Goal: Task Accomplishment & Management: Complete application form

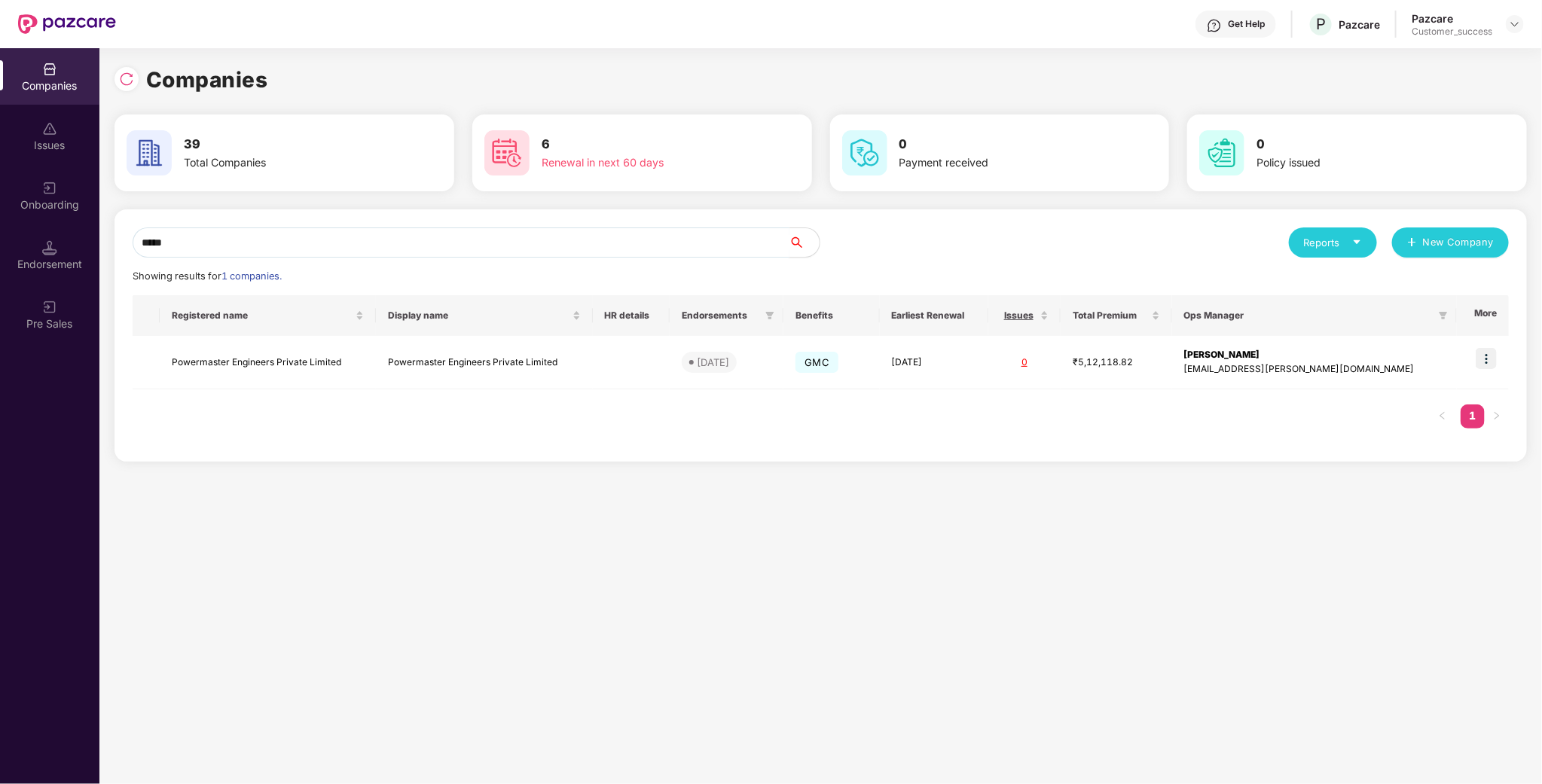
click at [561, 240] on input "*****" at bounding box center [461, 243] width 657 height 30
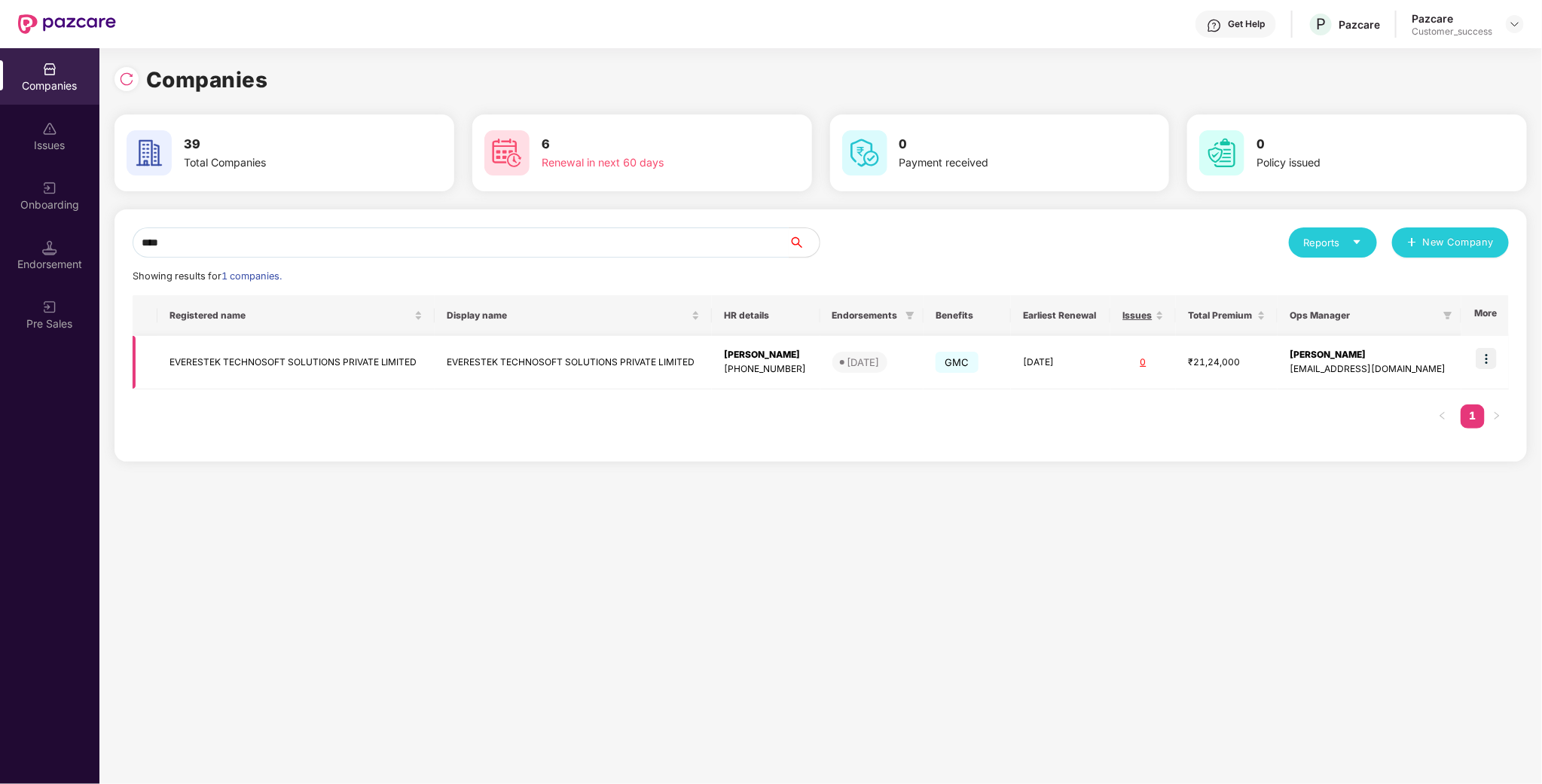
type input "****"
click at [1488, 346] on td at bounding box center [1485, 362] width 48 height 53
click at [1483, 361] on img at bounding box center [1486, 357] width 21 height 21
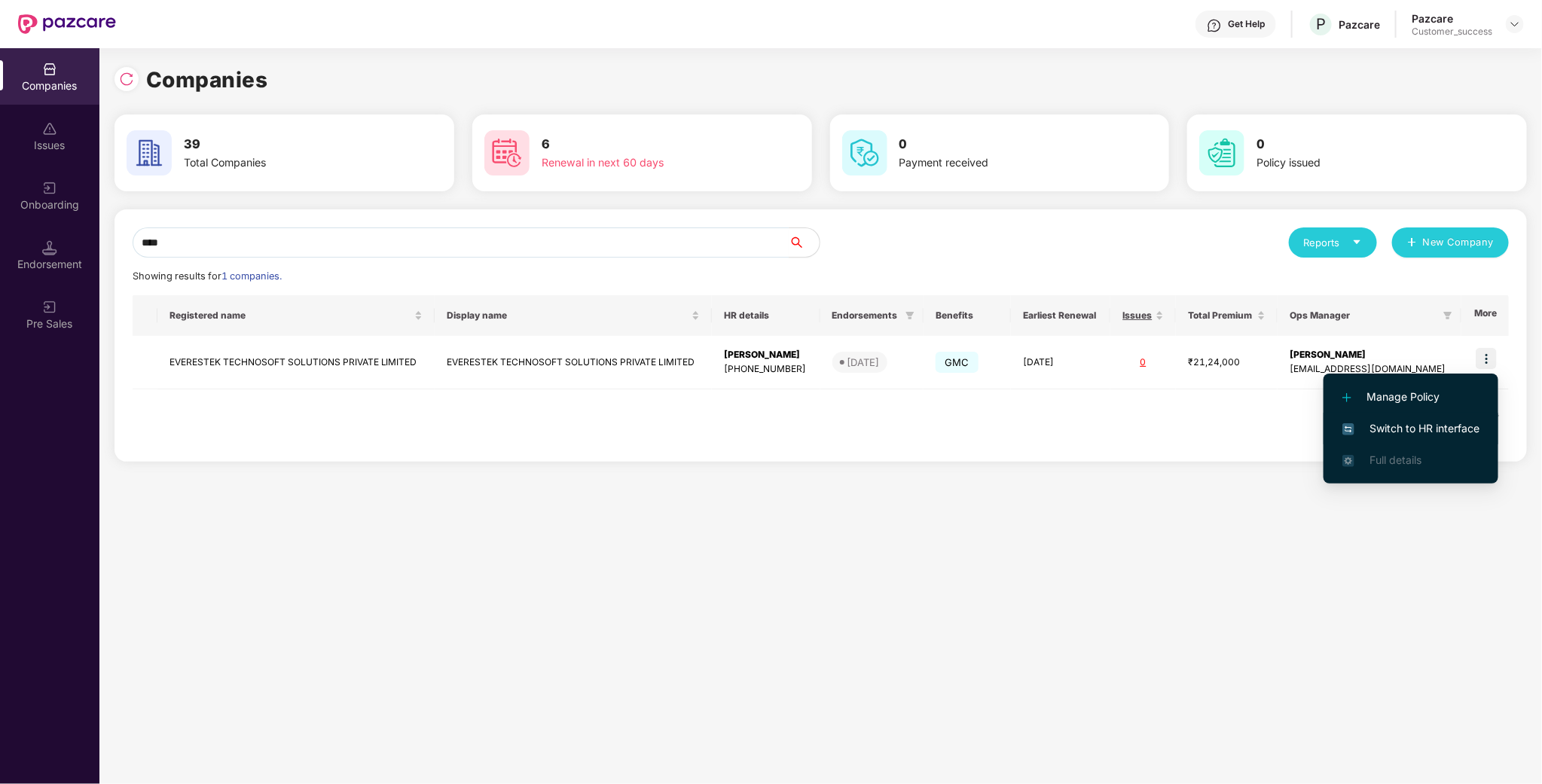
click at [1440, 423] on span "Switch to HR interface" at bounding box center [1410, 428] width 137 height 17
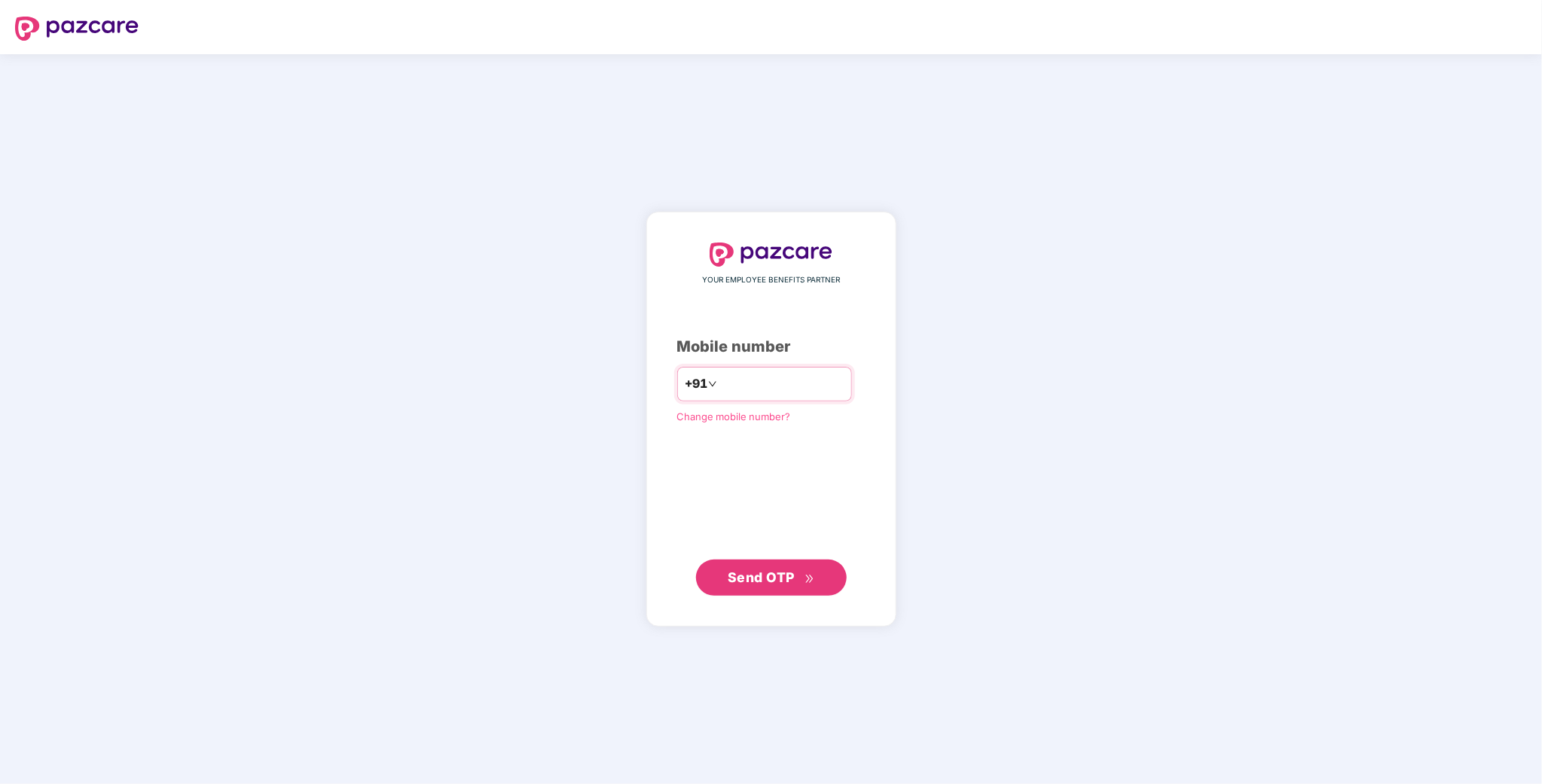
type input "**********"
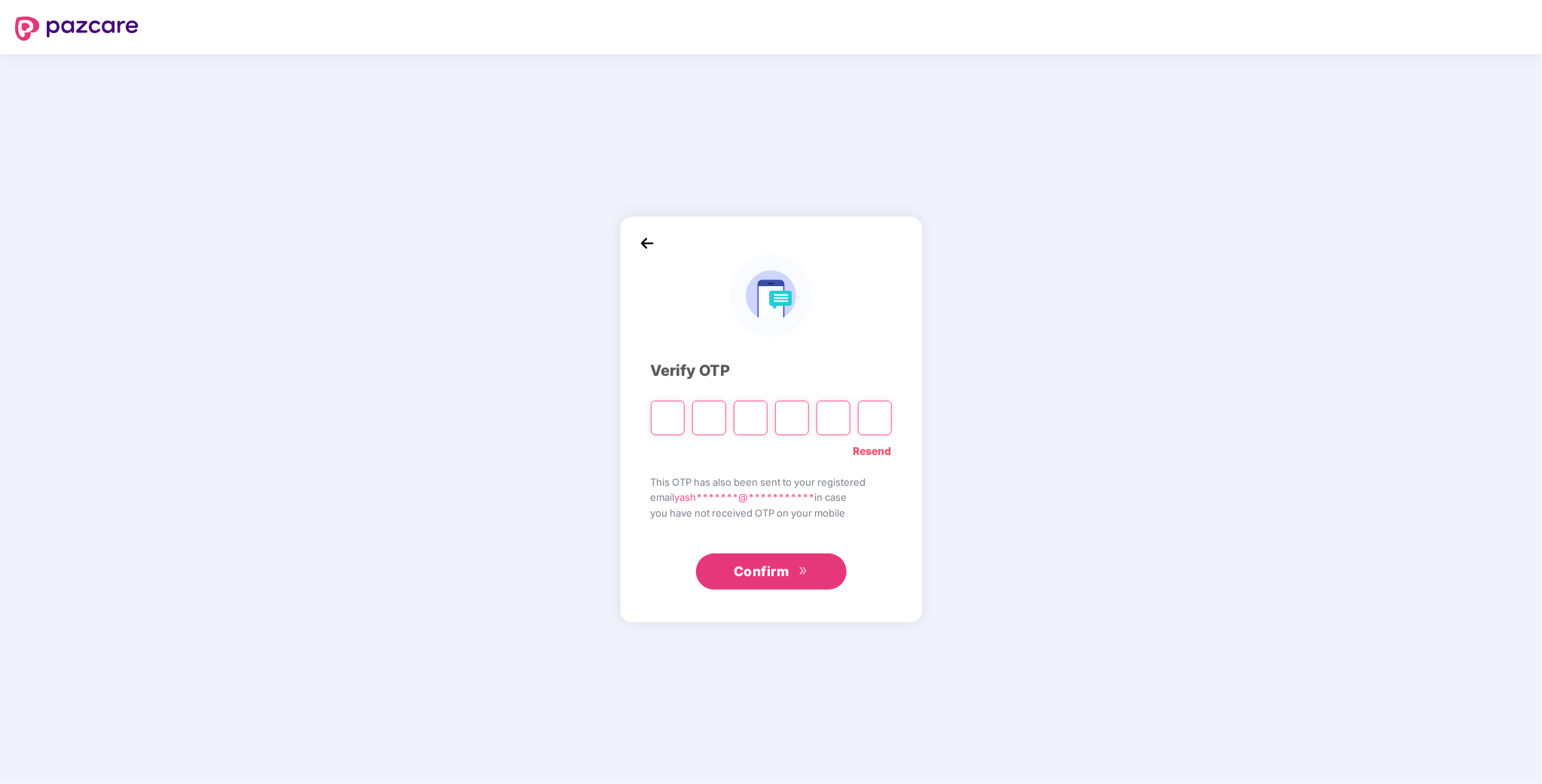
type input "*"
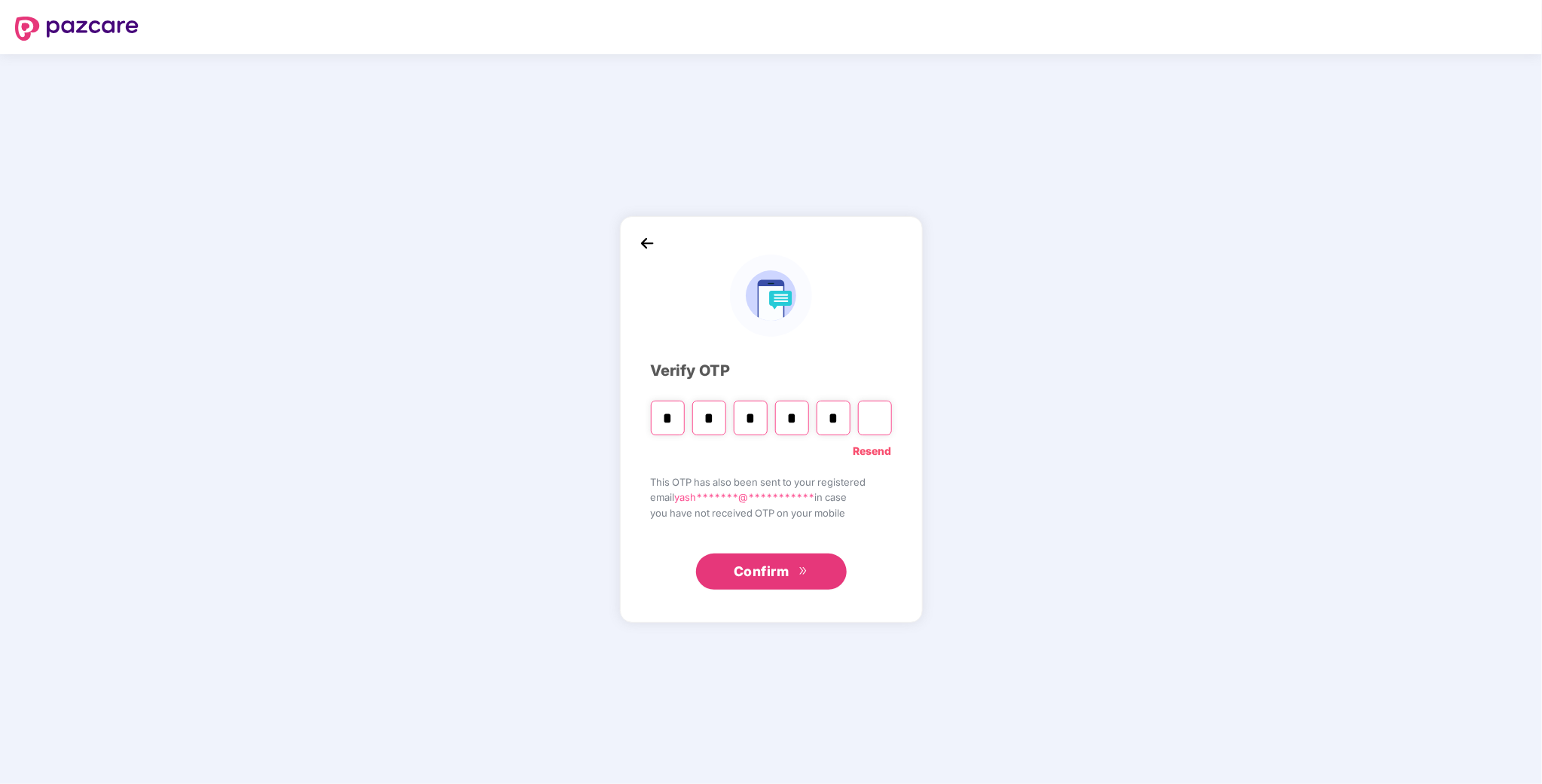
type input "*"
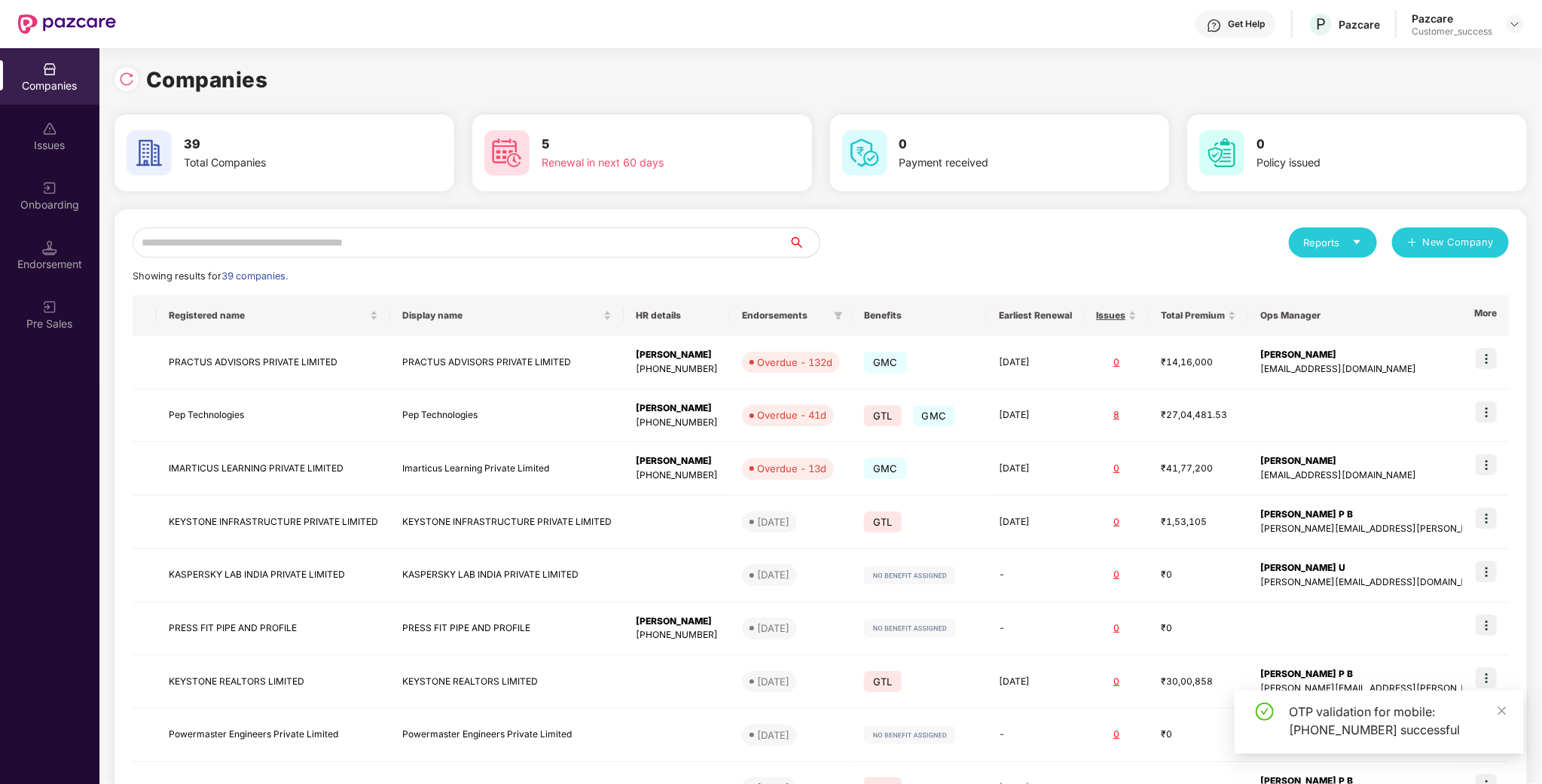
click at [217, 241] on input "text" at bounding box center [461, 243] width 657 height 30
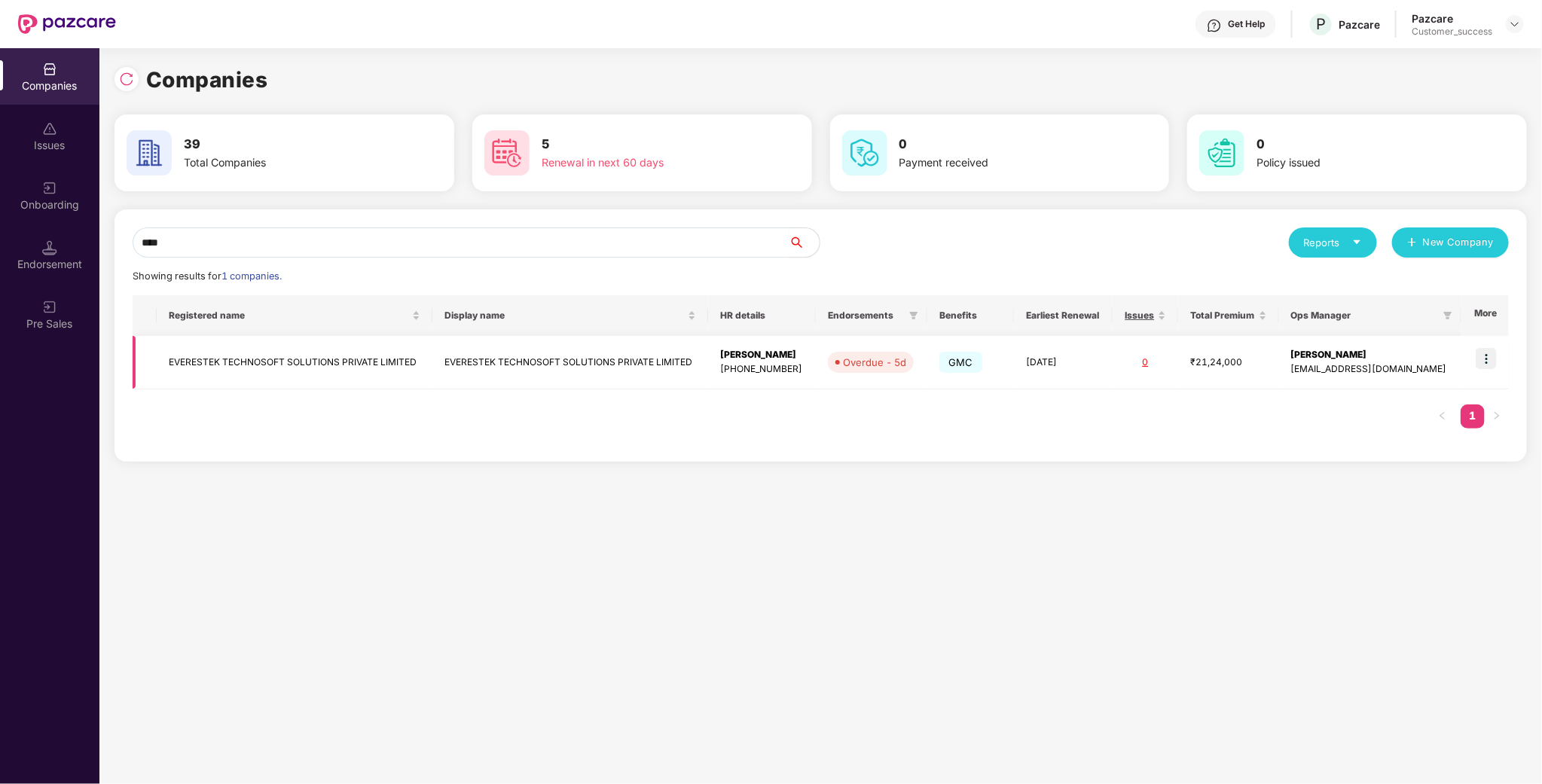
type input "****"
click at [1489, 359] on img at bounding box center [1486, 357] width 21 height 21
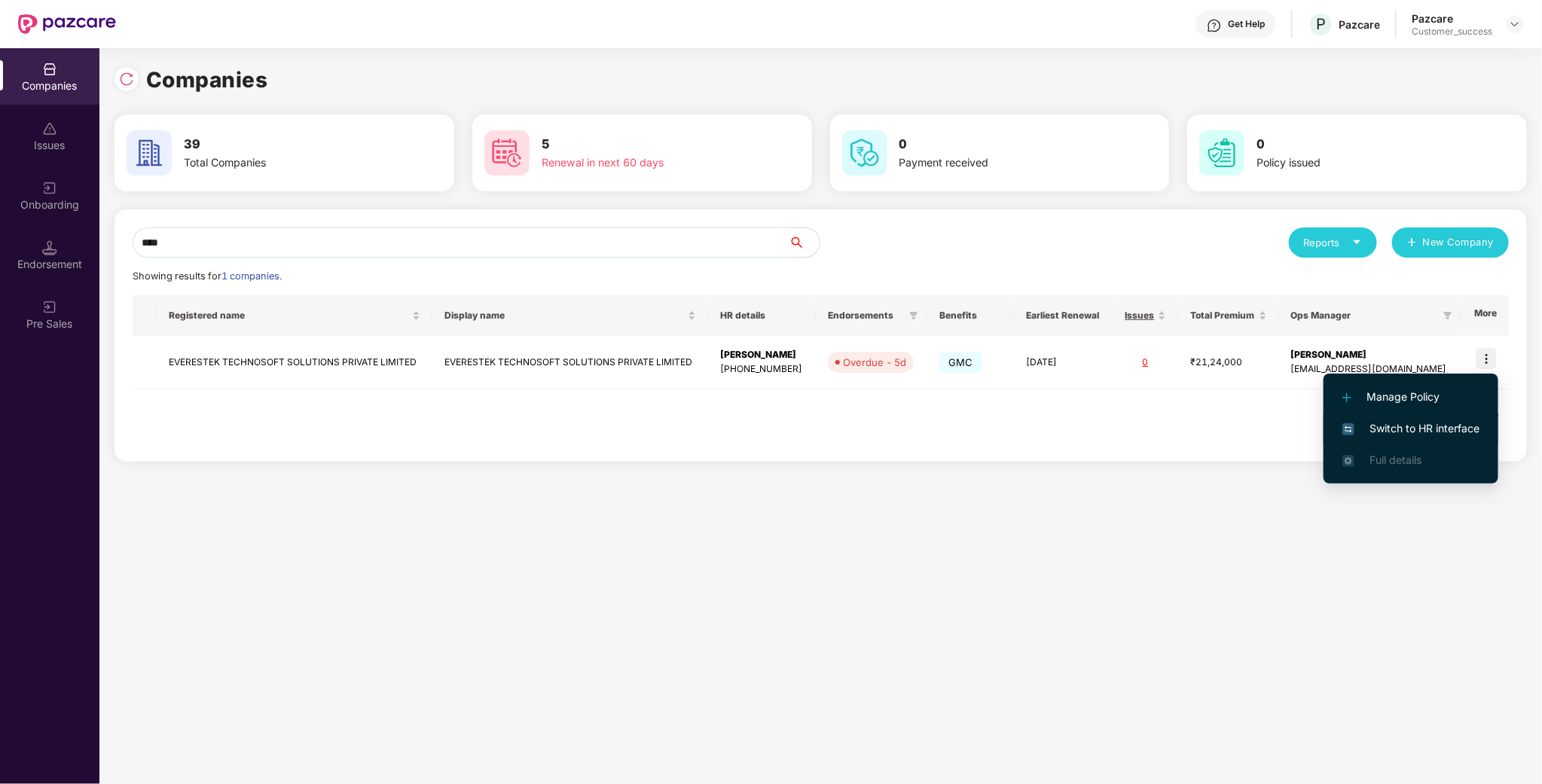
click at [1464, 432] on span "Switch to HR interface" at bounding box center [1410, 428] width 137 height 17
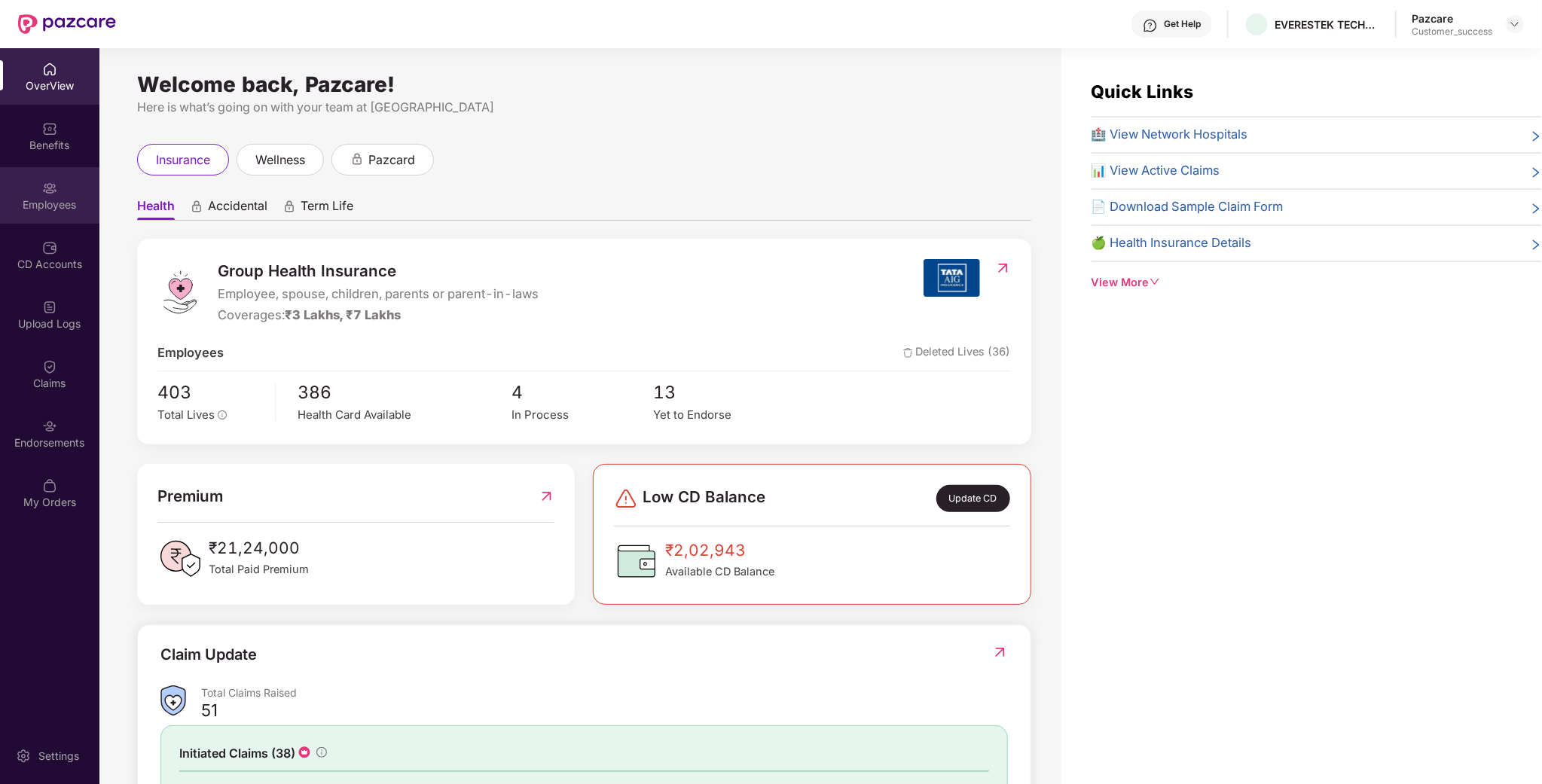
click at [36, 203] on div "Employees" at bounding box center [50, 204] width 99 height 15
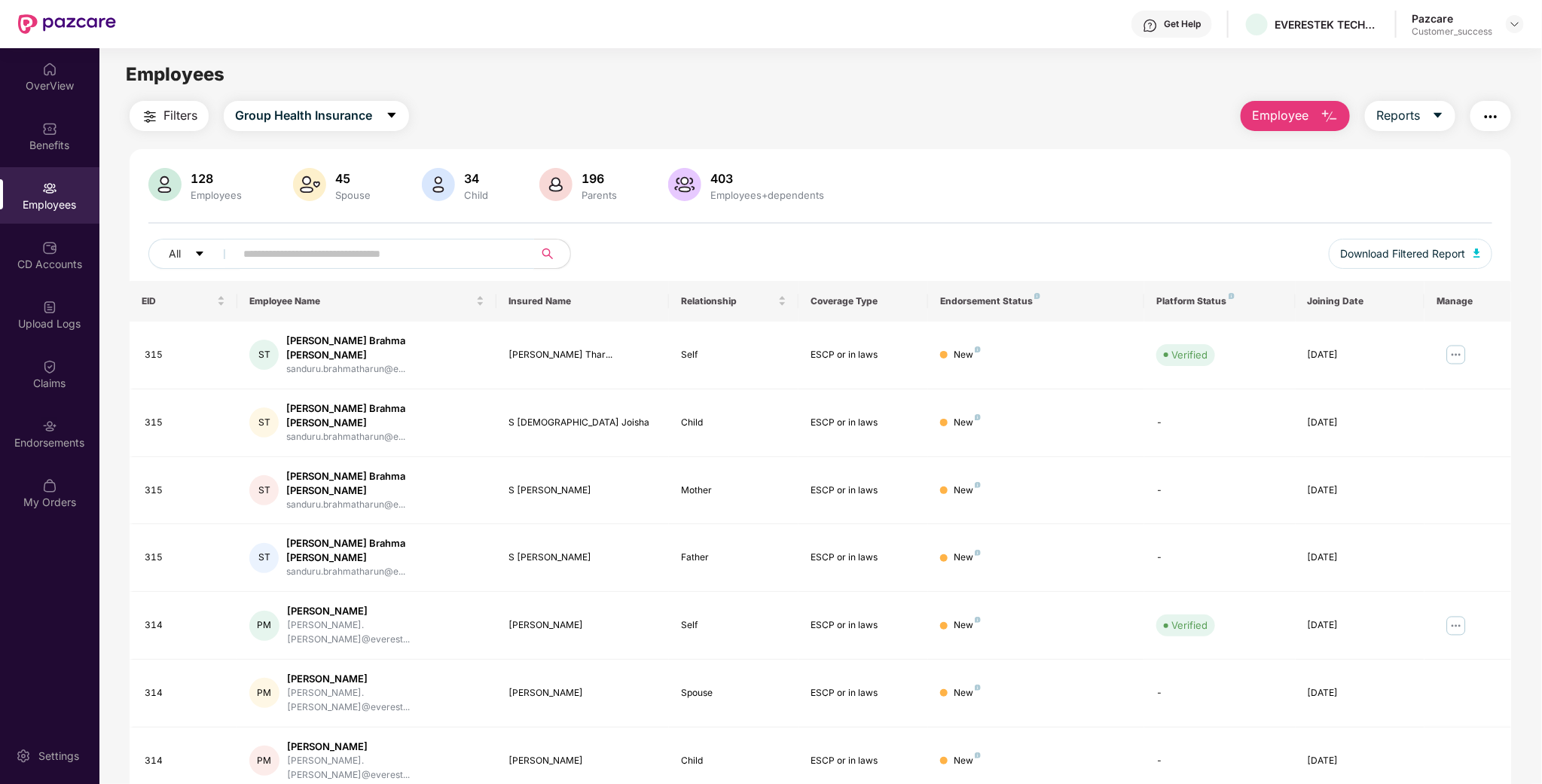
click at [317, 251] on input "text" at bounding box center [378, 253] width 270 height 23
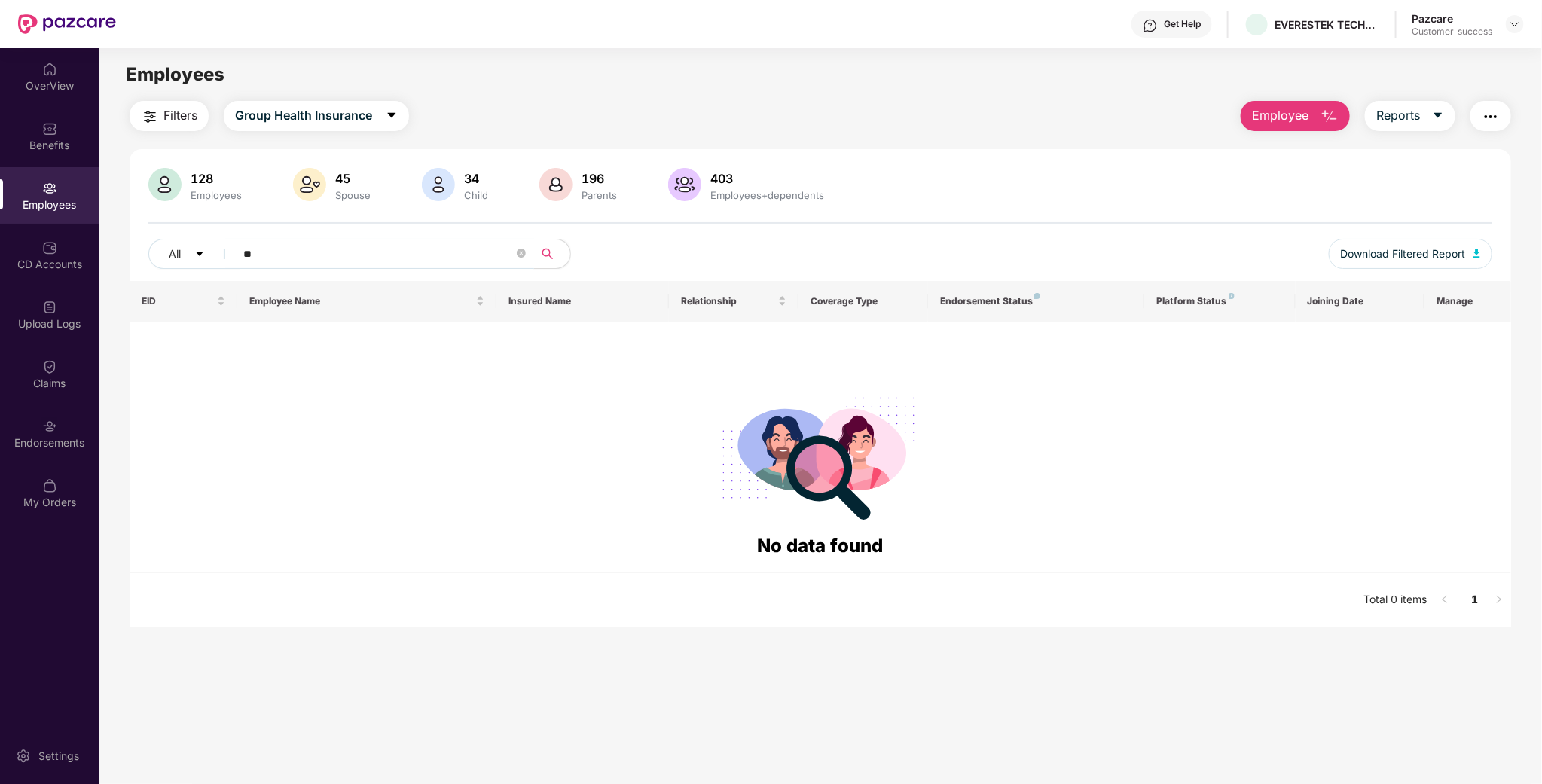
type input "*"
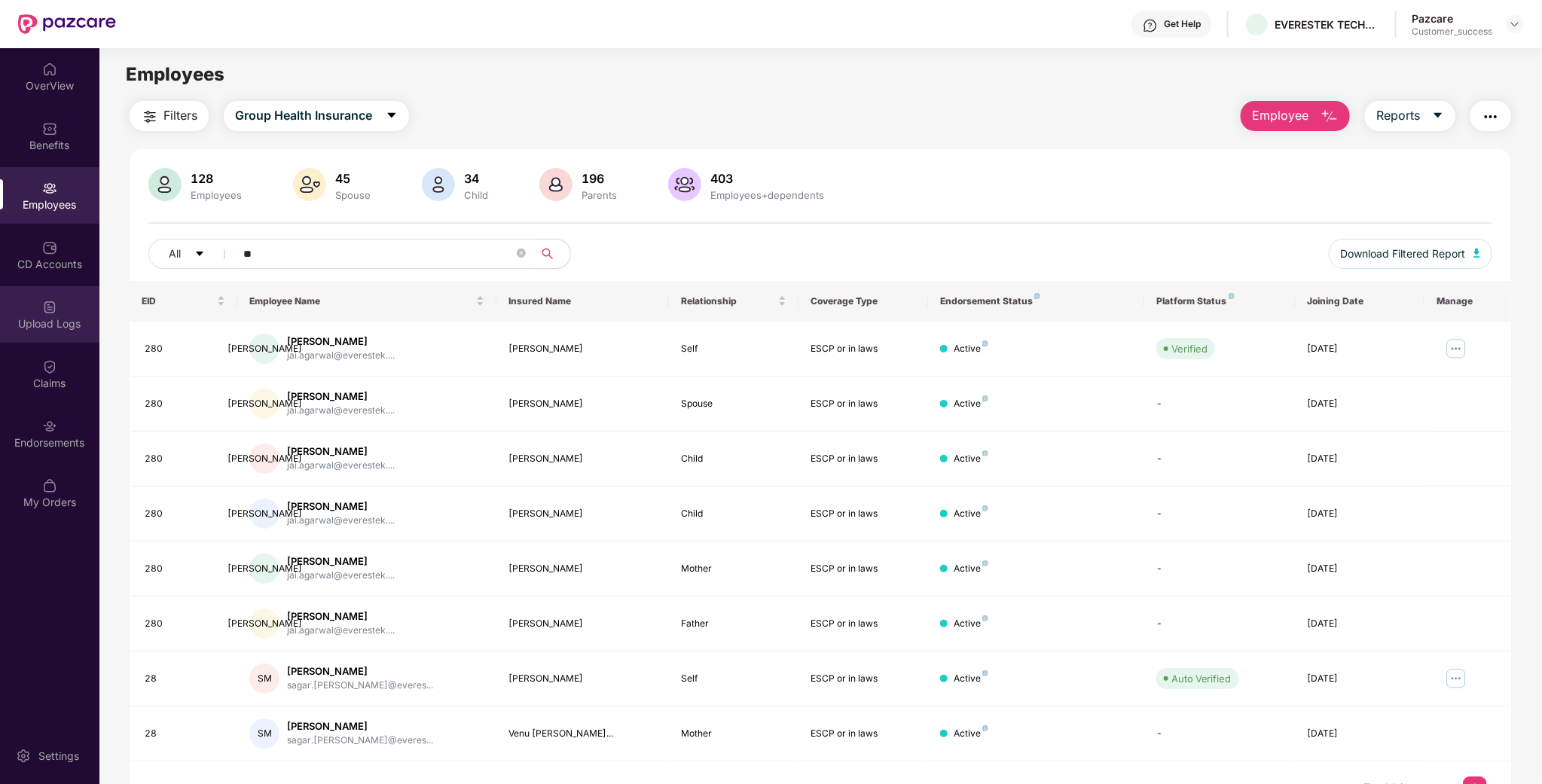
type input "**"
click at [33, 326] on div "Upload Logs" at bounding box center [50, 323] width 99 height 15
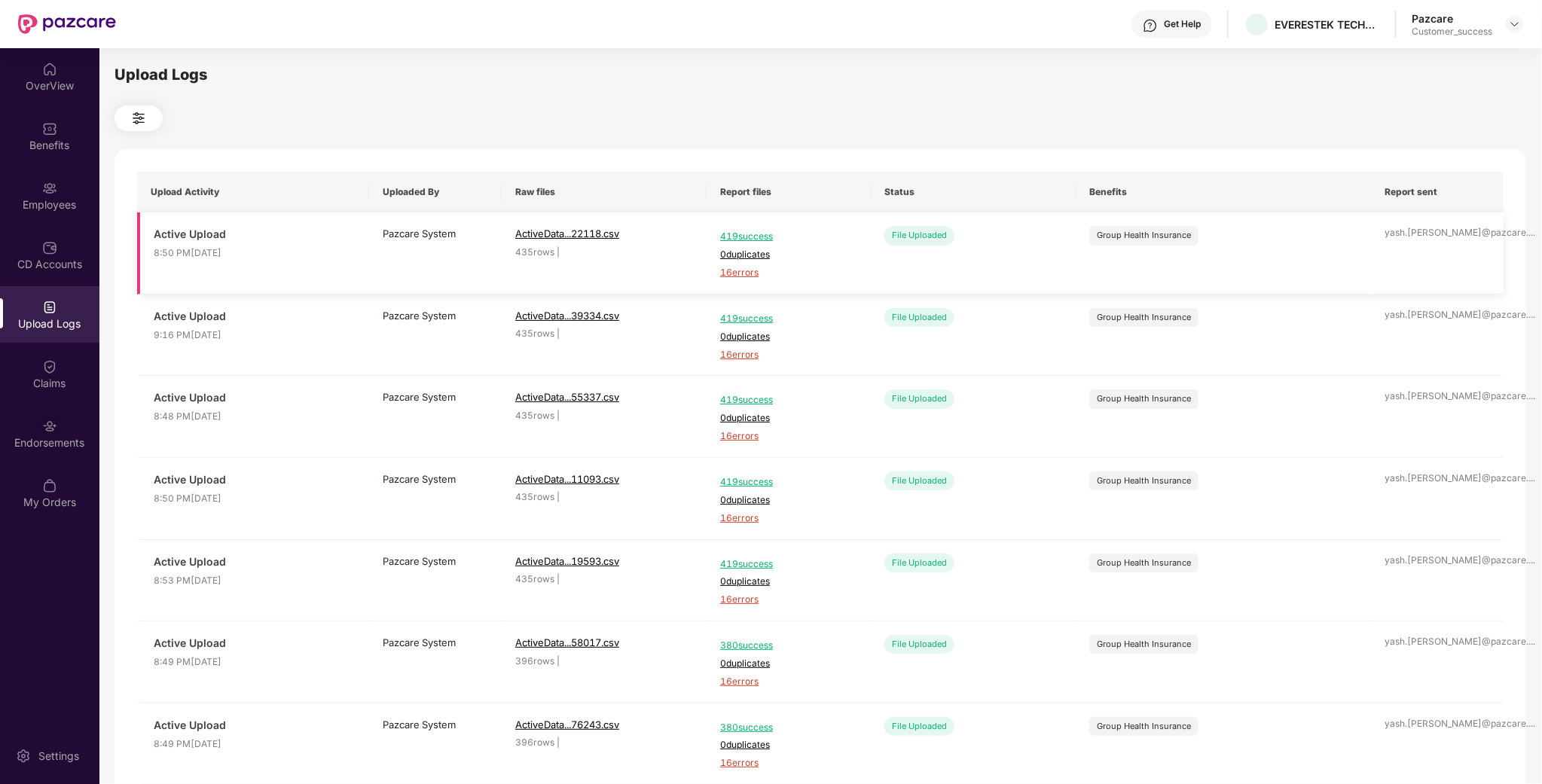
click at [746, 268] on span "16 errors" at bounding box center [788, 272] width 137 height 14
drag, startPoint x: 59, startPoint y: 200, endPoint x: 77, endPoint y: 200, distance: 18.0
click at [77, 200] on div "Employees" at bounding box center [50, 204] width 99 height 15
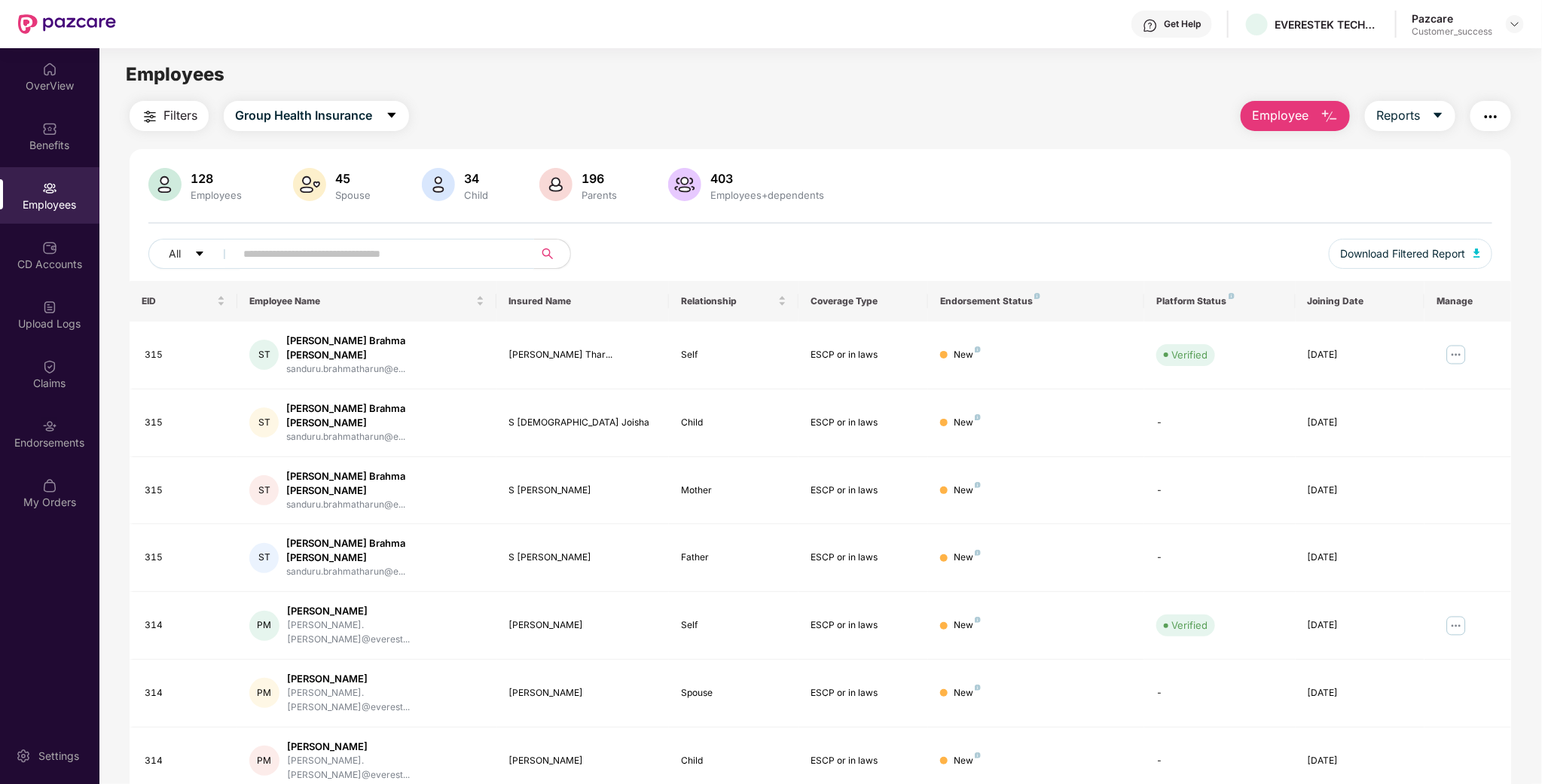
click at [316, 262] on input "text" at bounding box center [378, 253] width 270 height 23
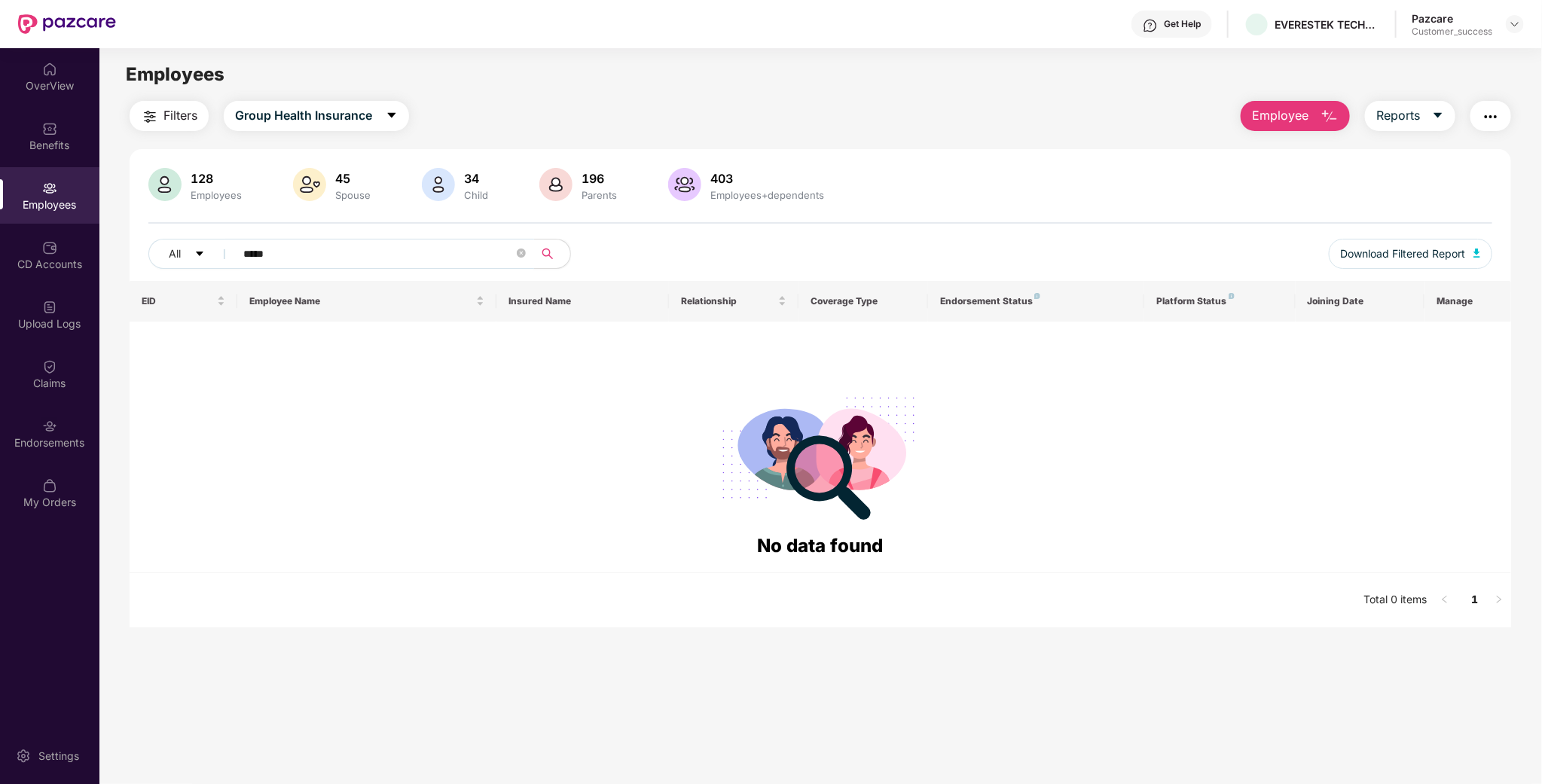
type input "******"
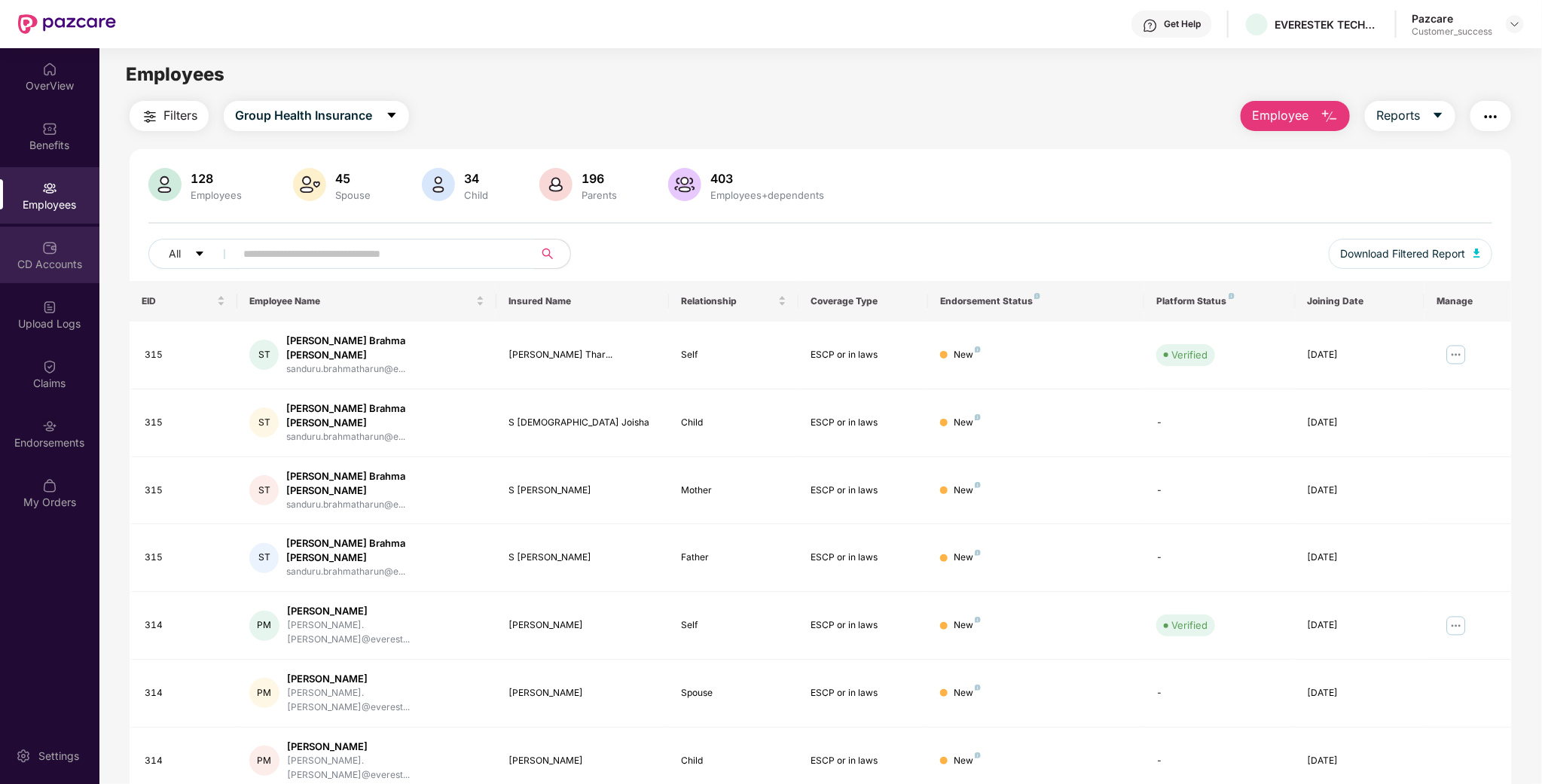
click at [43, 267] on div "CD Accounts" at bounding box center [50, 263] width 99 height 15
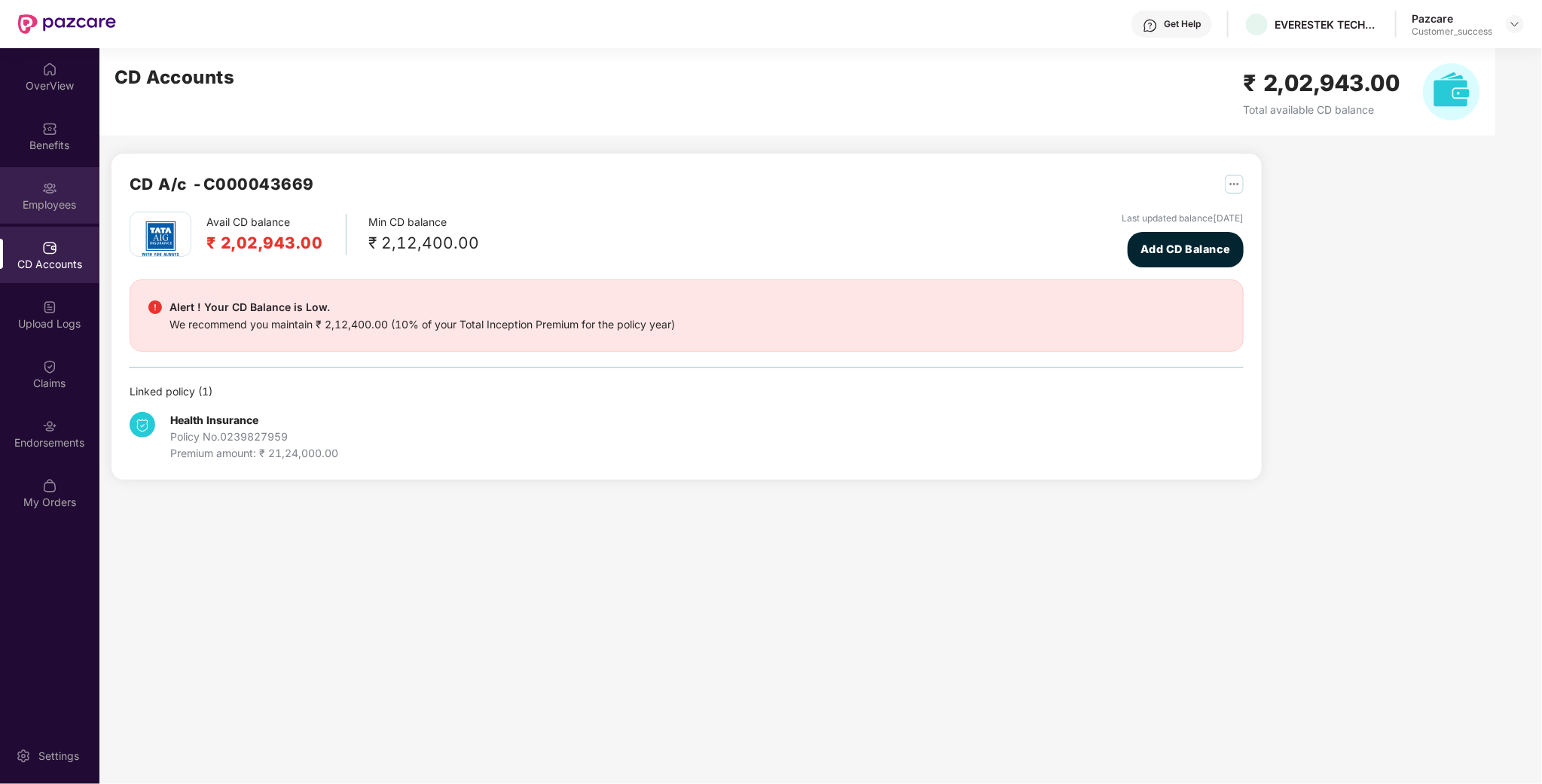
click at [66, 172] on div "Employees" at bounding box center [50, 195] width 99 height 56
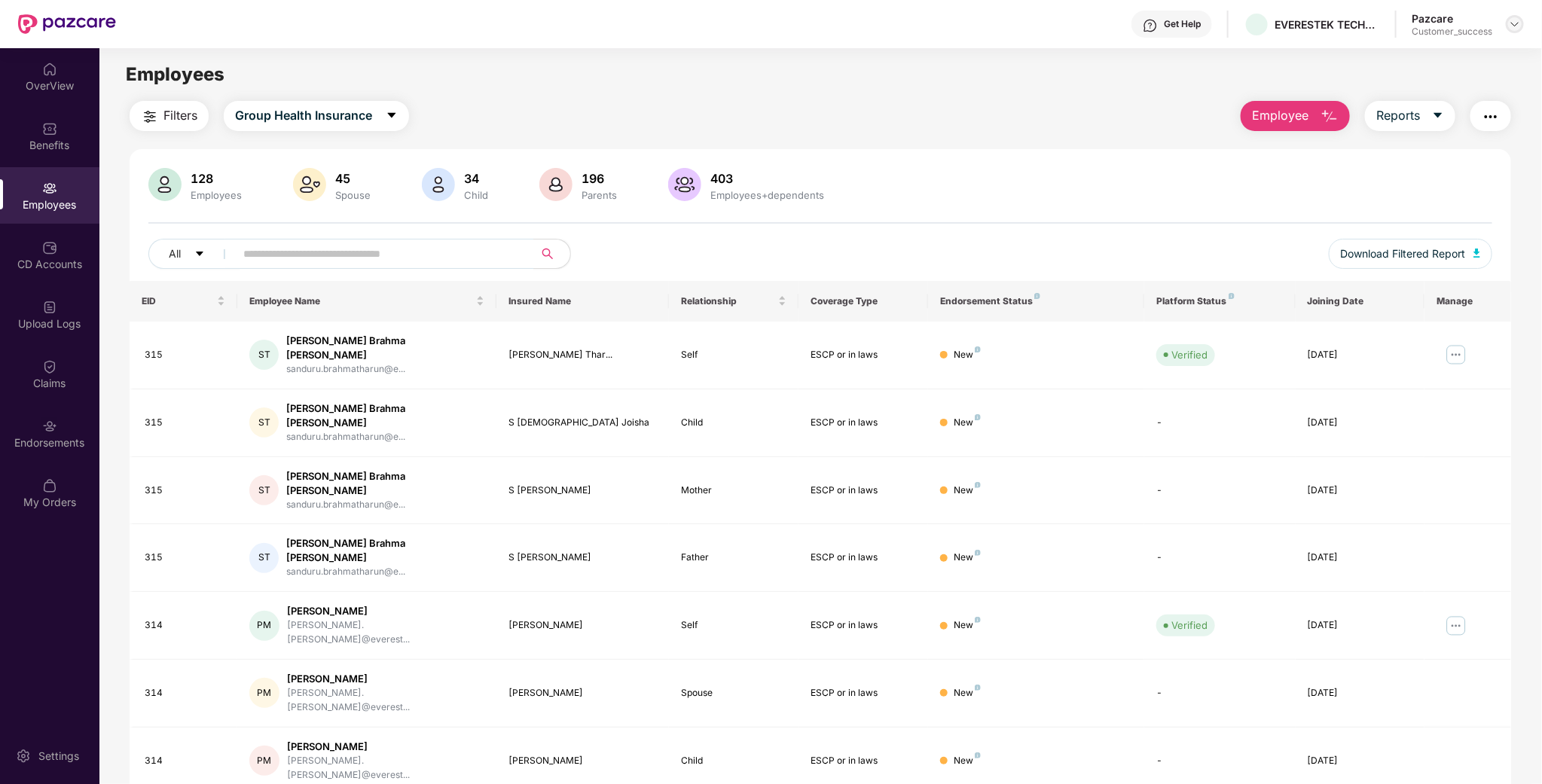
click at [1519, 25] on img at bounding box center [1514, 24] width 12 height 12
click at [1463, 51] on div "Switch to partner view" at bounding box center [1445, 59] width 196 height 30
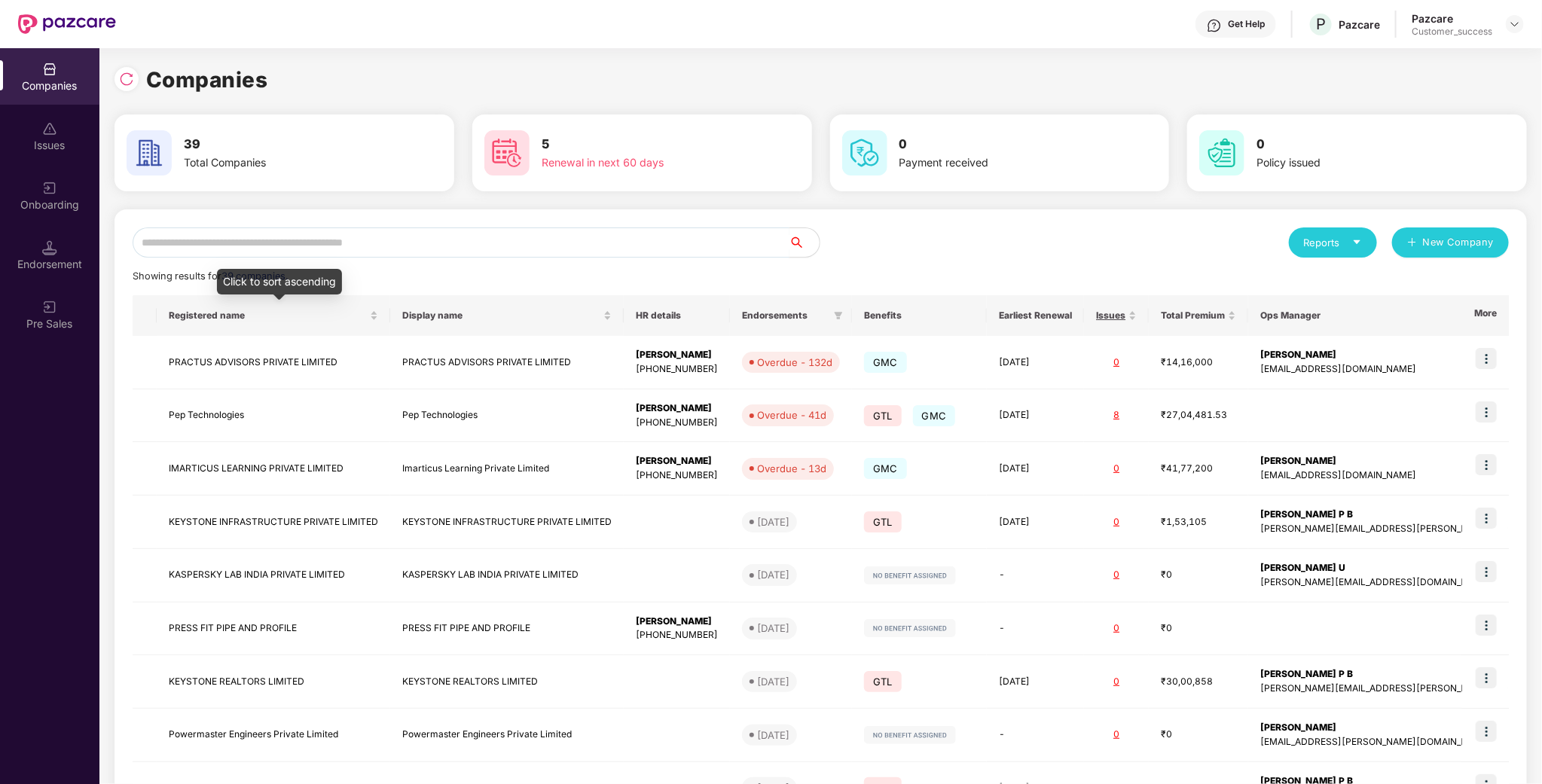
click at [353, 242] on input "text" at bounding box center [461, 243] width 657 height 30
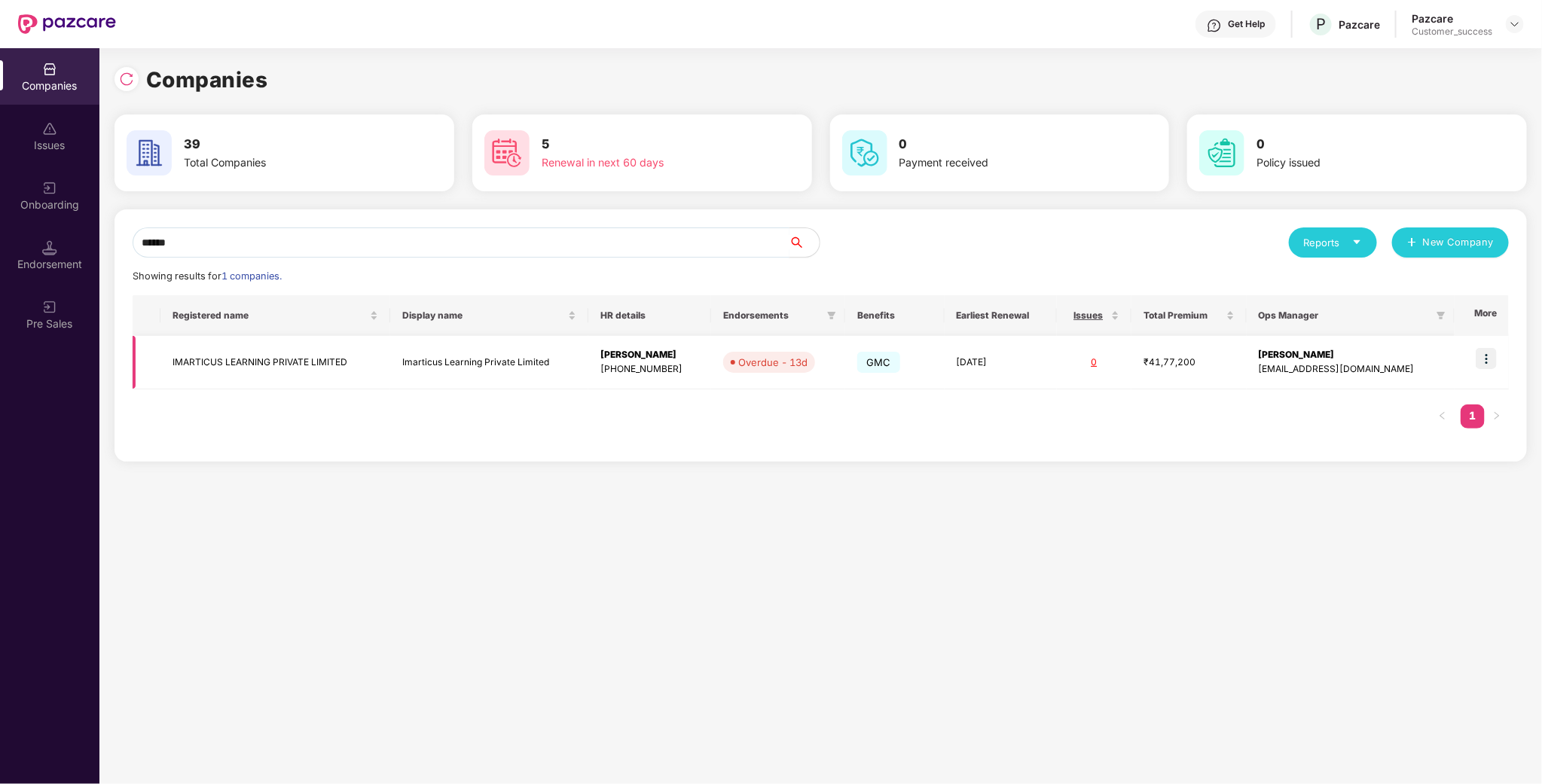
type input "******"
click at [1493, 362] on img at bounding box center [1486, 357] width 21 height 21
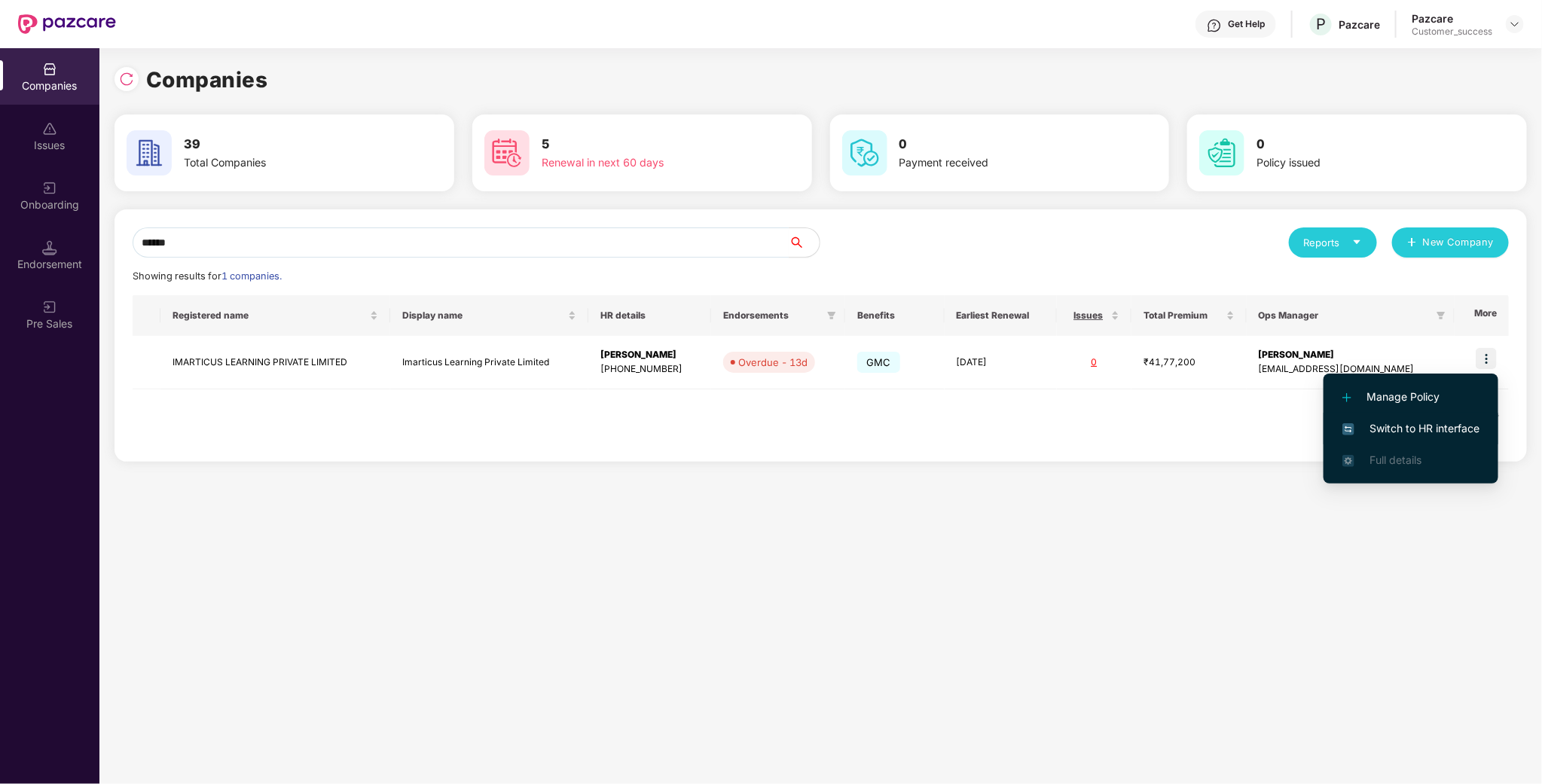
click at [1414, 425] on span "Switch to HR interface" at bounding box center [1410, 428] width 137 height 17
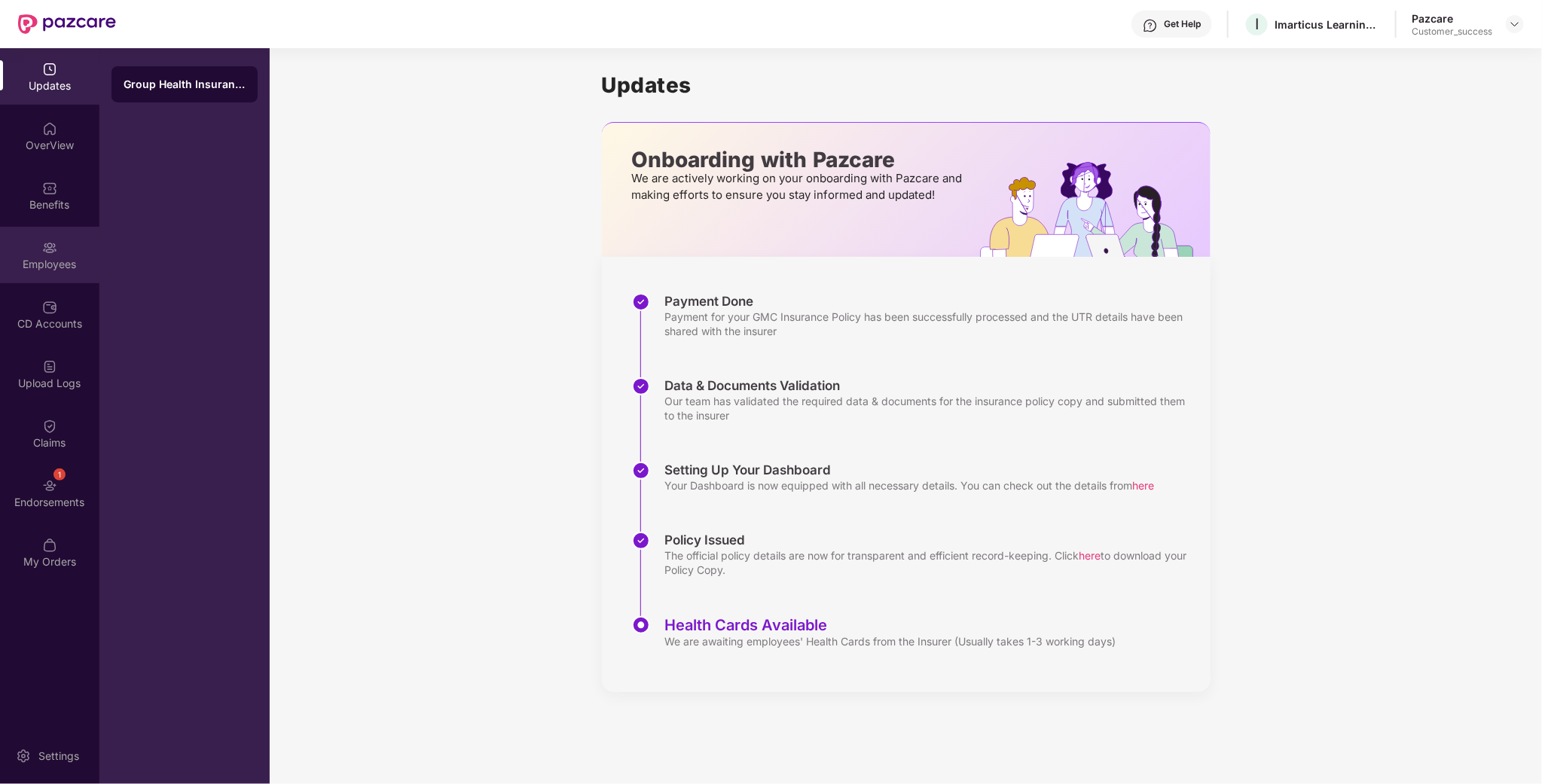
click at [48, 260] on div "Employees" at bounding box center [50, 263] width 99 height 15
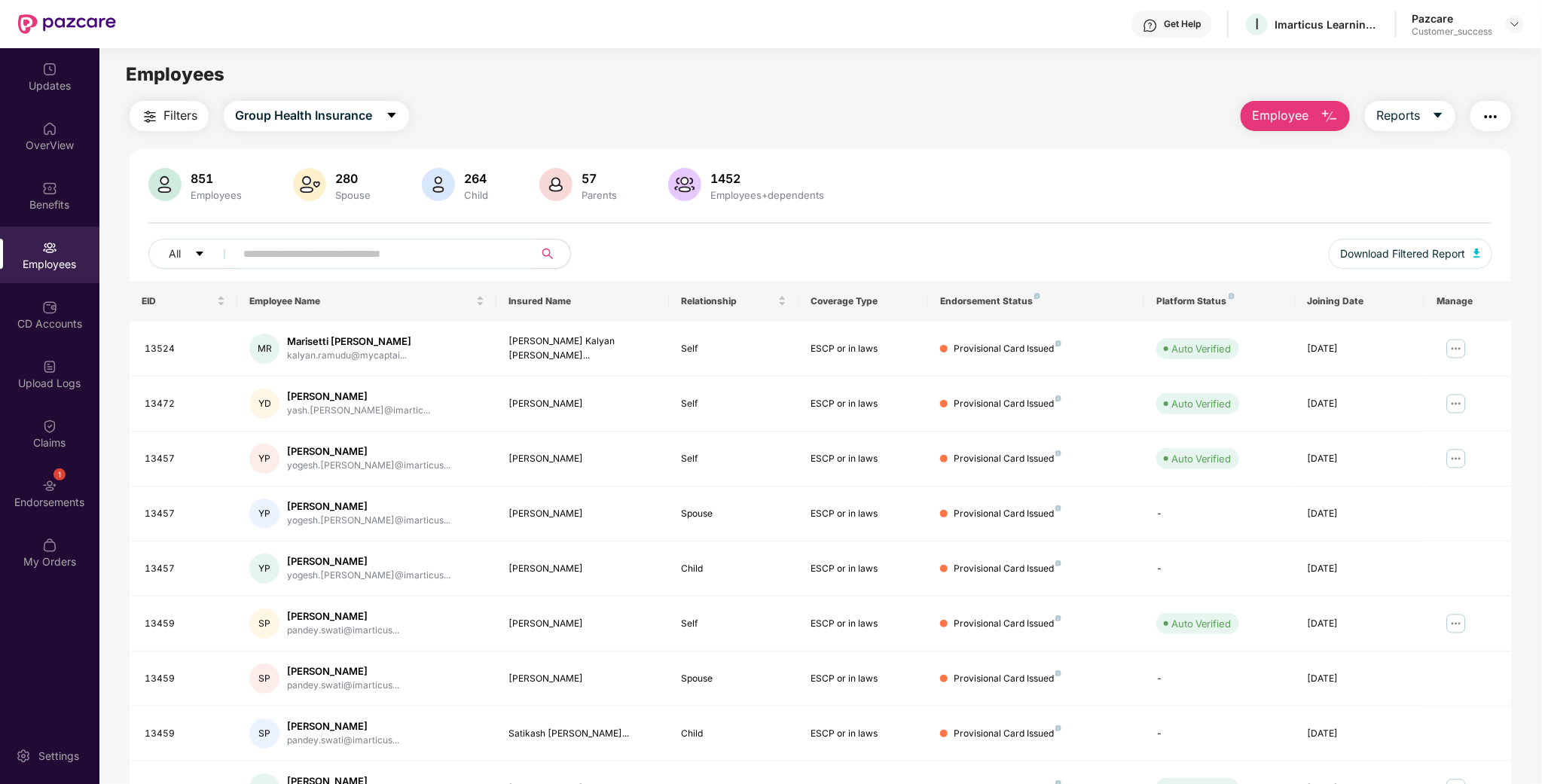
click at [402, 246] on input "text" at bounding box center [378, 253] width 270 height 23
click at [278, 262] on input "text" at bounding box center [378, 253] width 270 height 23
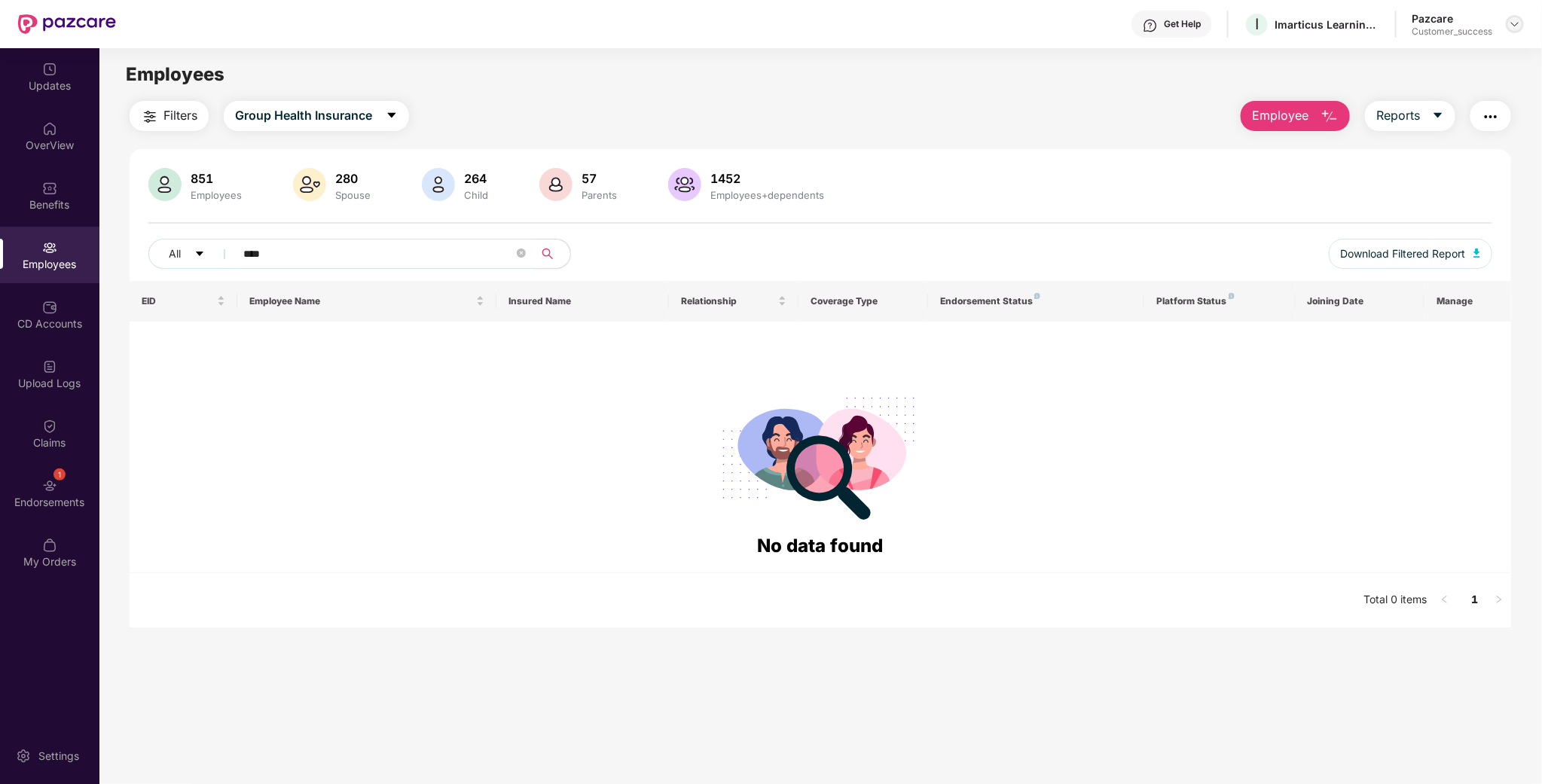
type input "****"
click at [1514, 27] on img at bounding box center [1514, 24] width 12 height 12
click at [1405, 59] on div "Switch to partner view" at bounding box center [1445, 59] width 196 height 30
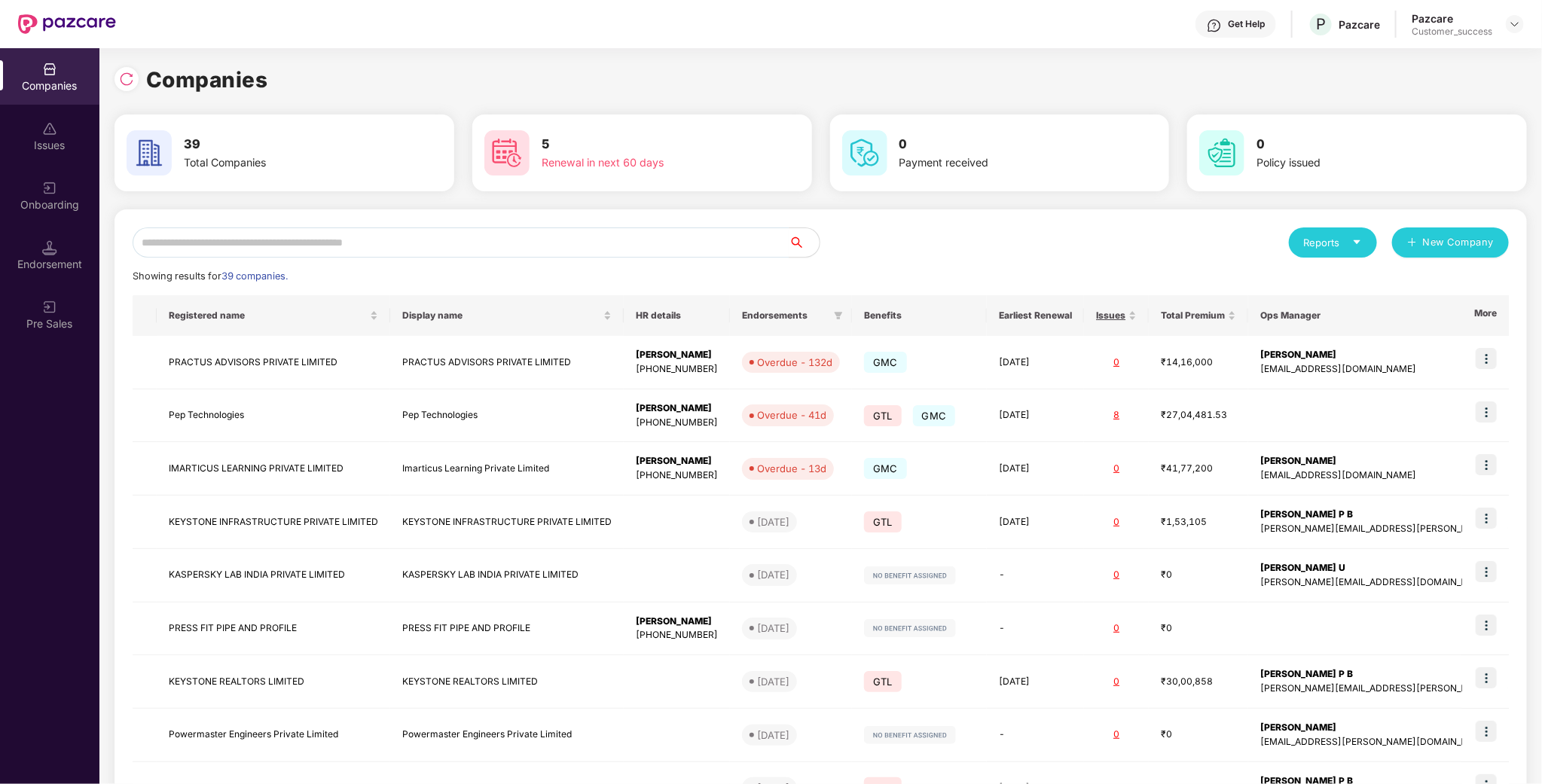
click at [448, 258] on div "Reports New Company Showing results for 39 companies. Registered name Display n…" at bounding box center [820, 575] width 1376 height 695
click at [455, 250] on input "text" at bounding box center [461, 243] width 657 height 30
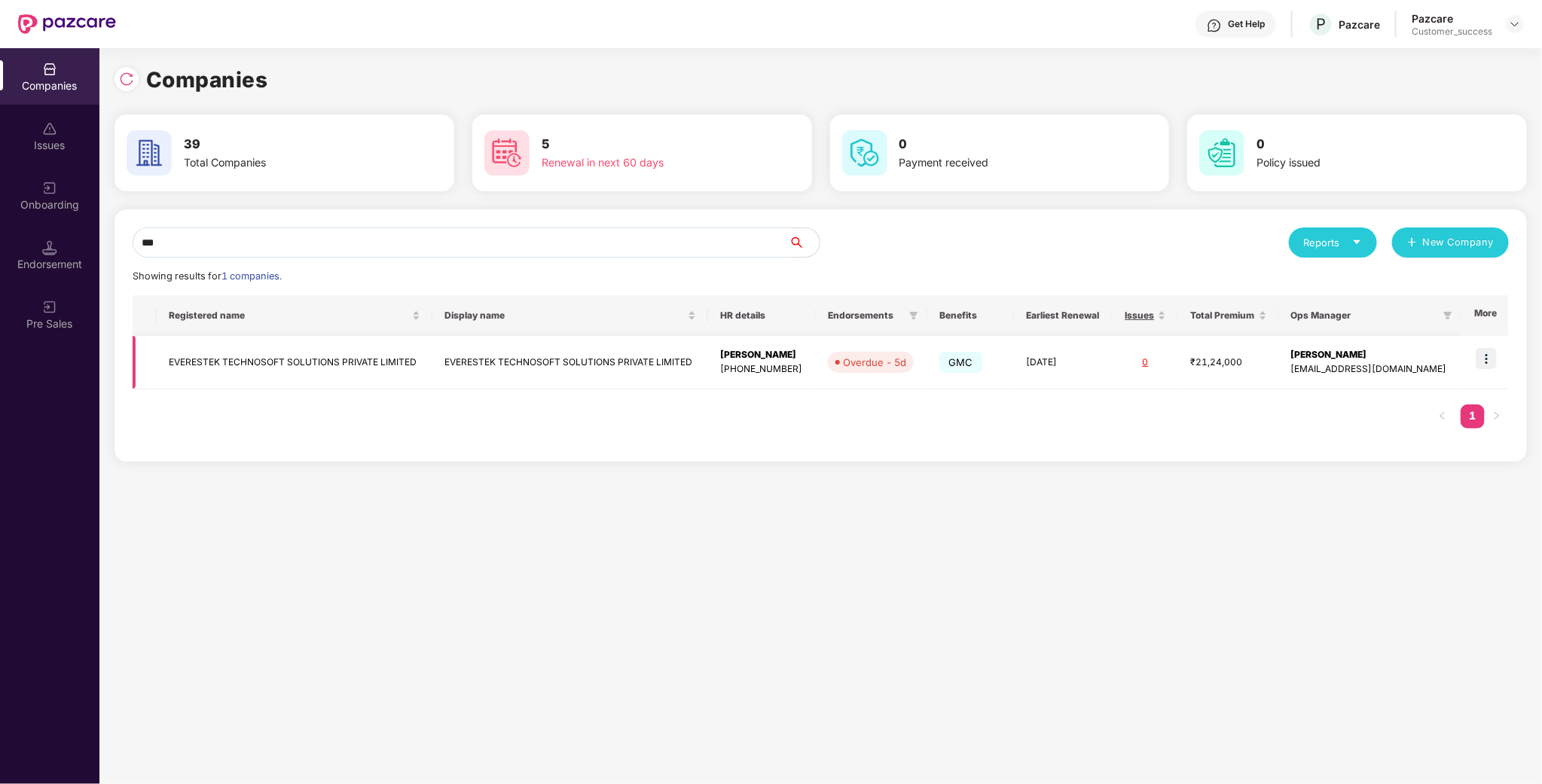
type input "***"
click at [1485, 354] on img at bounding box center [1486, 357] width 21 height 21
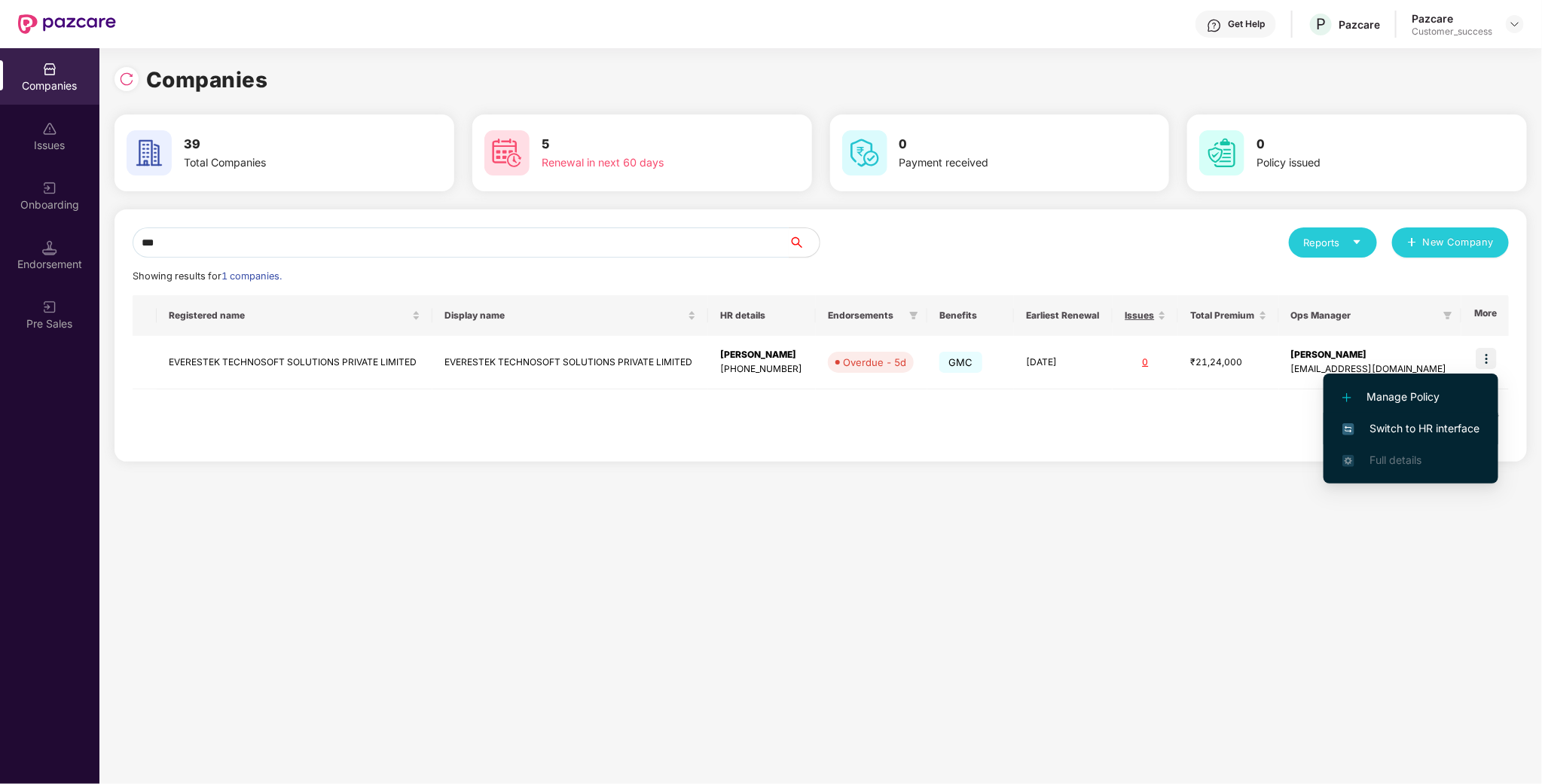
click at [1449, 423] on span "Switch to HR interface" at bounding box center [1410, 428] width 137 height 17
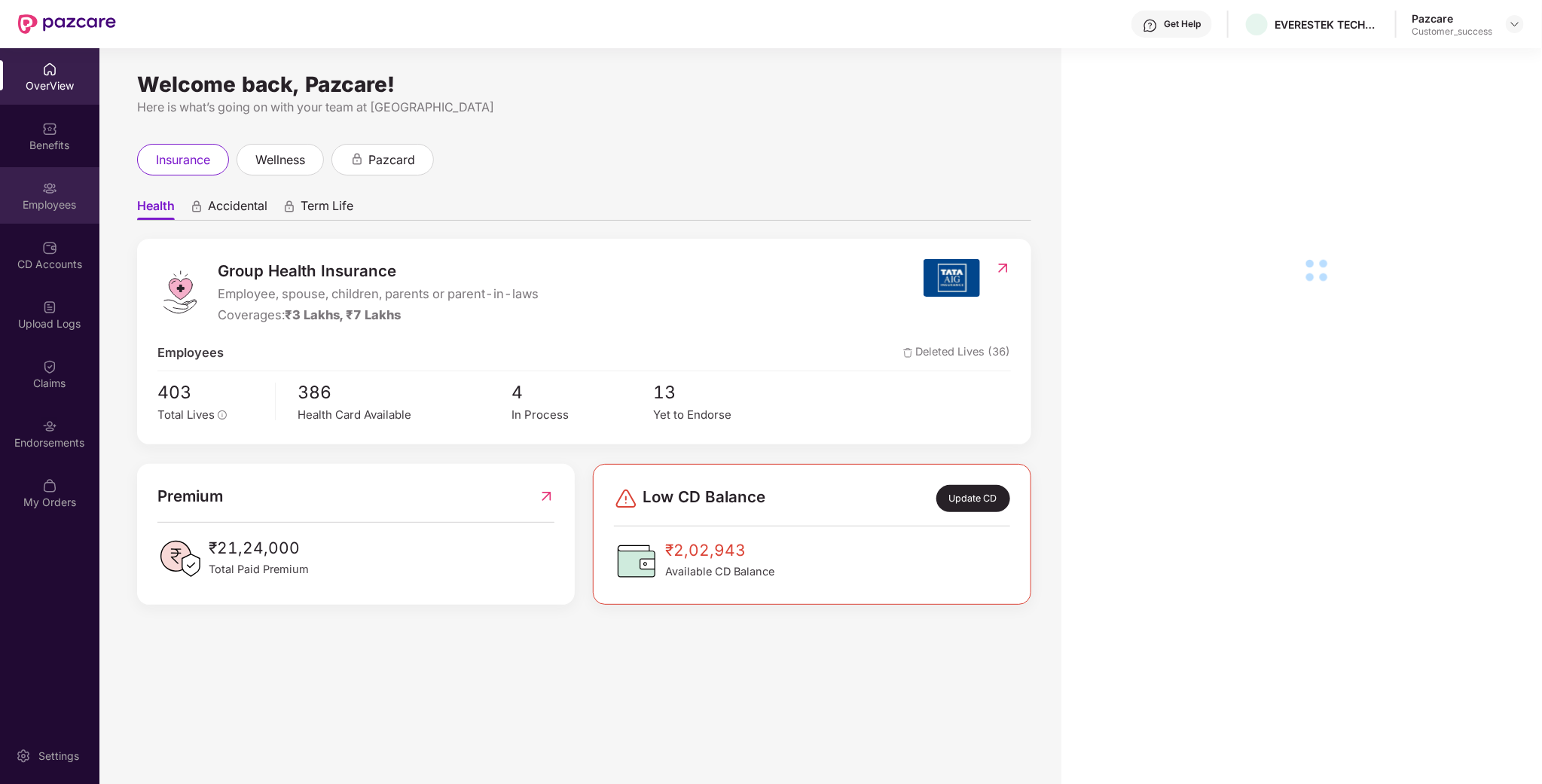
click at [46, 201] on div "Employees" at bounding box center [50, 204] width 99 height 15
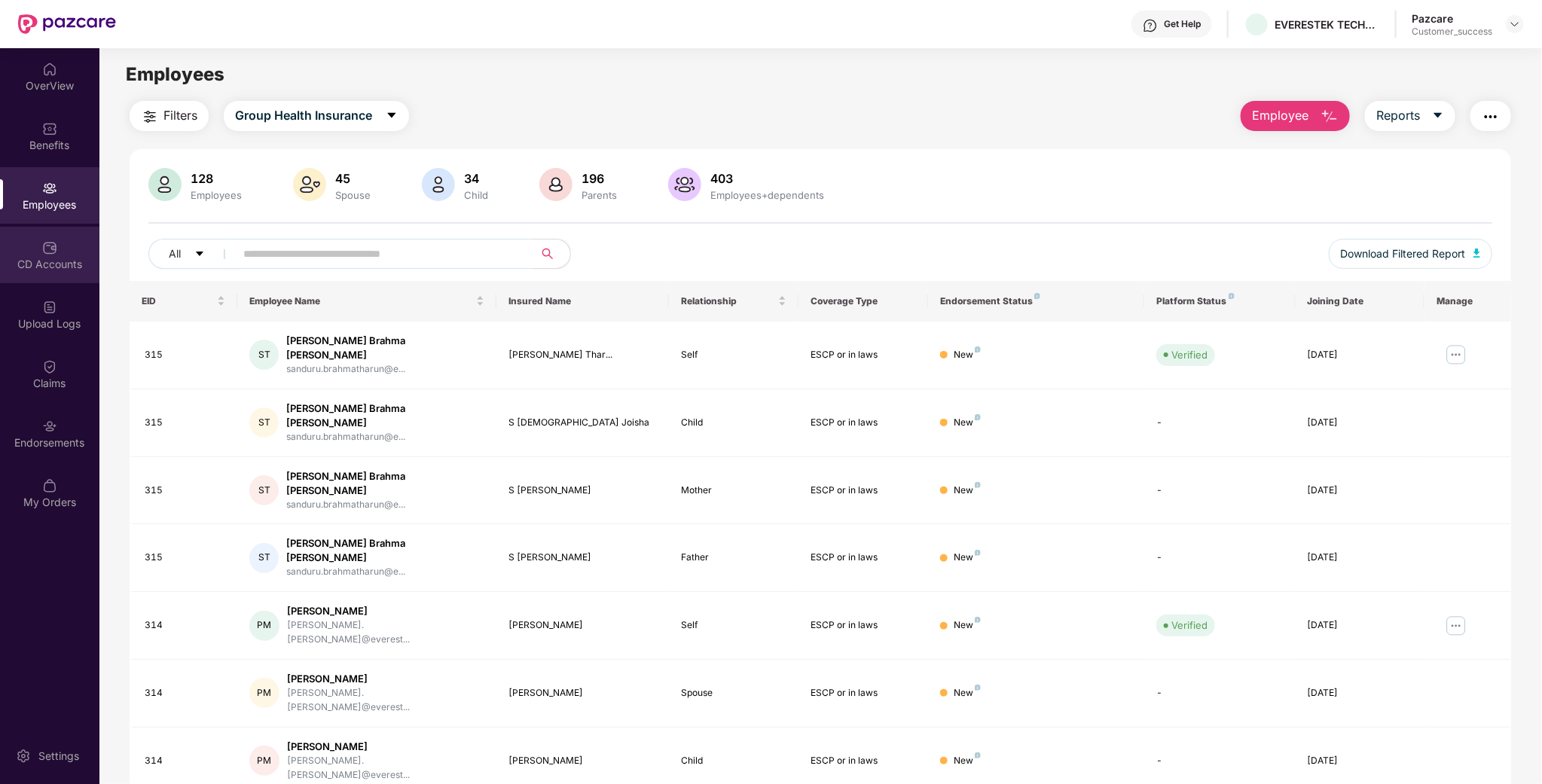
click at [43, 249] on img at bounding box center [50, 247] width 15 height 15
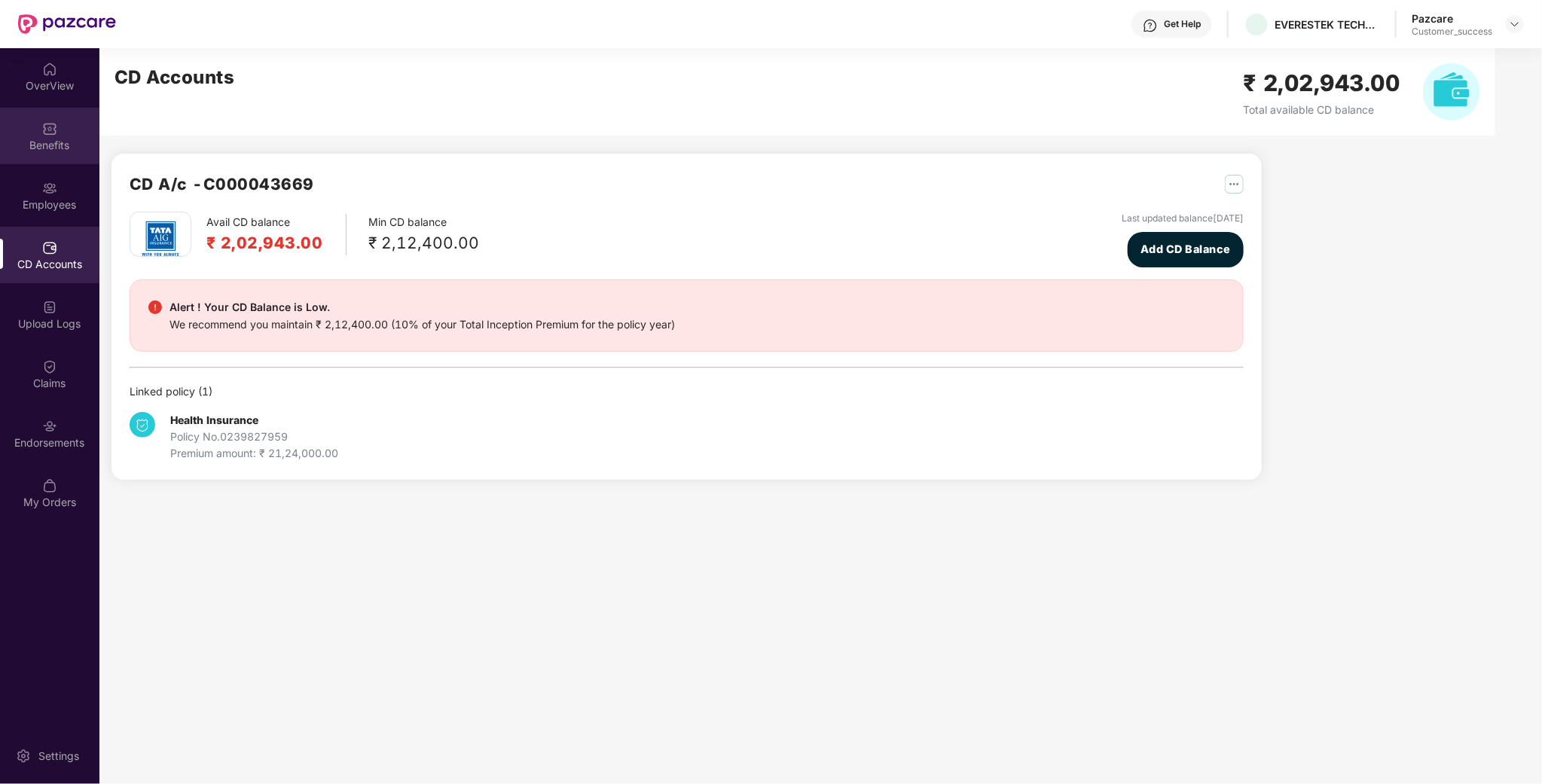
click at [54, 158] on div "Benefits" at bounding box center [50, 136] width 99 height 56
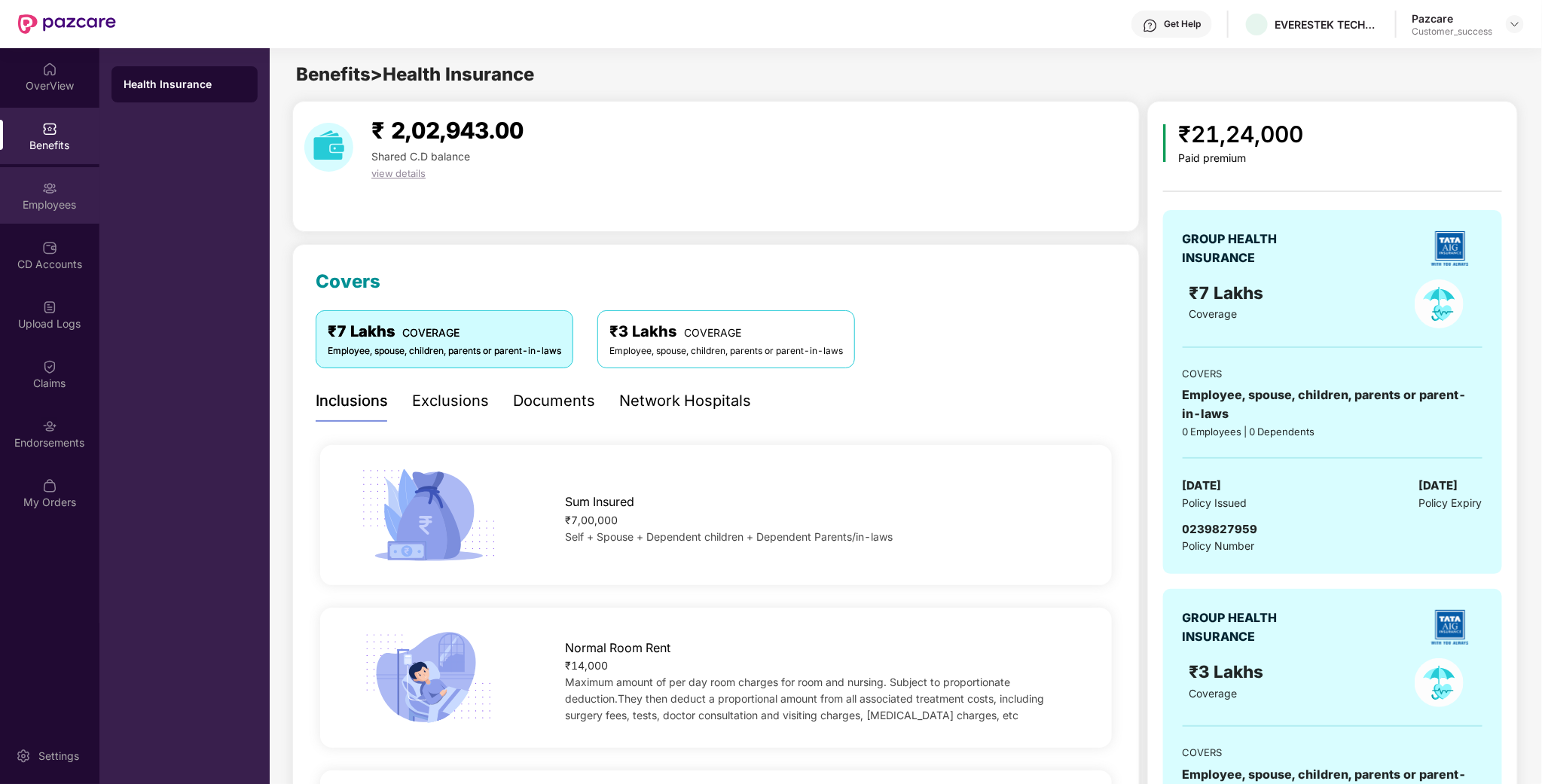
click at [61, 179] on div "Employees" at bounding box center [50, 195] width 99 height 56
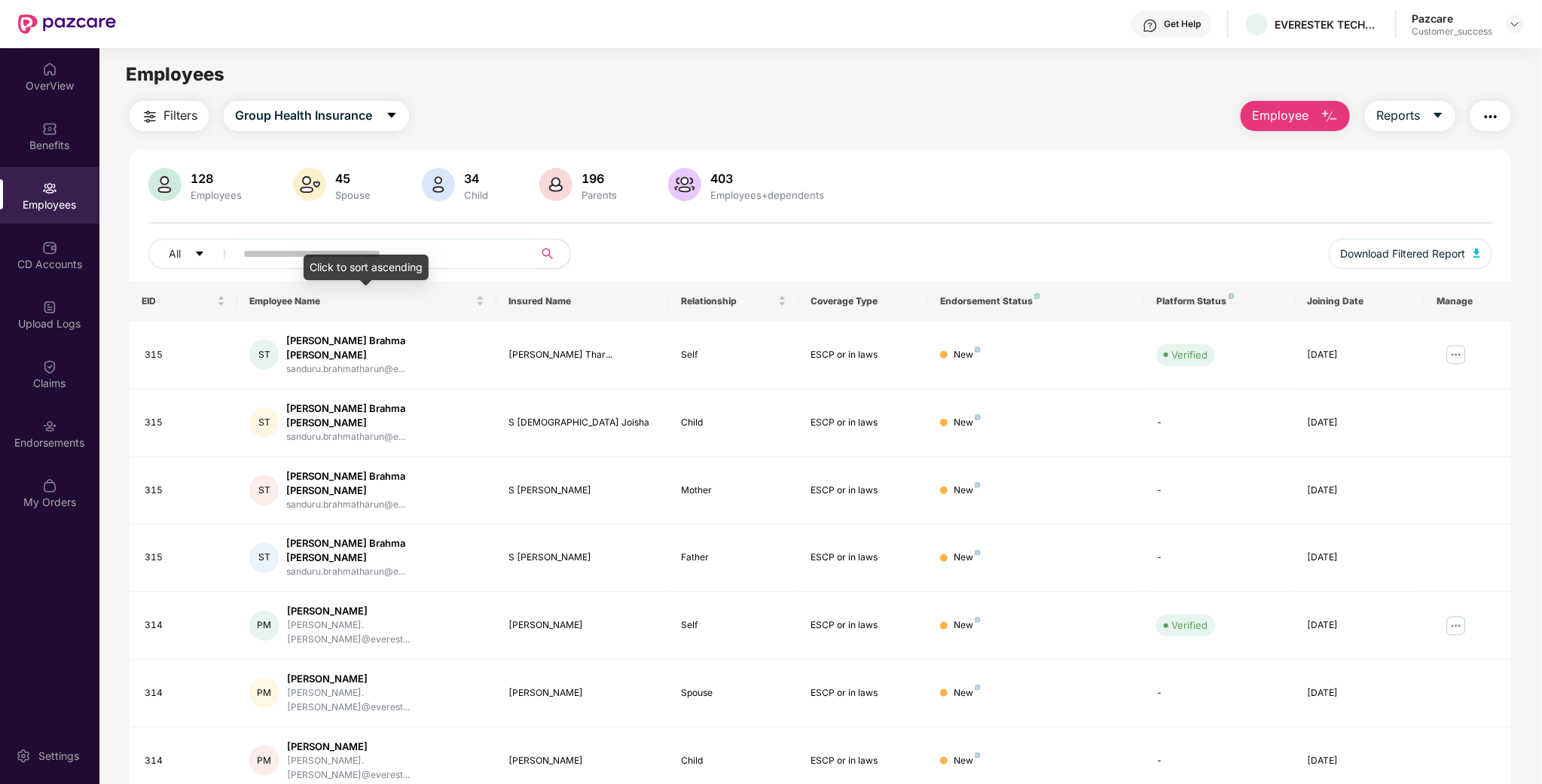
click at [329, 254] on div "Click to sort ascending" at bounding box center [365, 267] width 125 height 26
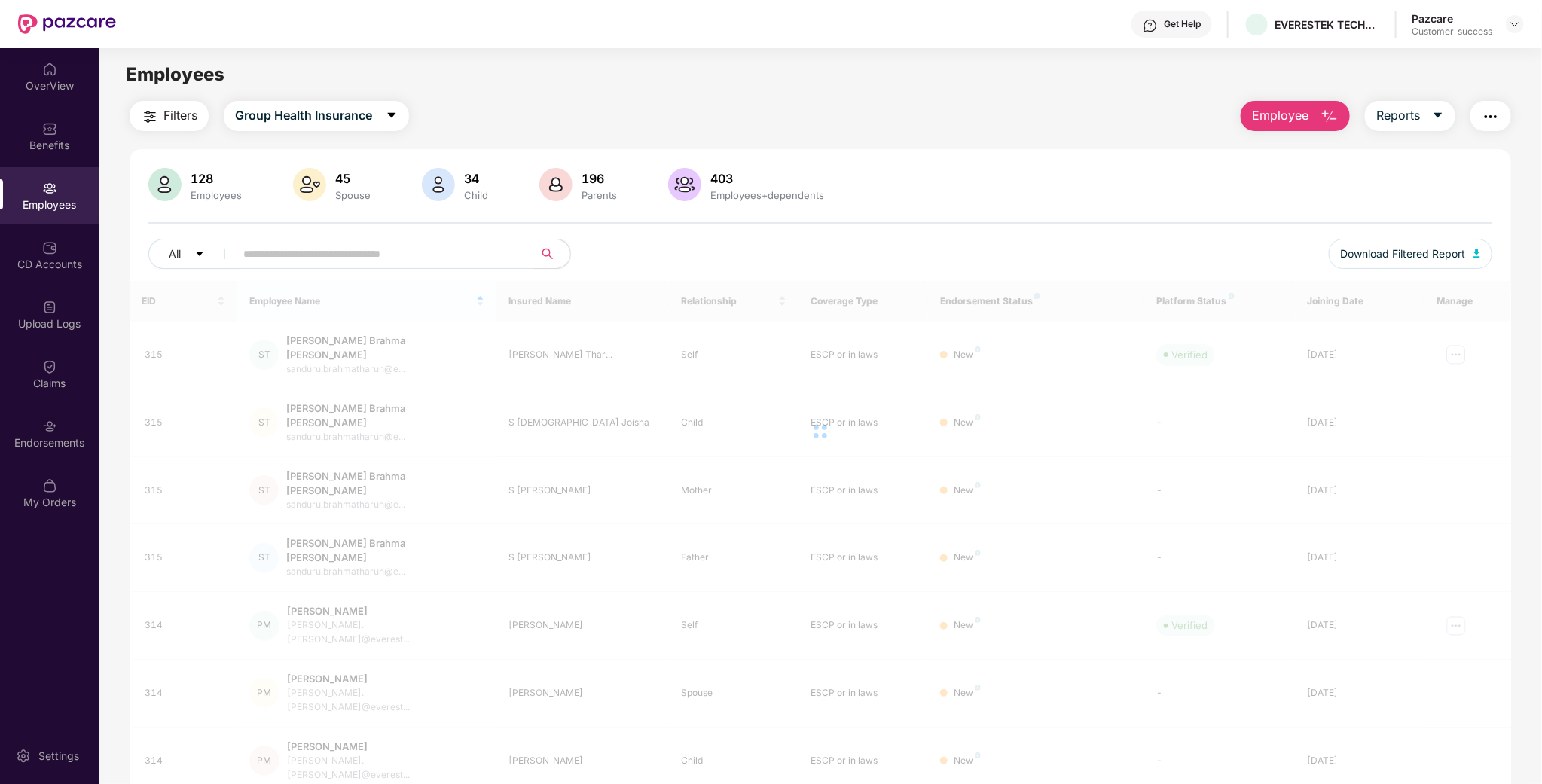
click at [247, 251] on input "text" at bounding box center [378, 253] width 270 height 23
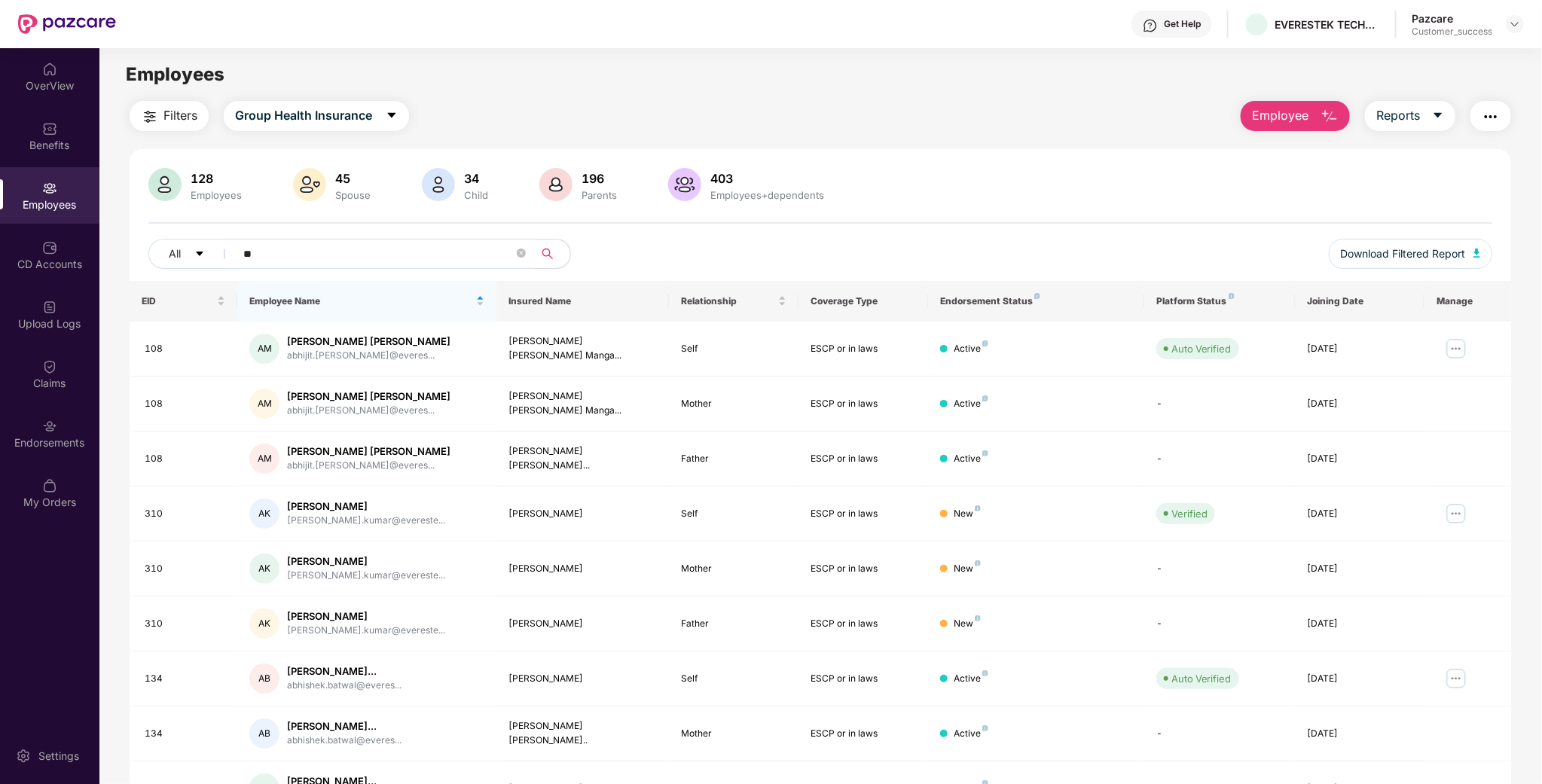
type input "***"
click at [48, 204] on div "Employees" at bounding box center [50, 204] width 99 height 15
click at [67, 121] on div "Benefits" at bounding box center [50, 136] width 99 height 56
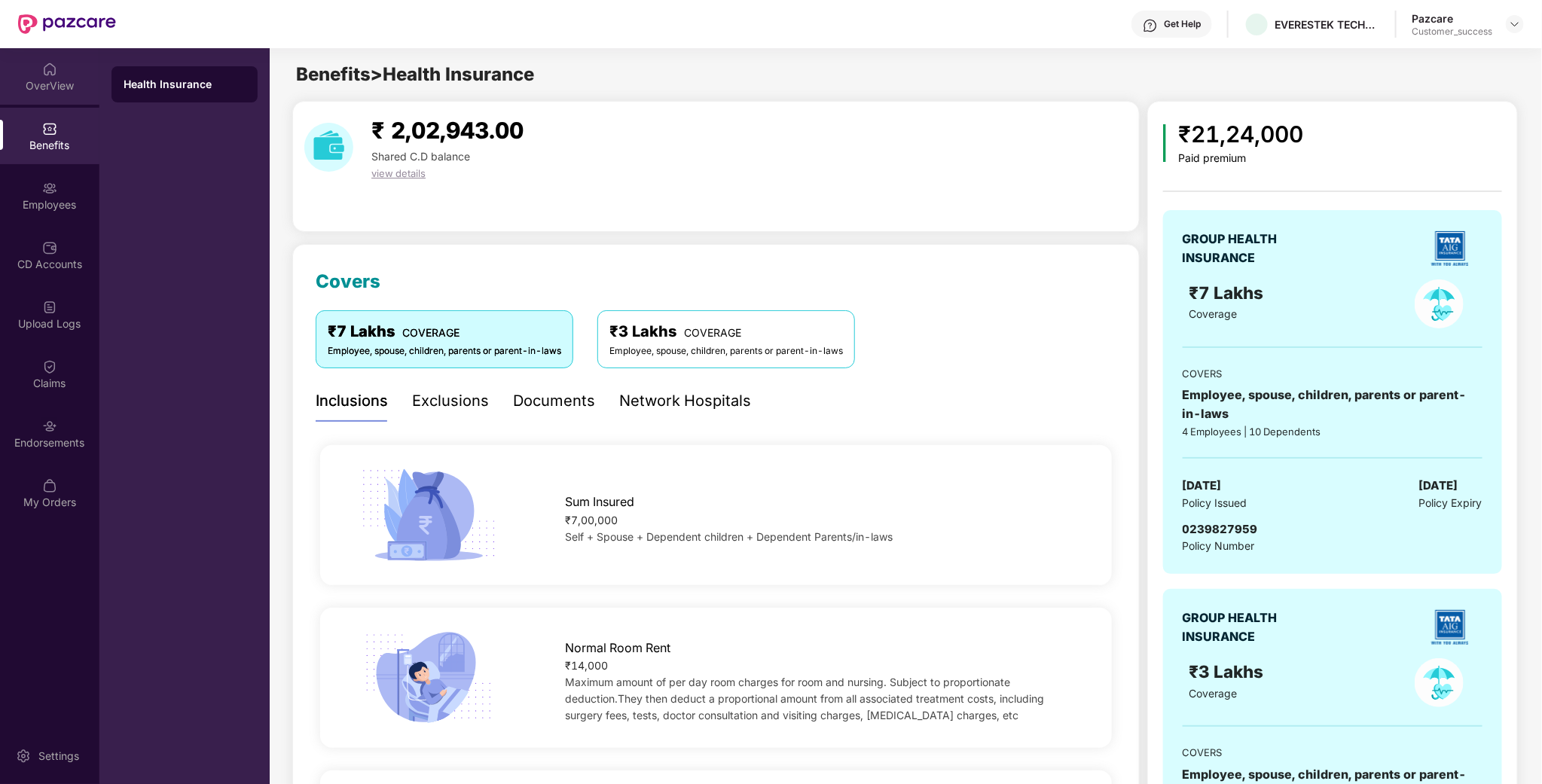
click at [73, 95] on div "OverView" at bounding box center [50, 76] width 99 height 56
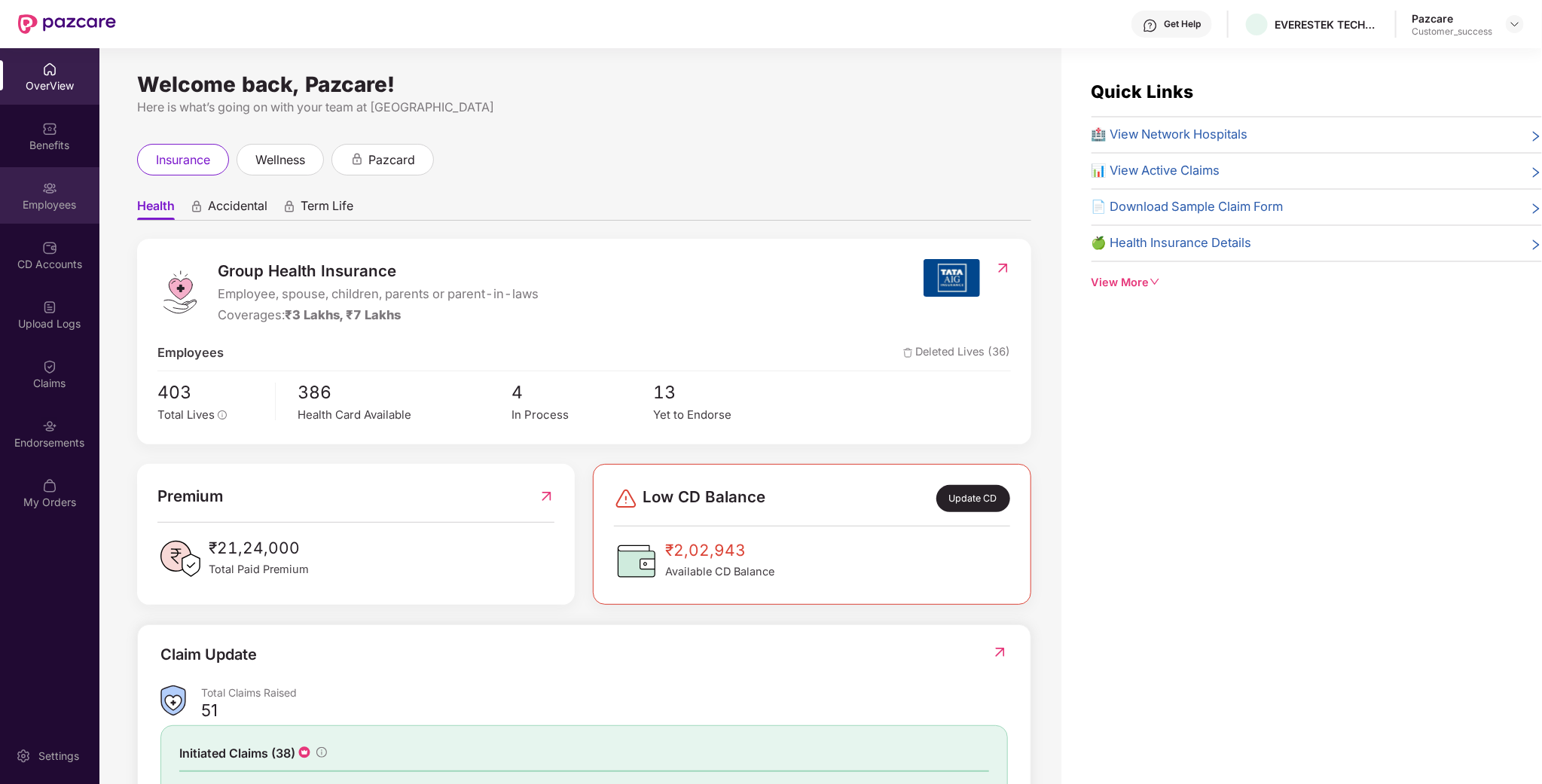
click at [35, 194] on div "Employees" at bounding box center [50, 195] width 99 height 56
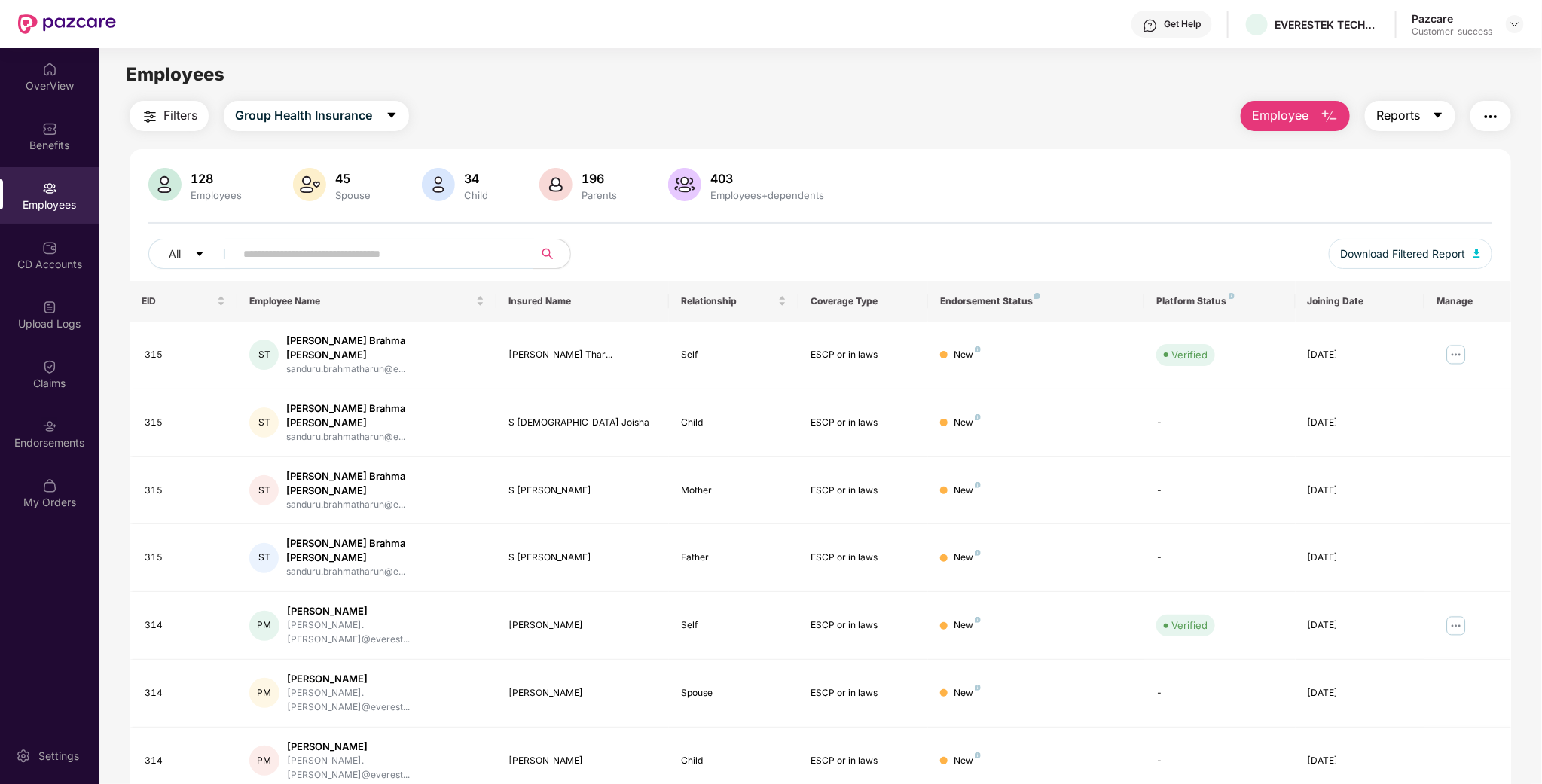
click at [1419, 118] on button "Reports" at bounding box center [1409, 116] width 90 height 30
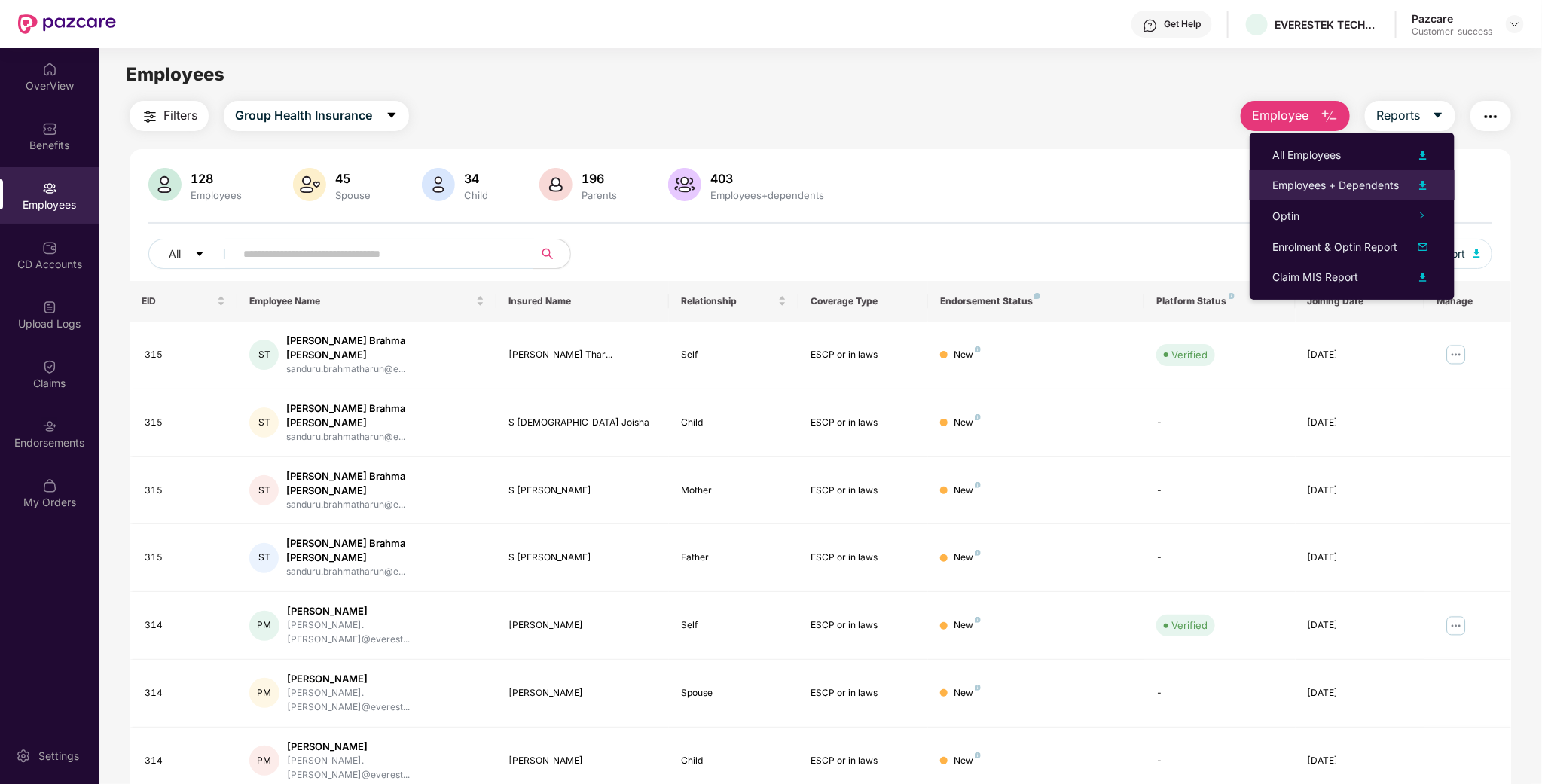
click at [1356, 178] on div "Employees + Dependents" at bounding box center [1335, 185] width 127 height 17
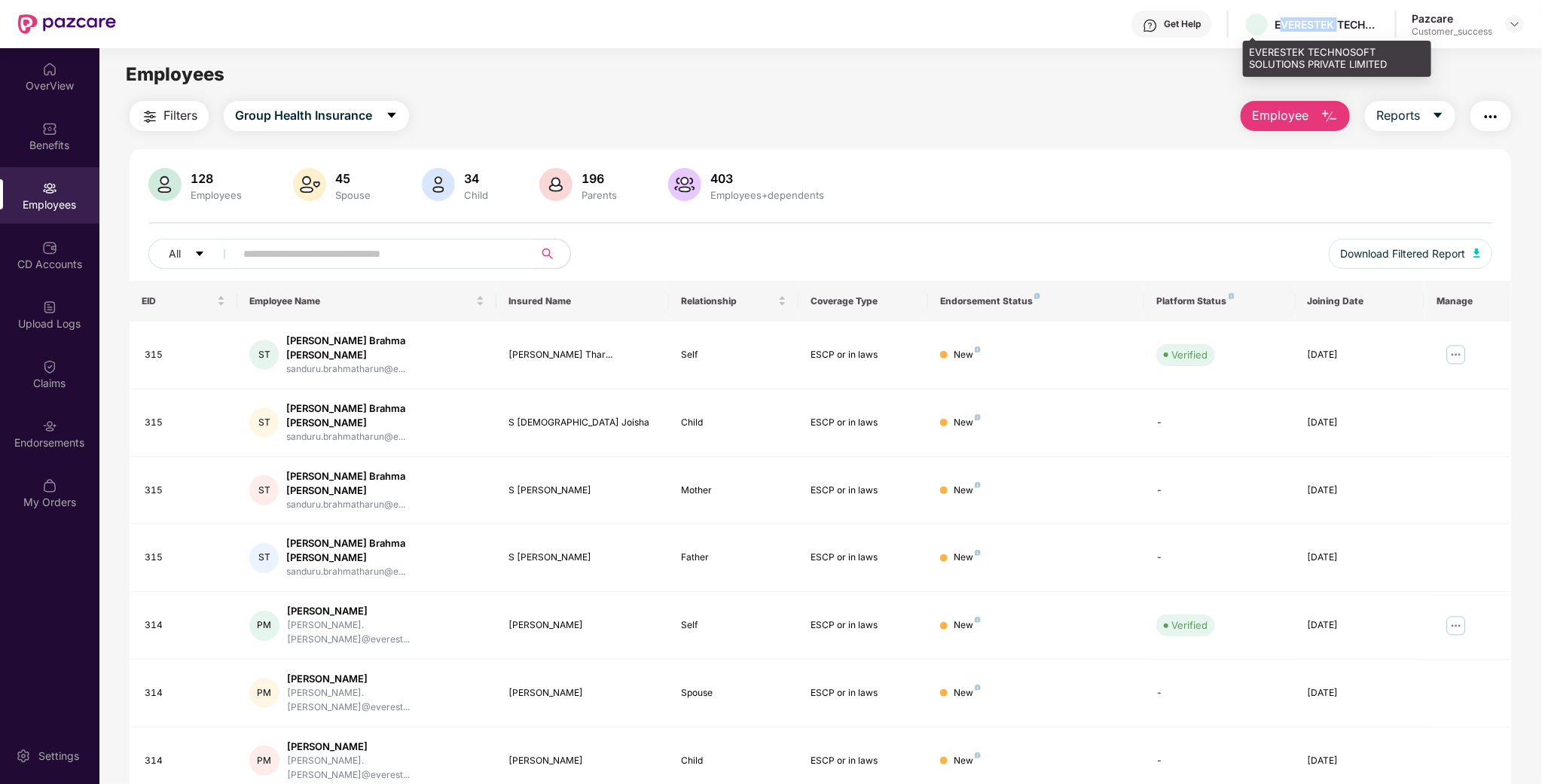
drag, startPoint x: 1331, startPoint y: 25, endPoint x: 1270, endPoint y: 25, distance: 61.0
click at [1270, 25] on div "EVERESTEK TECHNOSOFT SOLUTIONS PRIVATE LIMITED" at bounding box center [1311, 24] width 137 height 27
copy div "EVERESTEK"
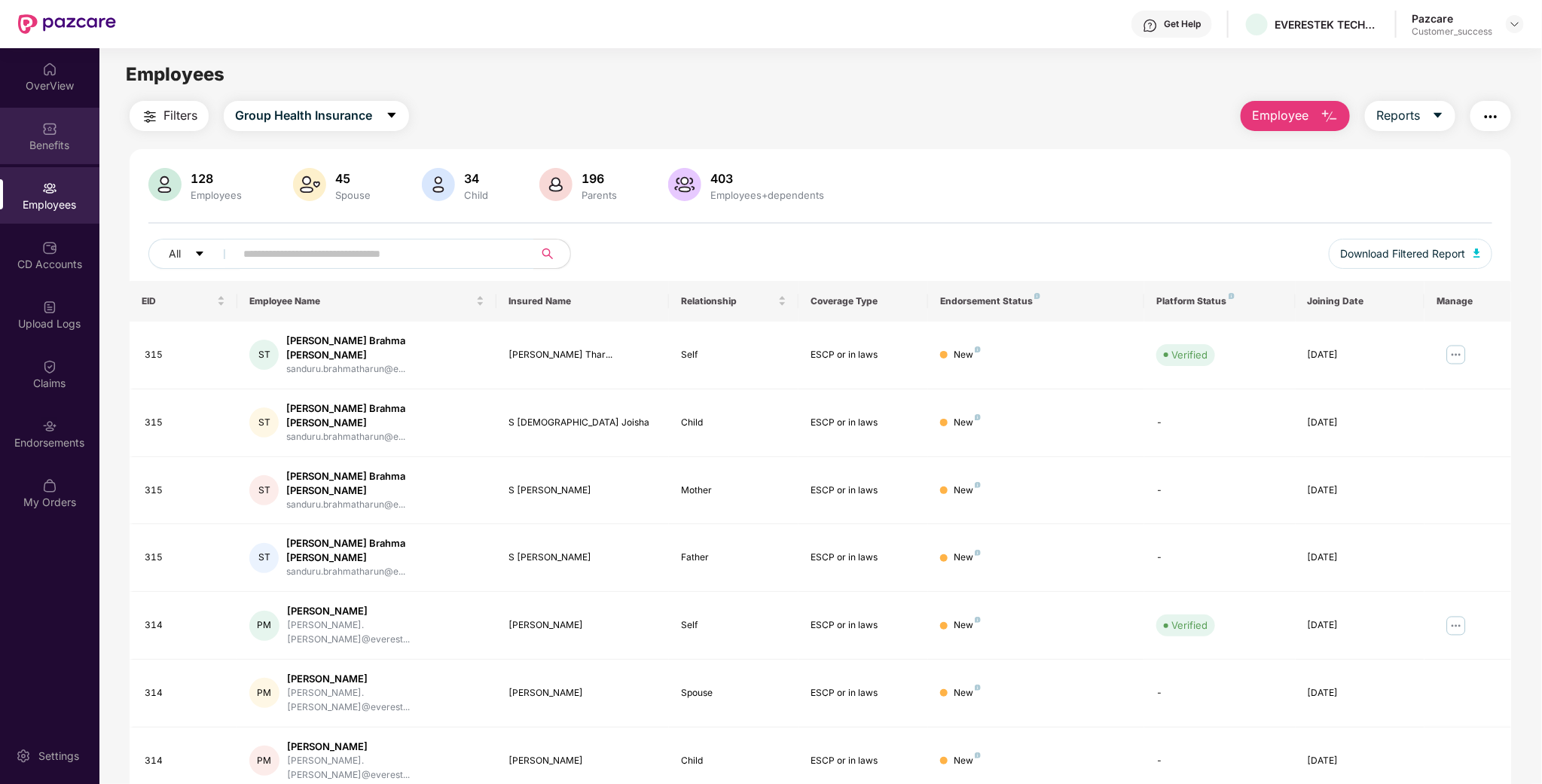
click at [61, 143] on div "Benefits" at bounding box center [50, 145] width 99 height 15
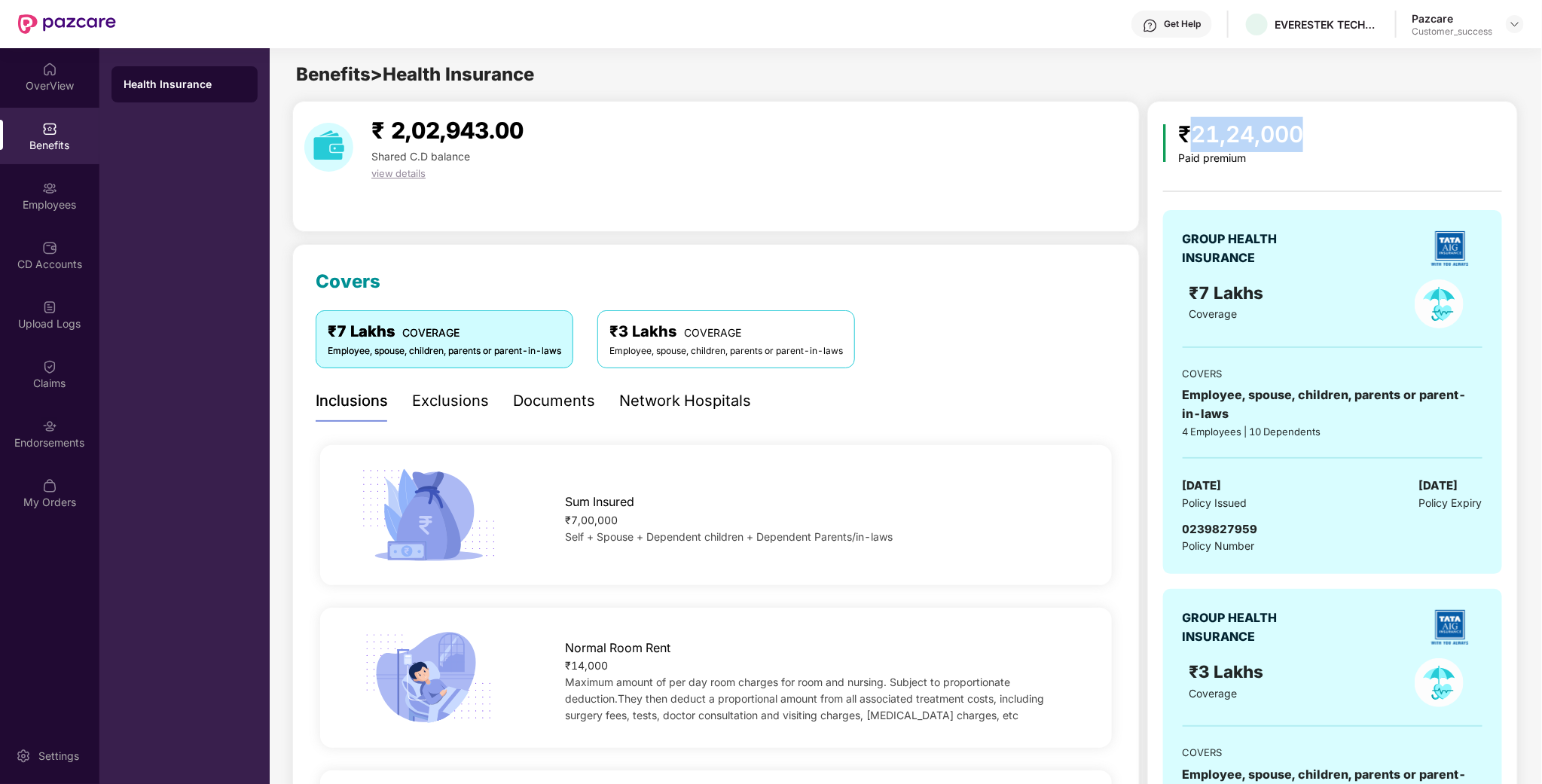
drag, startPoint x: 1312, startPoint y: 136, endPoint x: 1186, endPoint y: 136, distance: 126.0
click at [1186, 136] on div "₹21,24,000 Paid premium" at bounding box center [1332, 141] width 339 height 49
copy div "21,24,000"
click at [44, 208] on div "Employees" at bounding box center [50, 204] width 99 height 15
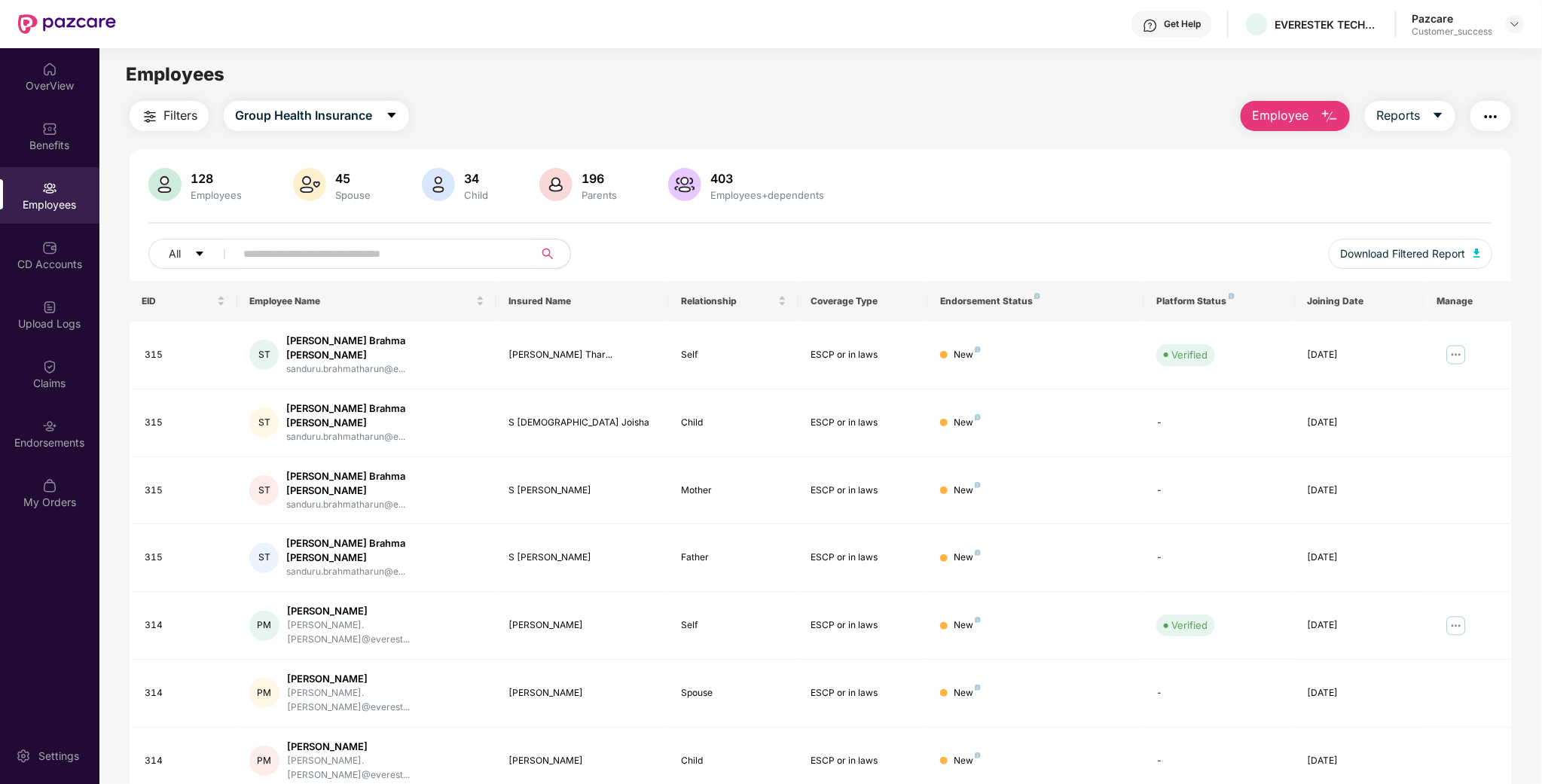
click at [393, 257] on input "text" at bounding box center [378, 253] width 270 height 23
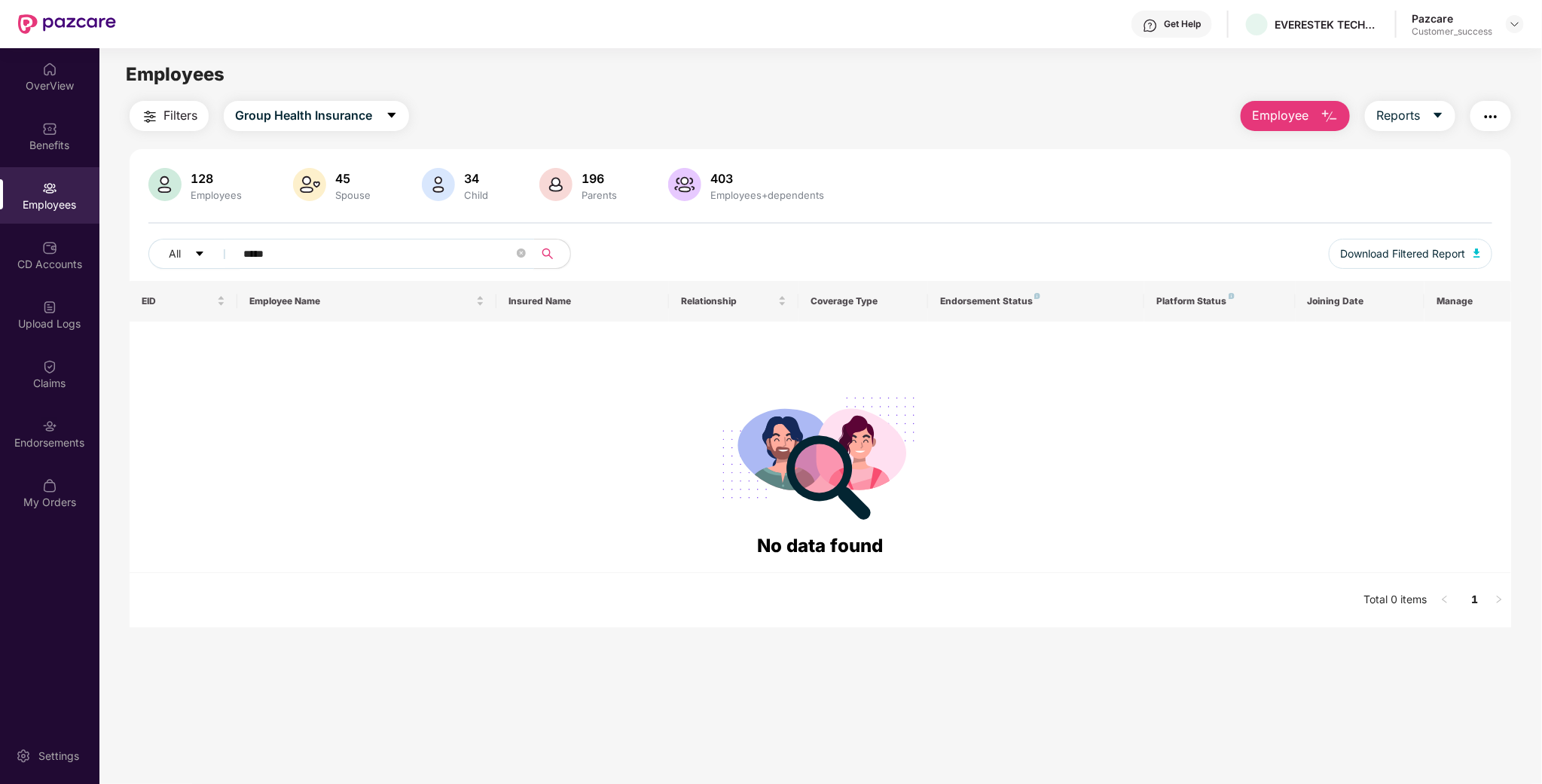
drag, startPoint x: 283, startPoint y: 250, endPoint x: 247, endPoint y: 244, distance: 36.5
click at [247, 244] on input "*****" at bounding box center [378, 253] width 270 height 23
click at [297, 246] on input "*****" at bounding box center [378, 253] width 270 height 23
drag, startPoint x: 292, startPoint y: 248, endPoint x: 204, endPoint y: 240, distance: 88.4
click at [204, 240] on div "All *****" at bounding box center [541, 253] width 784 height 30
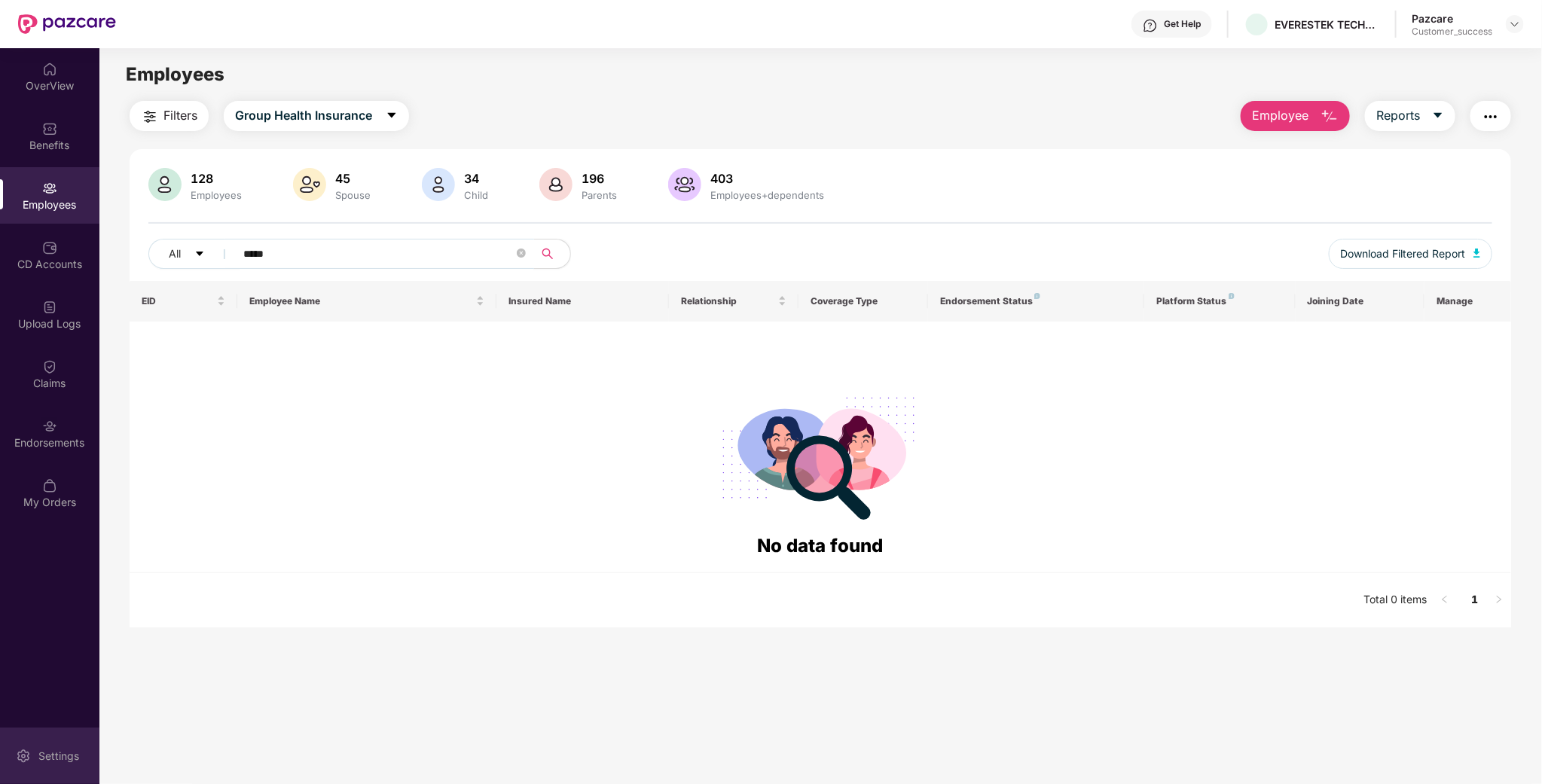
type input "*****"
click at [291, 238] on div "128 Employees 45 Spouse 34 Child 196 Parents 403 Employees+dependents All *****…" at bounding box center [820, 225] width 1382 height 113
click at [291, 245] on input "*****" at bounding box center [378, 253] width 270 height 23
click at [292, 245] on input "*****" at bounding box center [378, 253] width 270 height 23
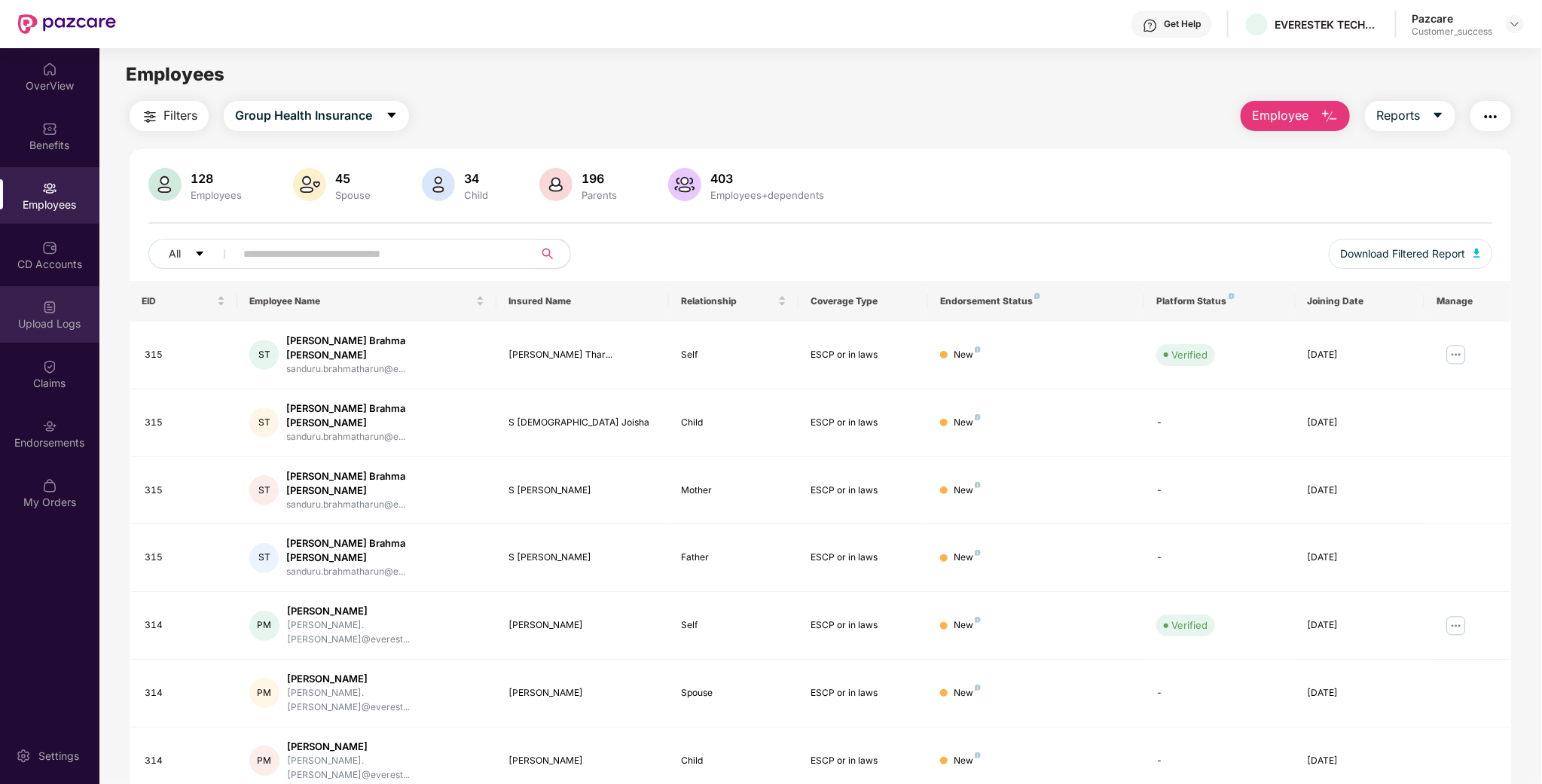
click at [65, 319] on div "Upload Logs" at bounding box center [50, 323] width 99 height 15
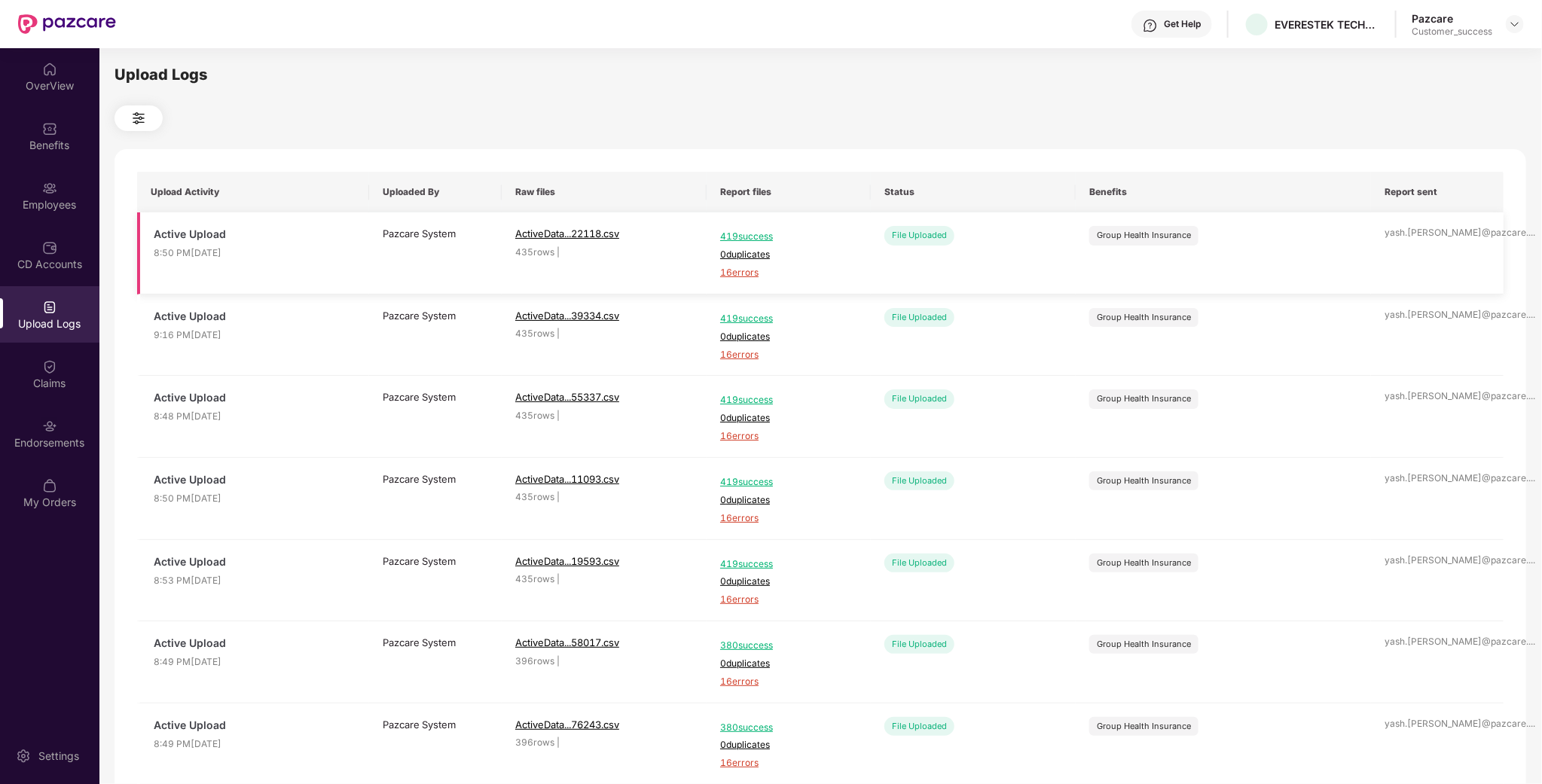
click at [744, 235] on span "419 success" at bounding box center [788, 237] width 137 height 14
click at [43, 256] on div "CD Accounts" at bounding box center [50, 263] width 99 height 15
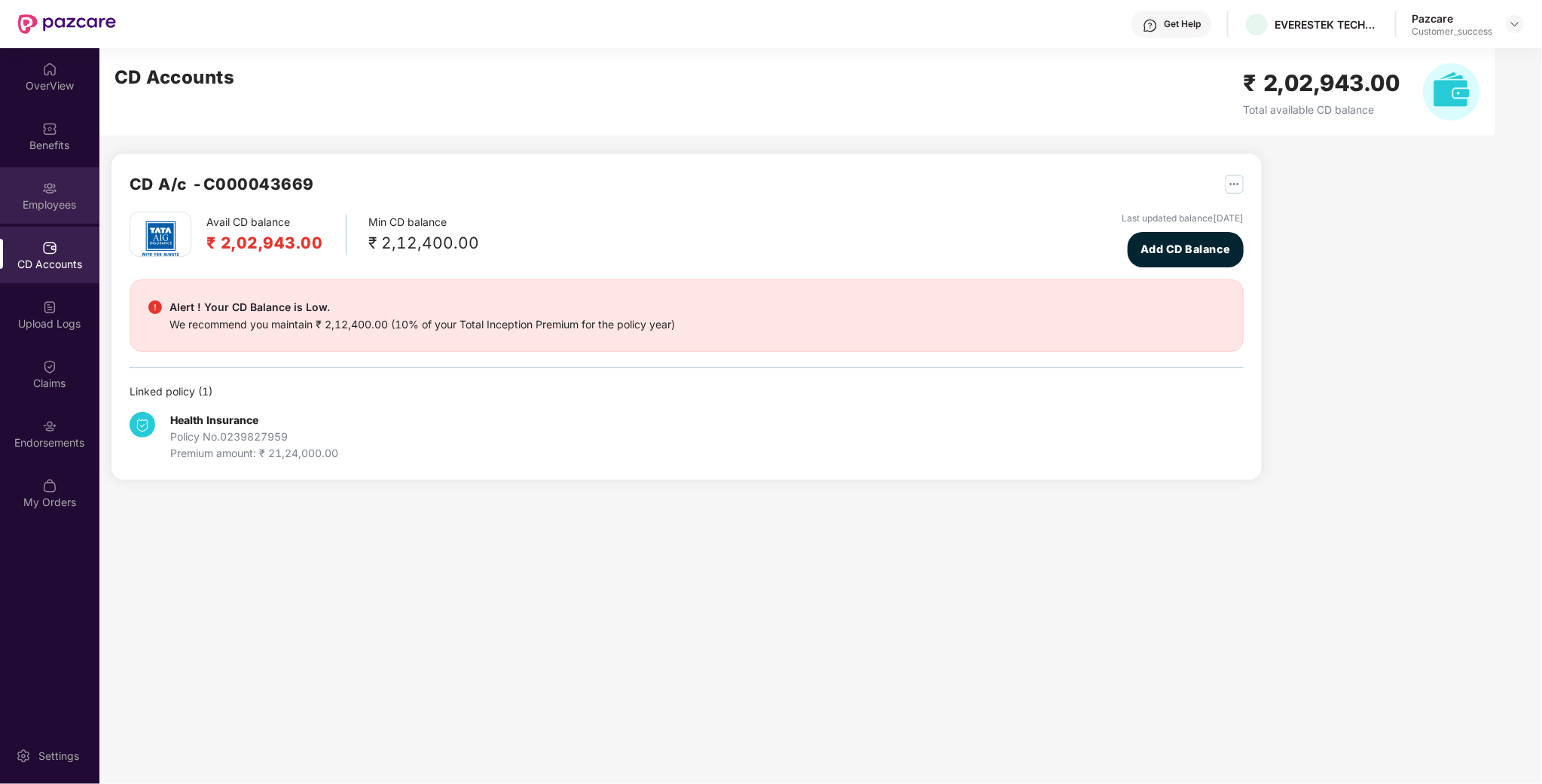
click at [61, 202] on div "Employees" at bounding box center [50, 204] width 99 height 15
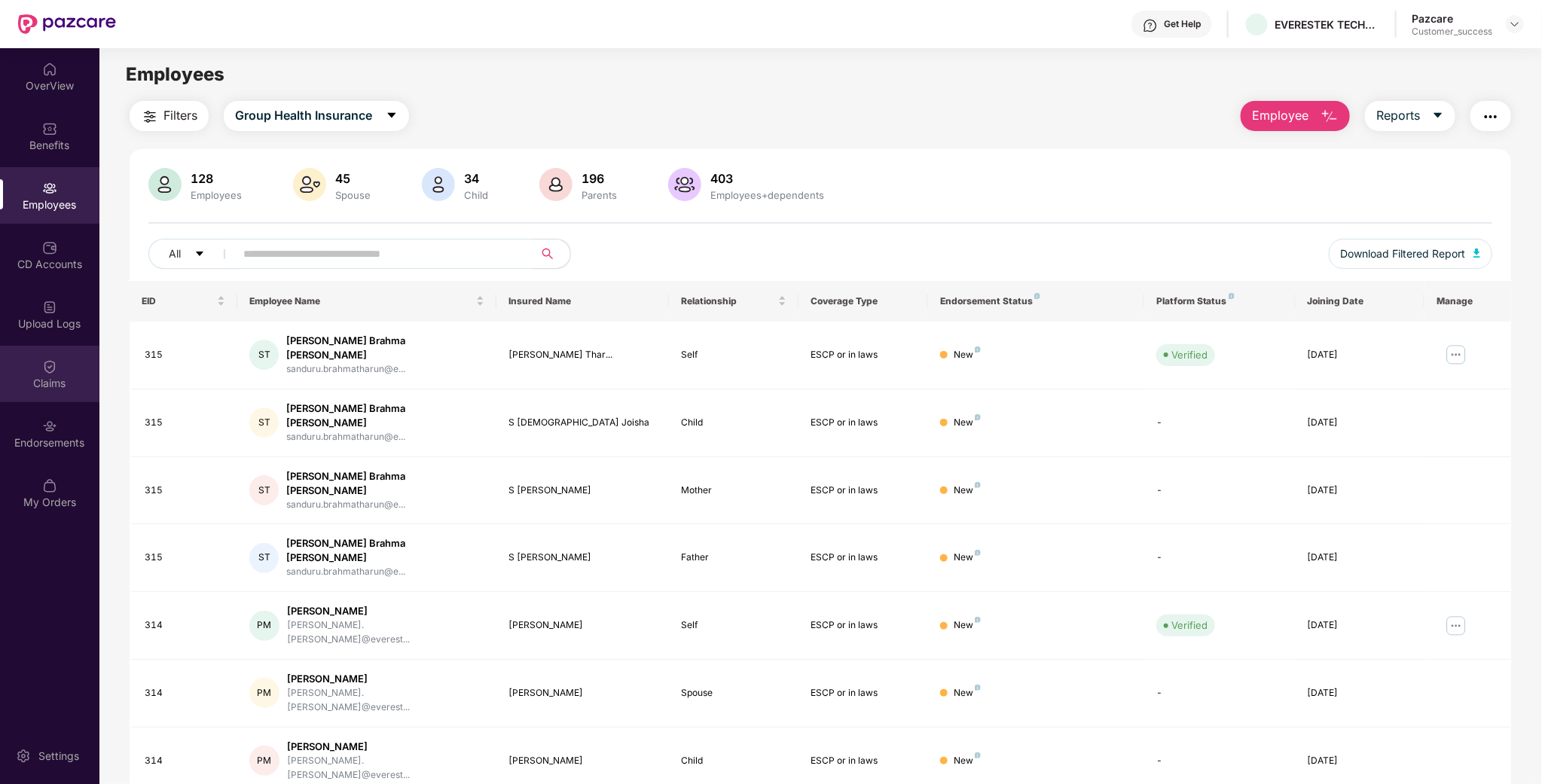
click at [44, 359] on img at bounding box center [50, 366] width 15 height 15
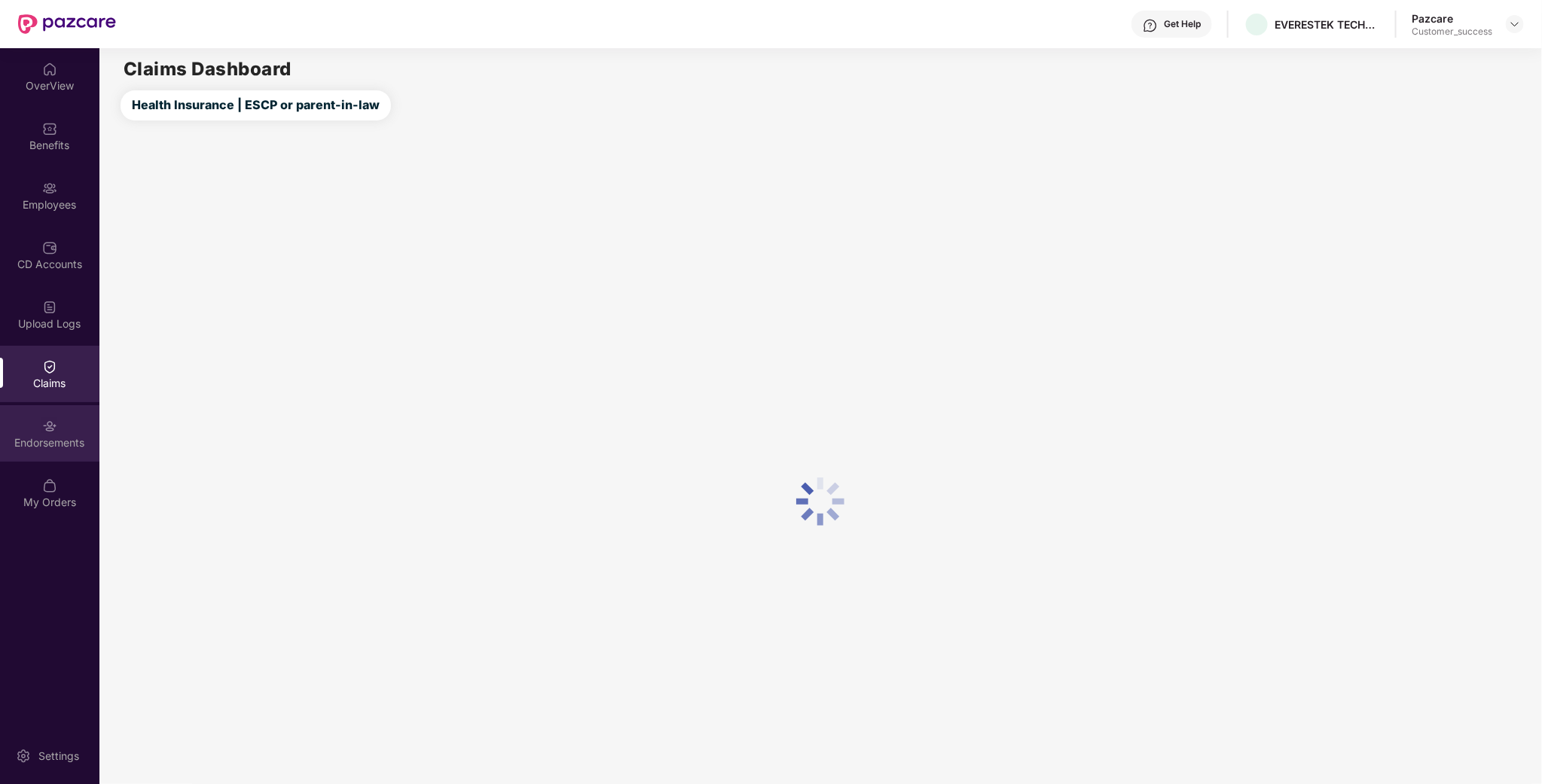
click at [52, 444] on div "Endorsements" at bounding box center [50, 442] width 99 height 15
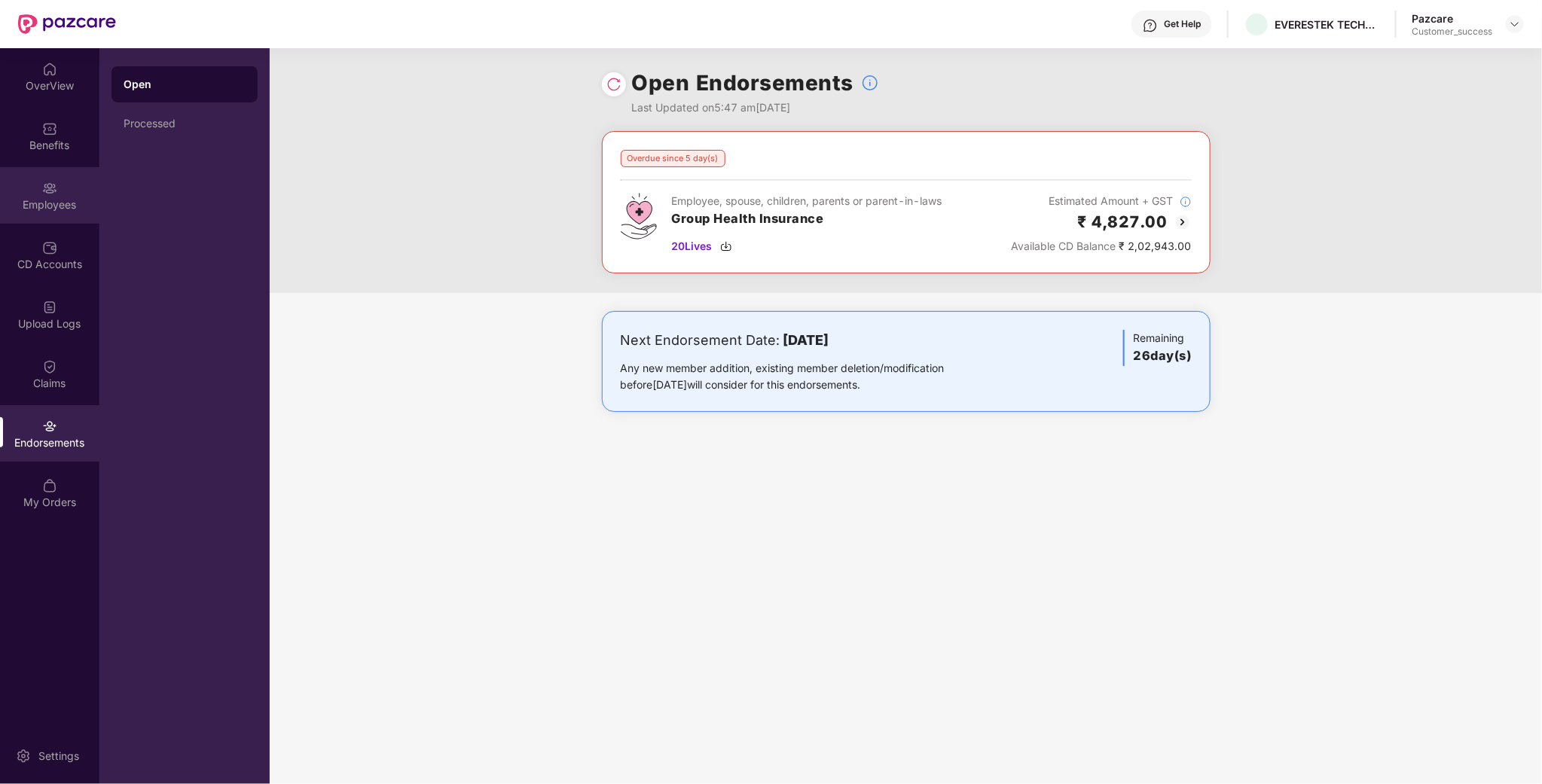
click at [44, 208] on div "Employees" at bounding box center [50, 204] width 99 height 15
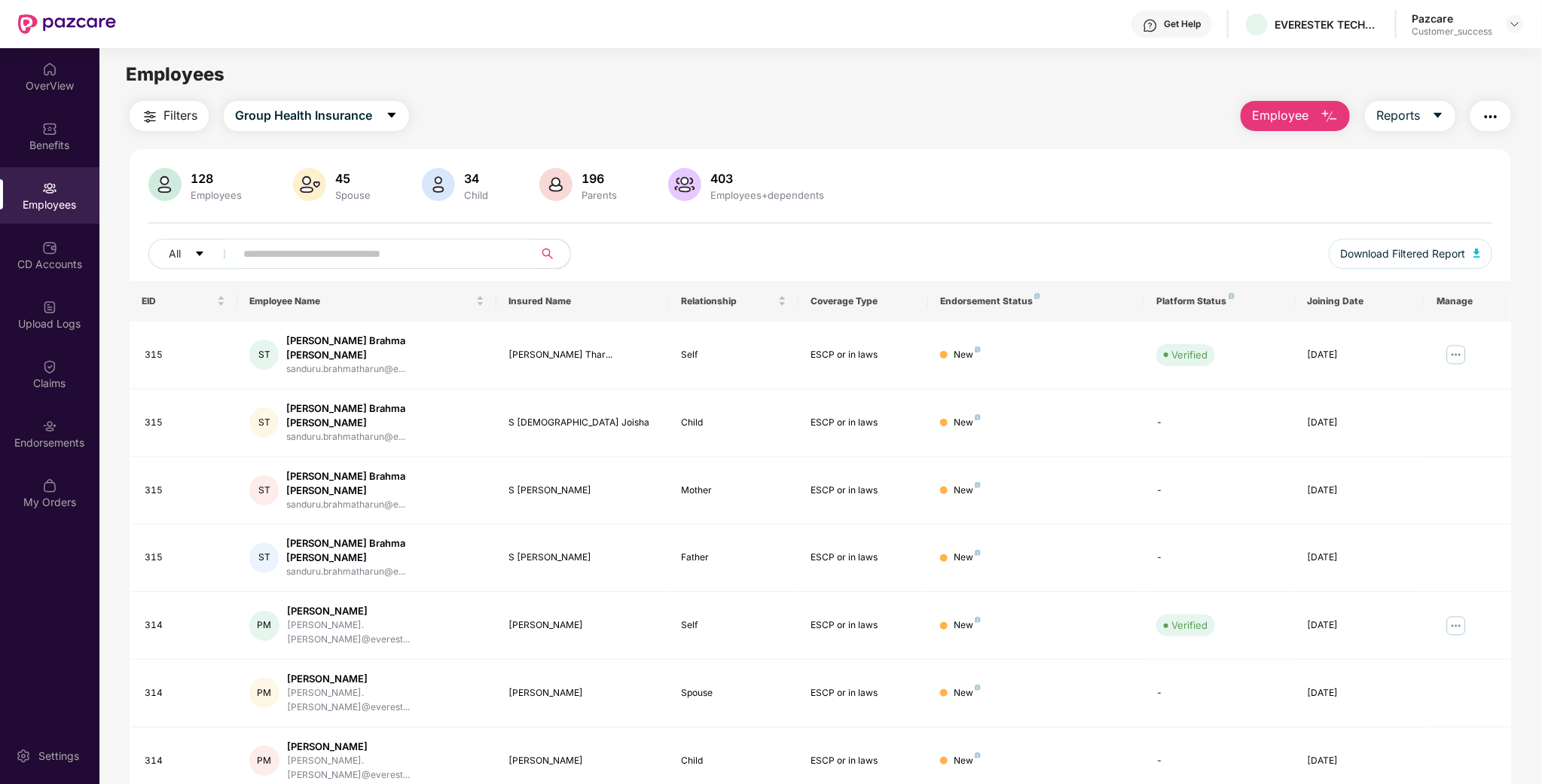
click at [1299, 121] on span "Employee" at bounding box center [1280, 115] width 56 height 19
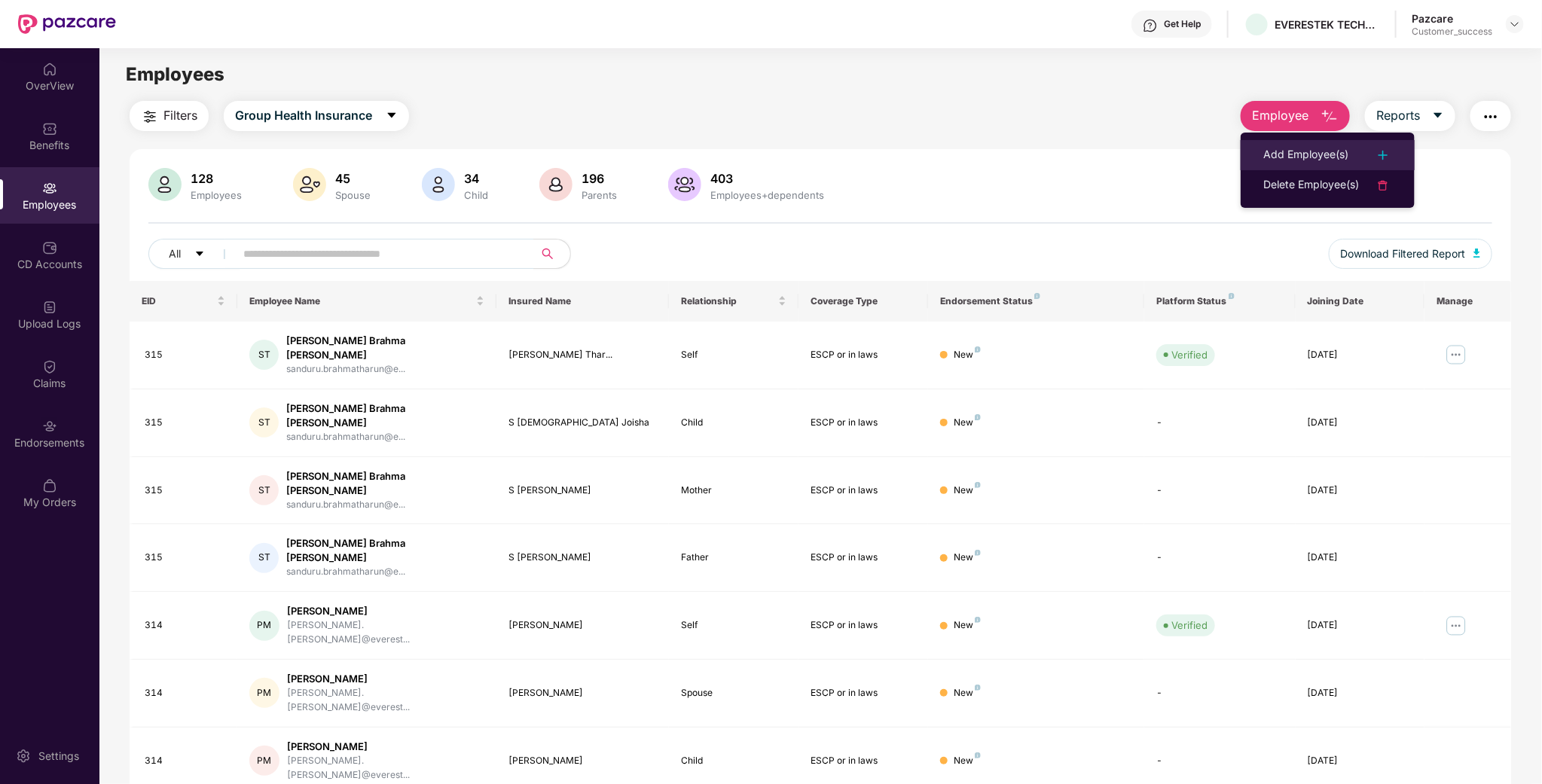
click at [1297, 158] on div "Add Employee(s)" at bounding box center [1305, 155] width 85 height 18
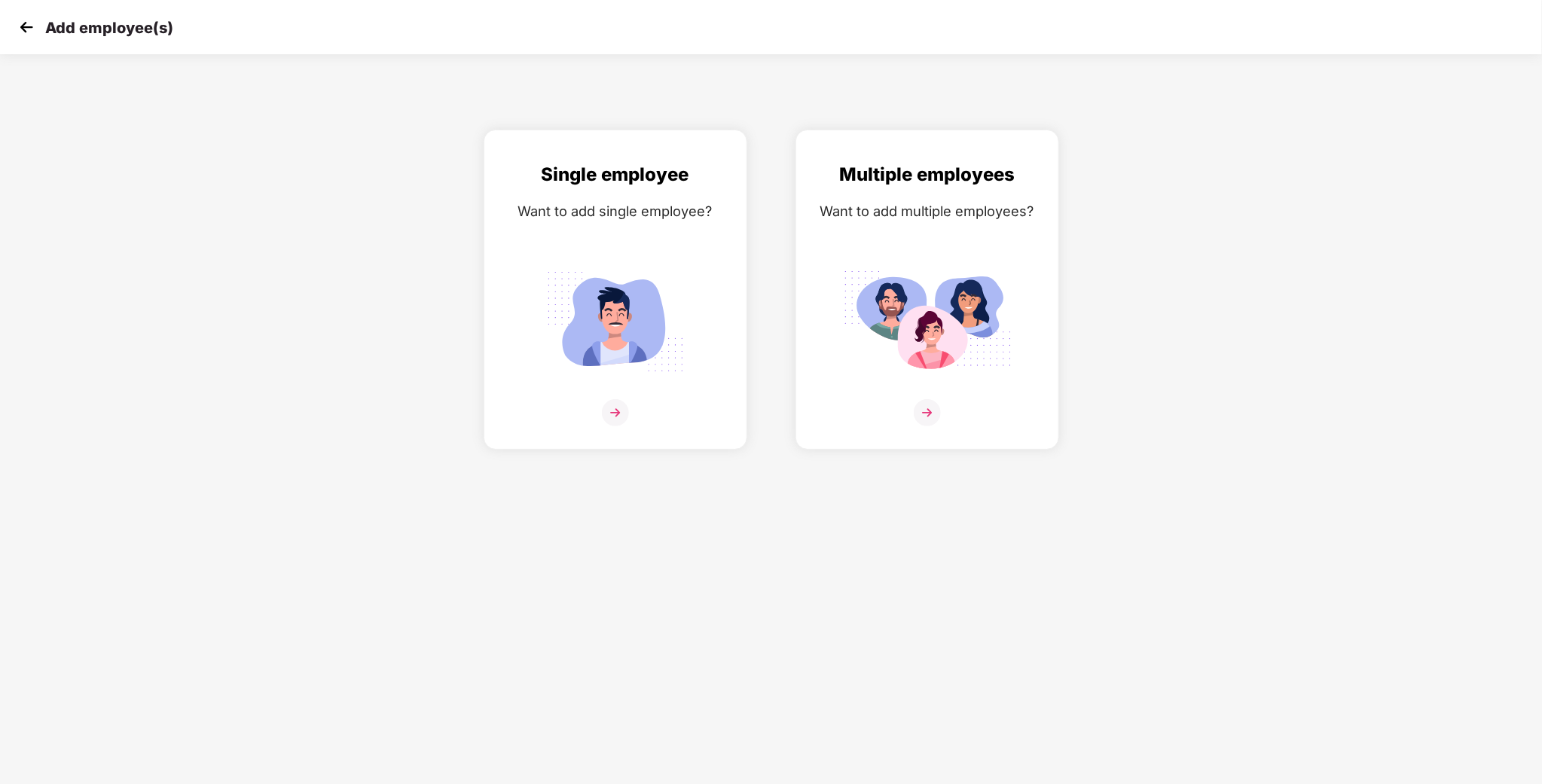
click at [11, 34] on div "Add employee(s)" at bounding box center [771, 27] width 1542 height 54
click at [27, 23] on img at bounding box center [26, 27] width 23 height 23
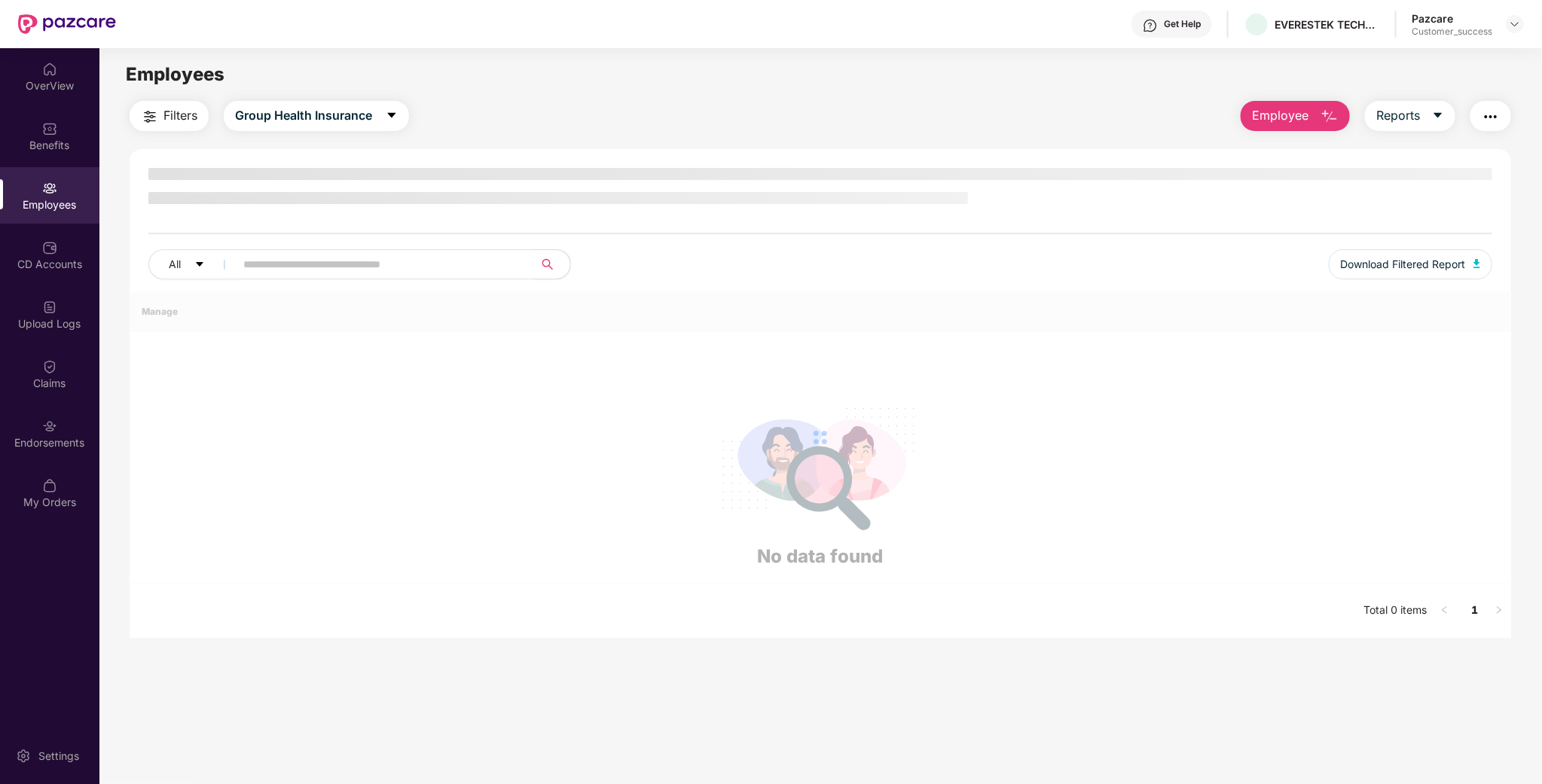
click at [1527, 32] on header "Get Help EVERESTEK TECHNOSOFT SOLUTIONS PRIVATE LIMITED Pazcare Customer_success" at bounding box center [771, 24] width 1542 height 49
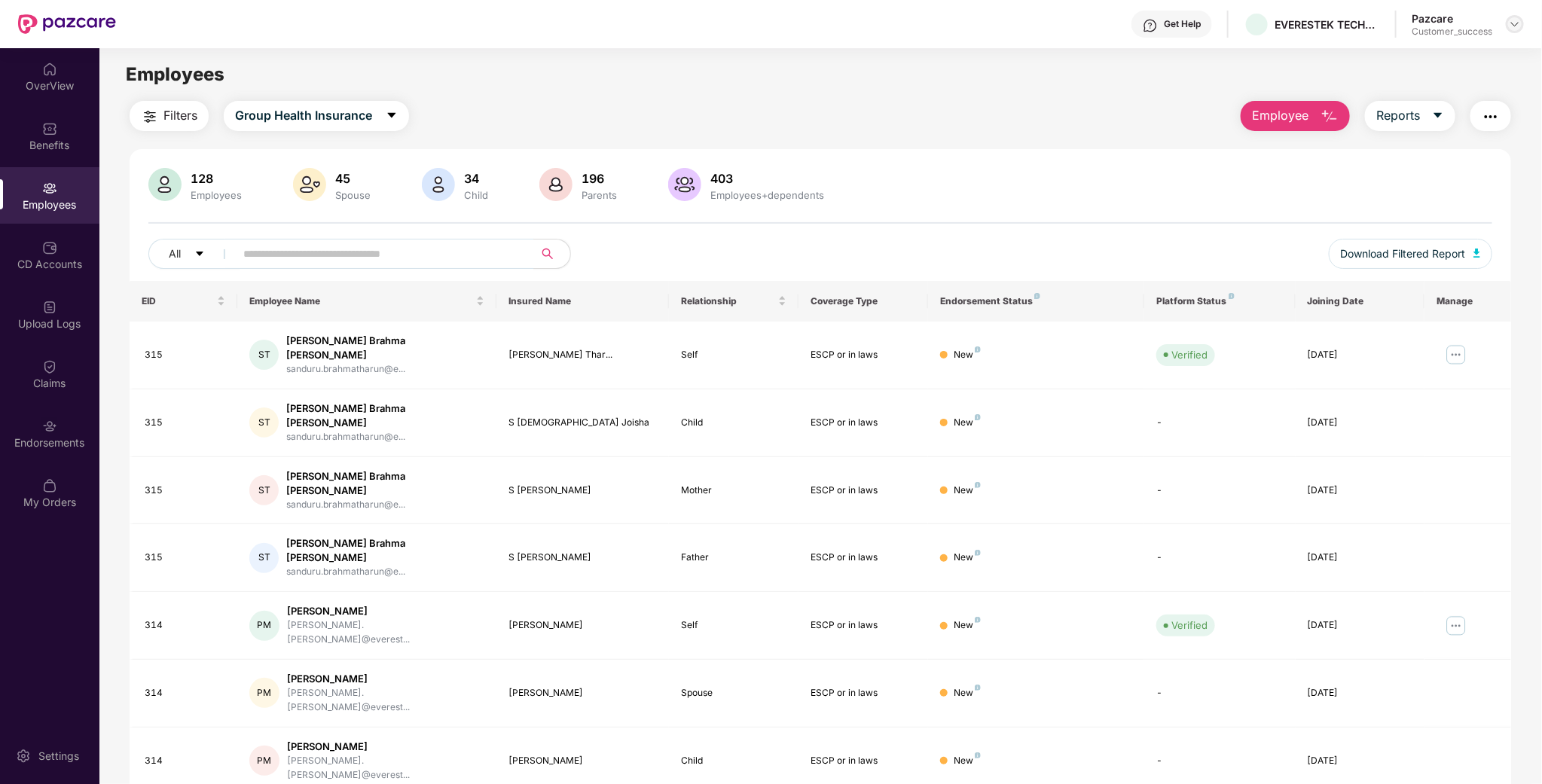
click at [1514, 27] on img at bounding box center [1514, 24] width 12 height 12
click at [1454, 63] on div "Switch to partner view" at bounding box center [1445, 59] width 196 height 30
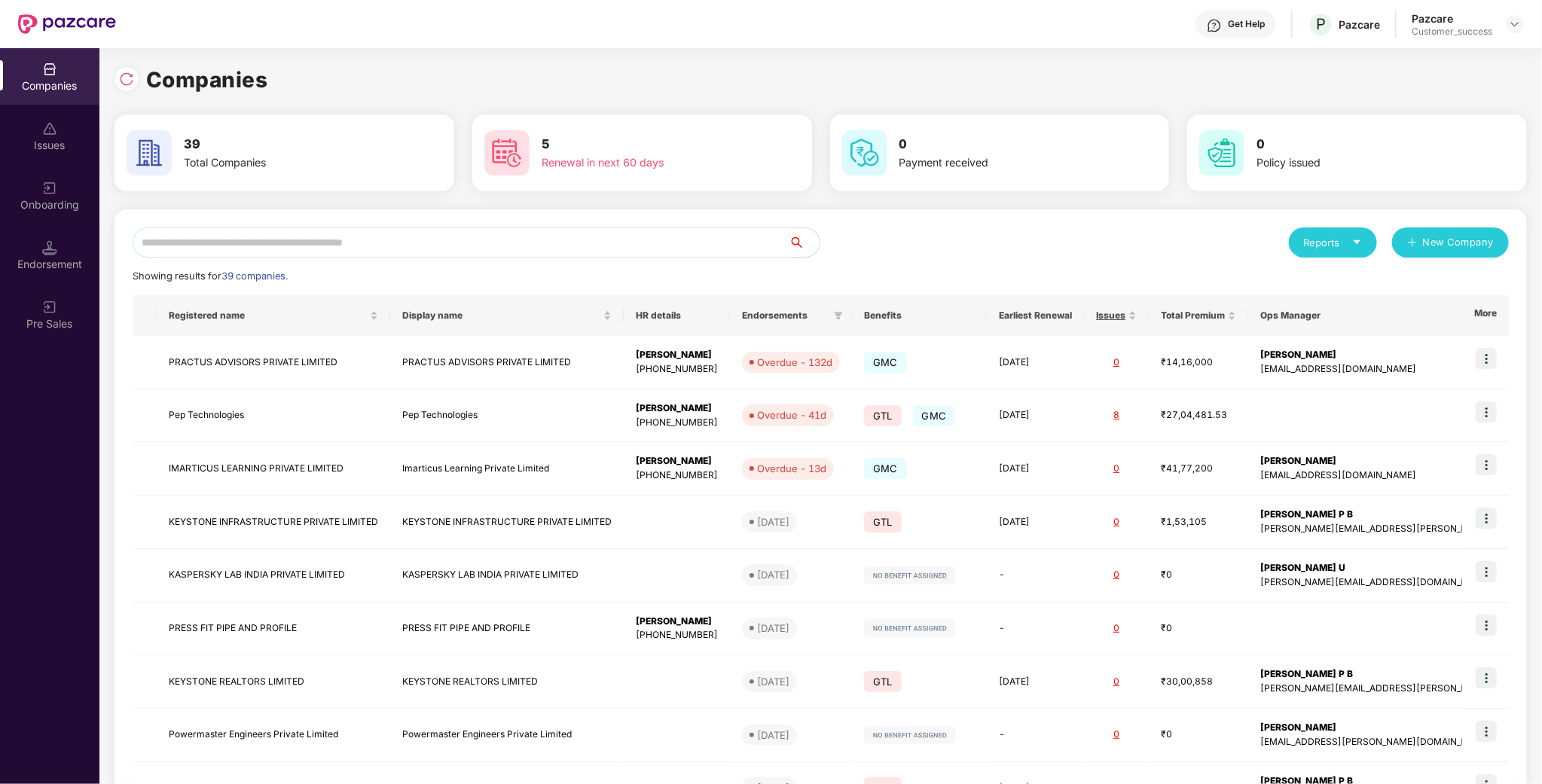
click at [492, 234] on input "text" at bounding box center [461, 243] width 657 height 30
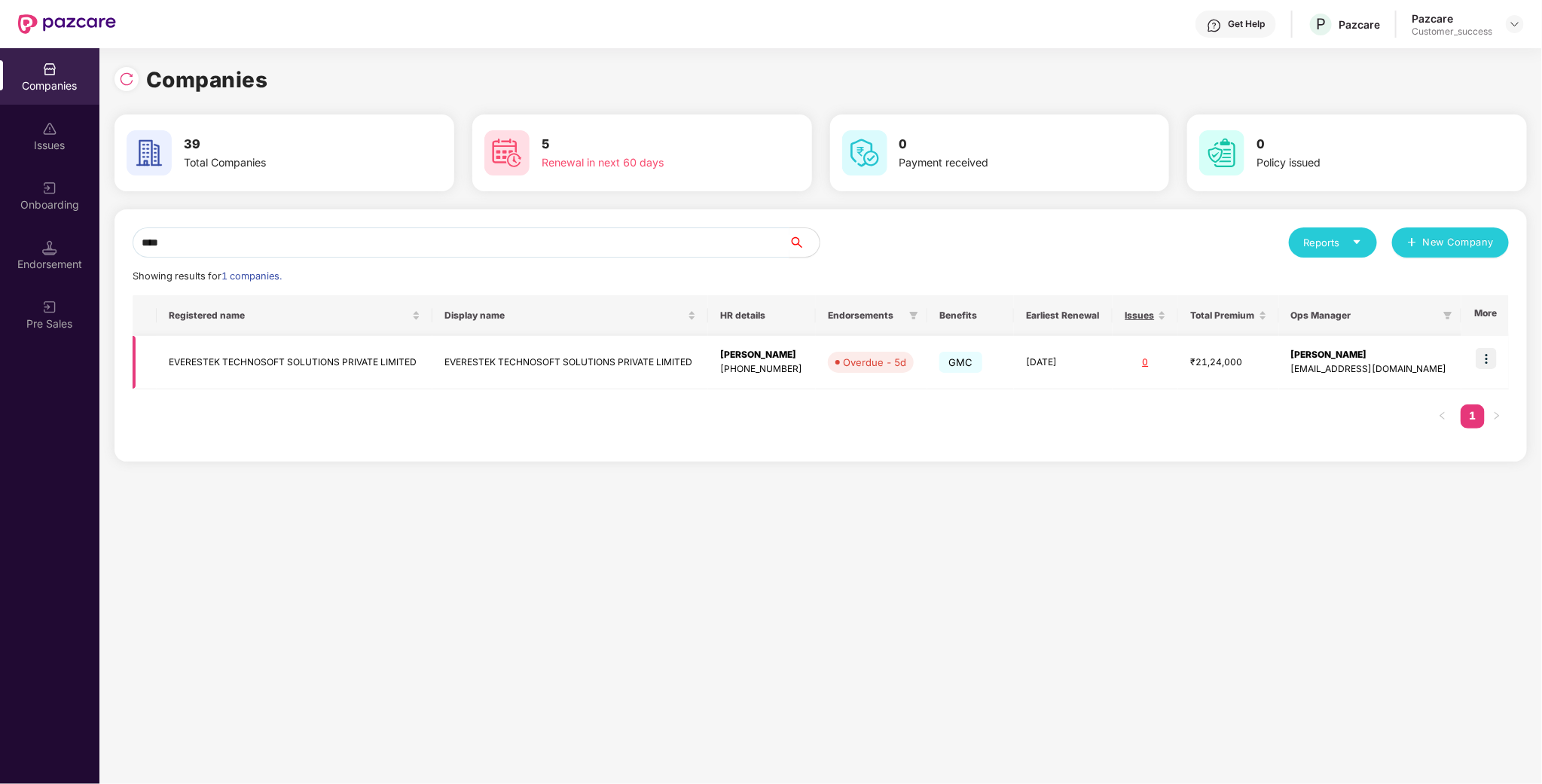
scroll to position [0, 1]
type input "****"
click at [1487, 364] on img at bounding box center [1486, 357] width 21 height 21
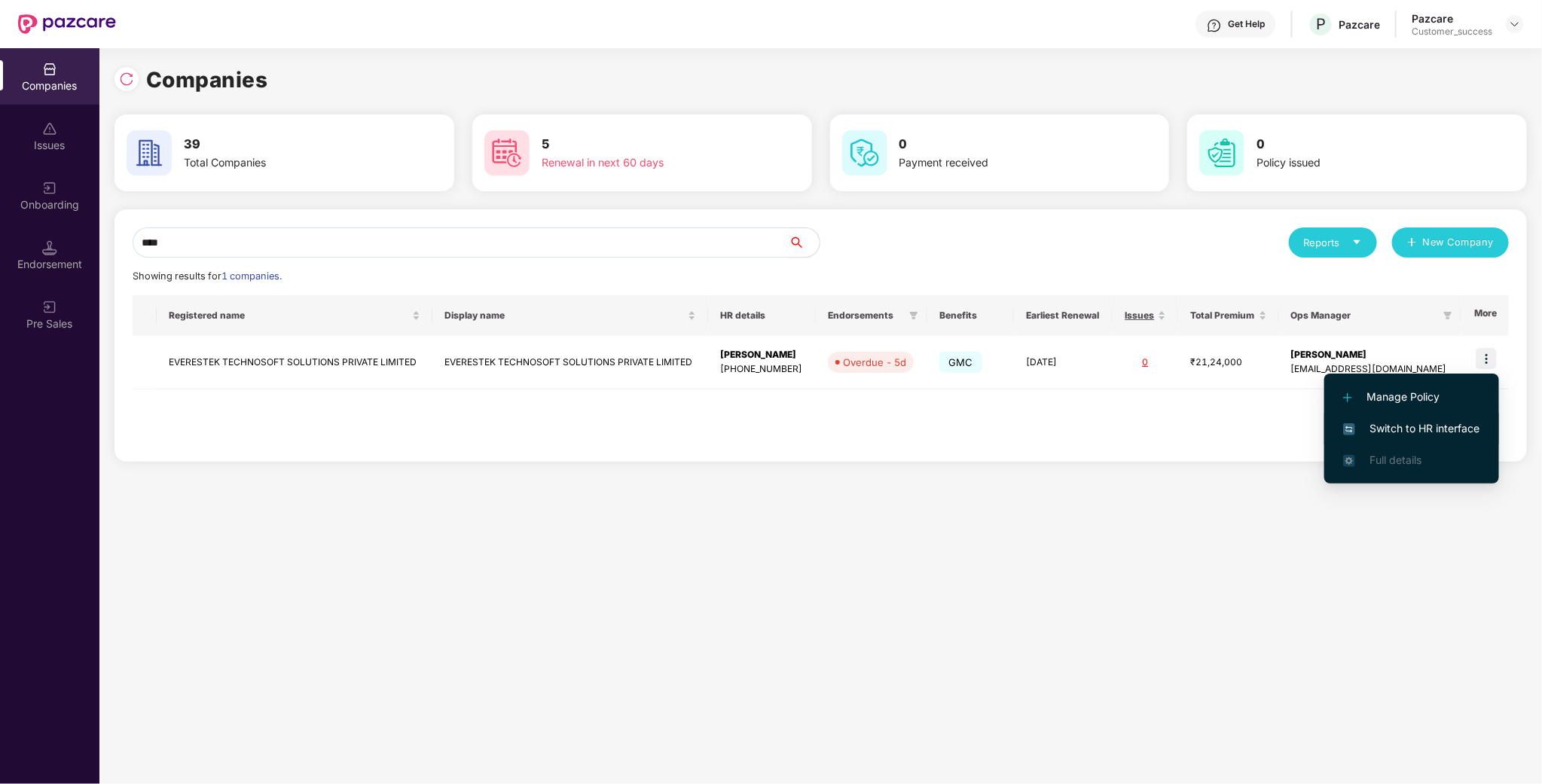
click at [1453, 429] on span "Switch to HR interface" at bounding box center [1411, 428] width 137 height 17
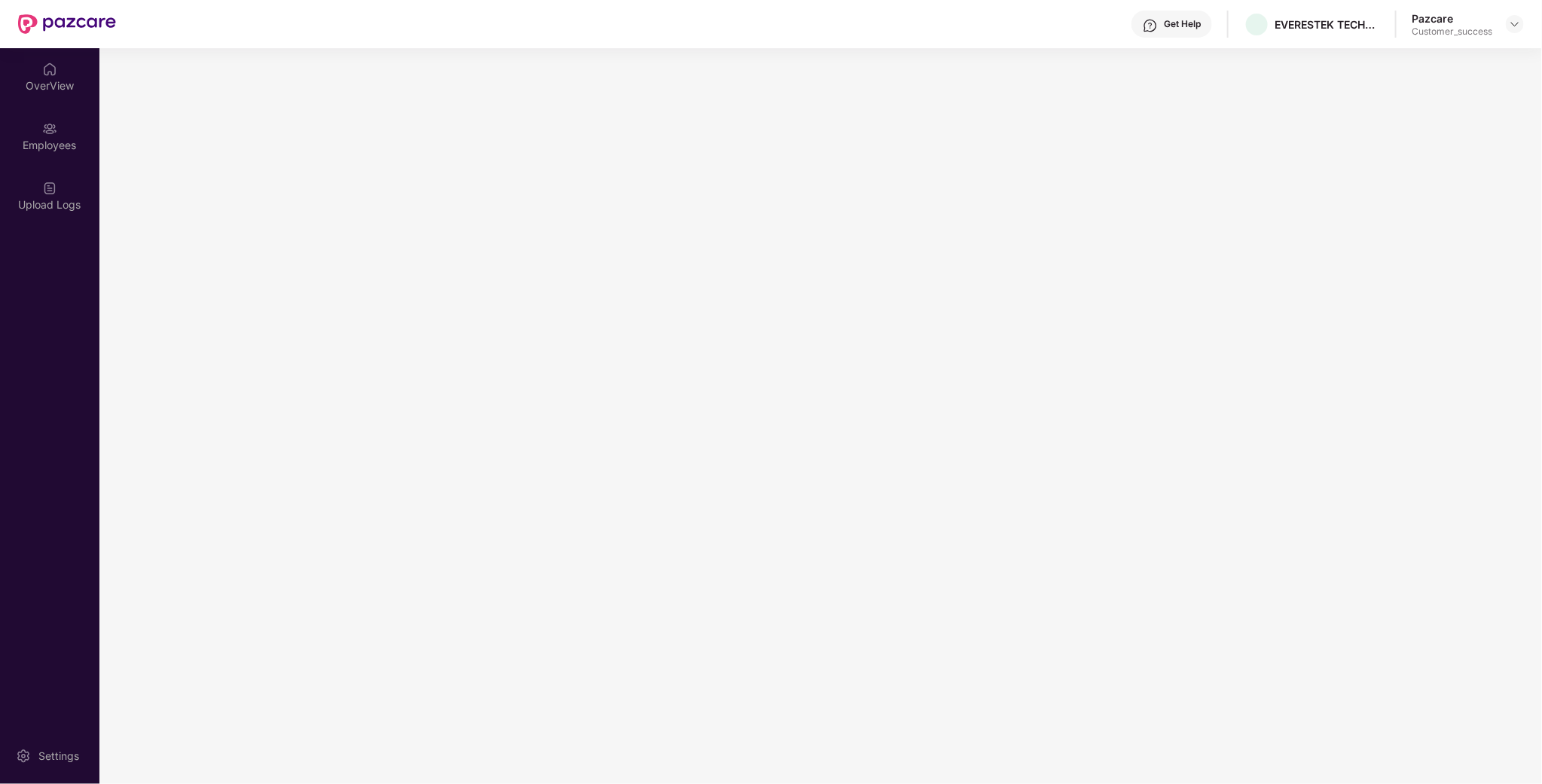
scroll to position [0, 0]
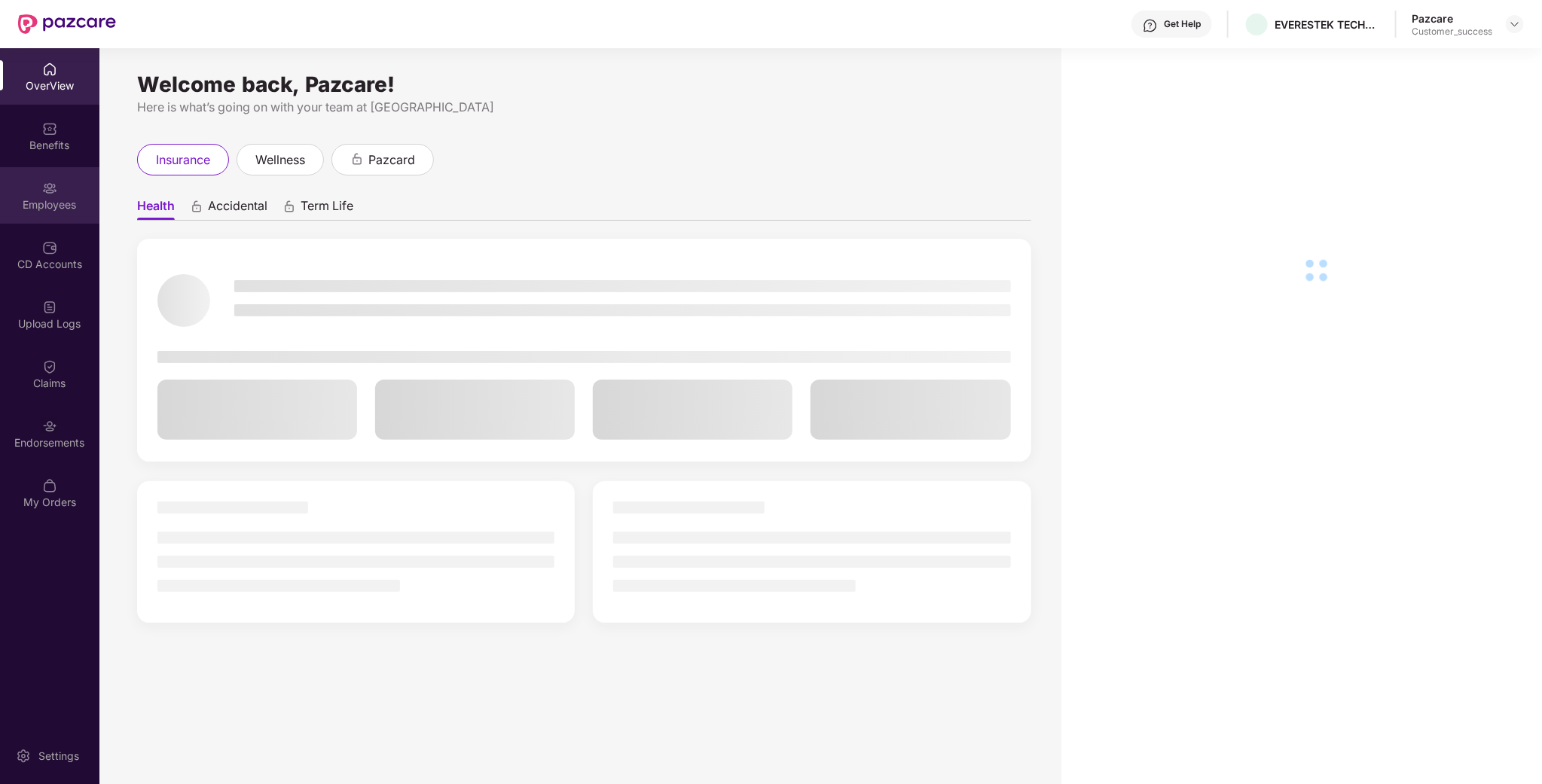
click at [39, 195] on div "Employees" at bounding box center [50, 195] width 99 height 56
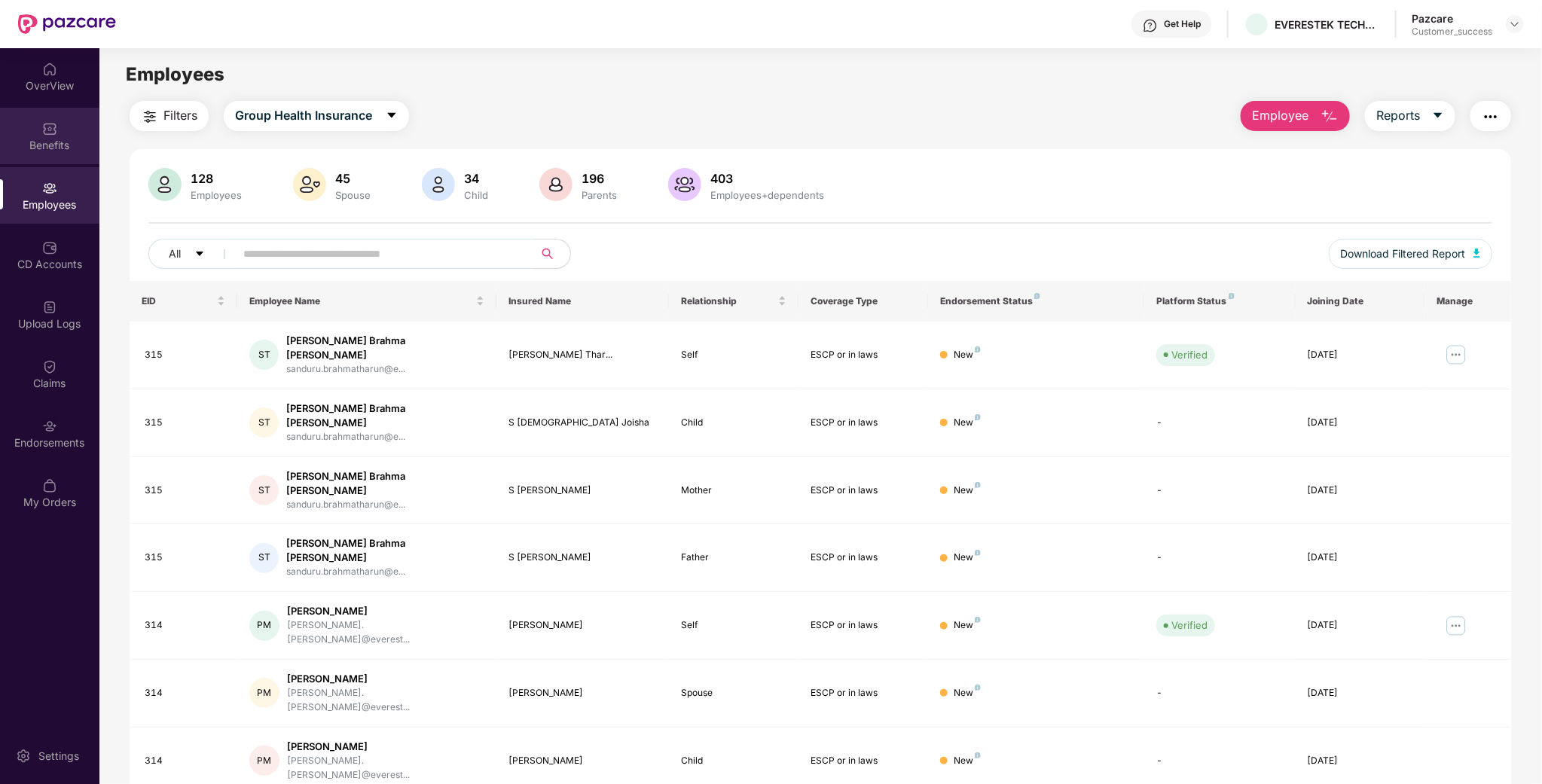
click at [66, 160] on div "Benefits" at bounding box center [50, 136] width 99 height 56
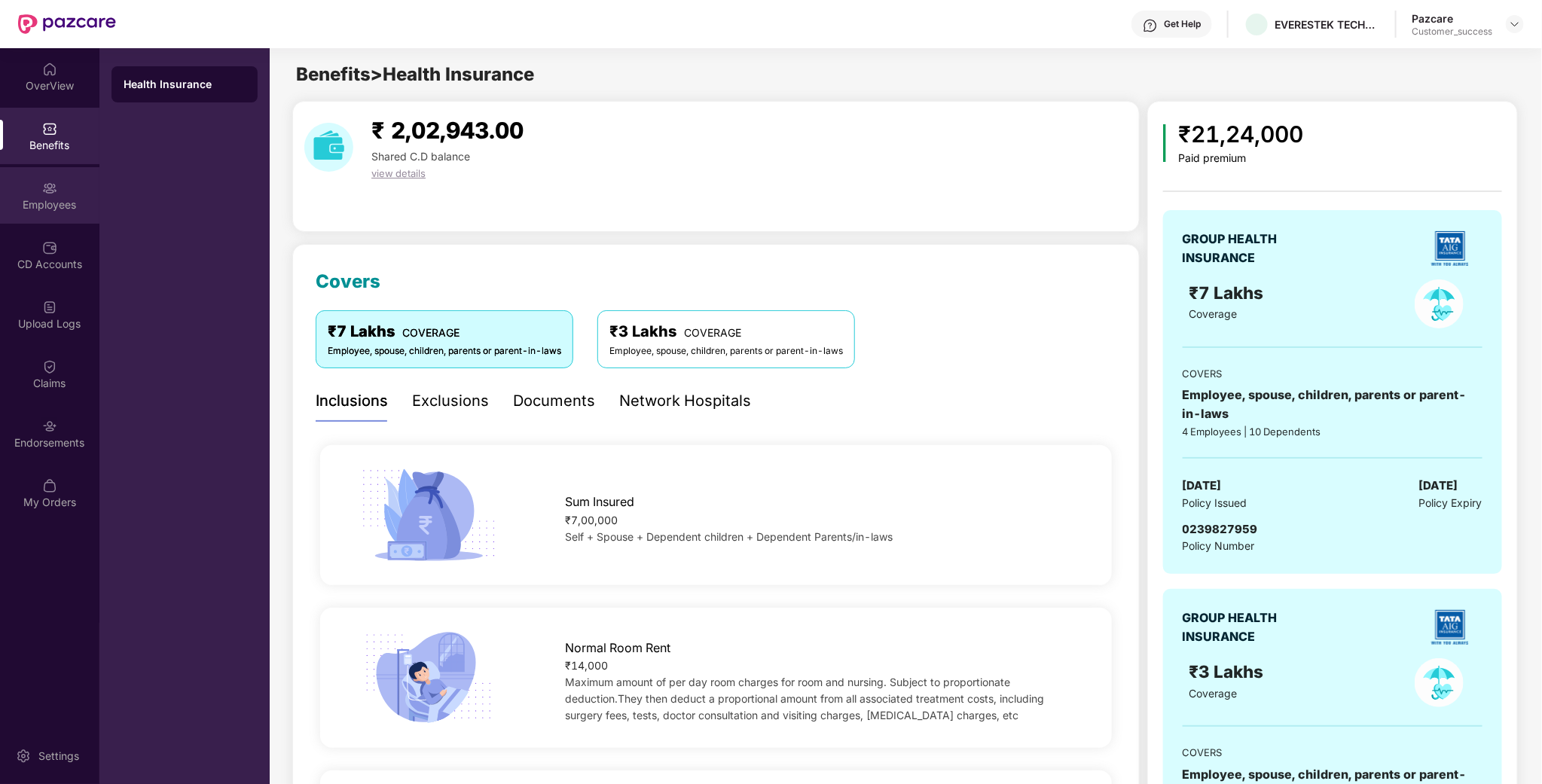
click at [58, 202] on div "Employees" at bounding box center [50, 204] width 99 height 15
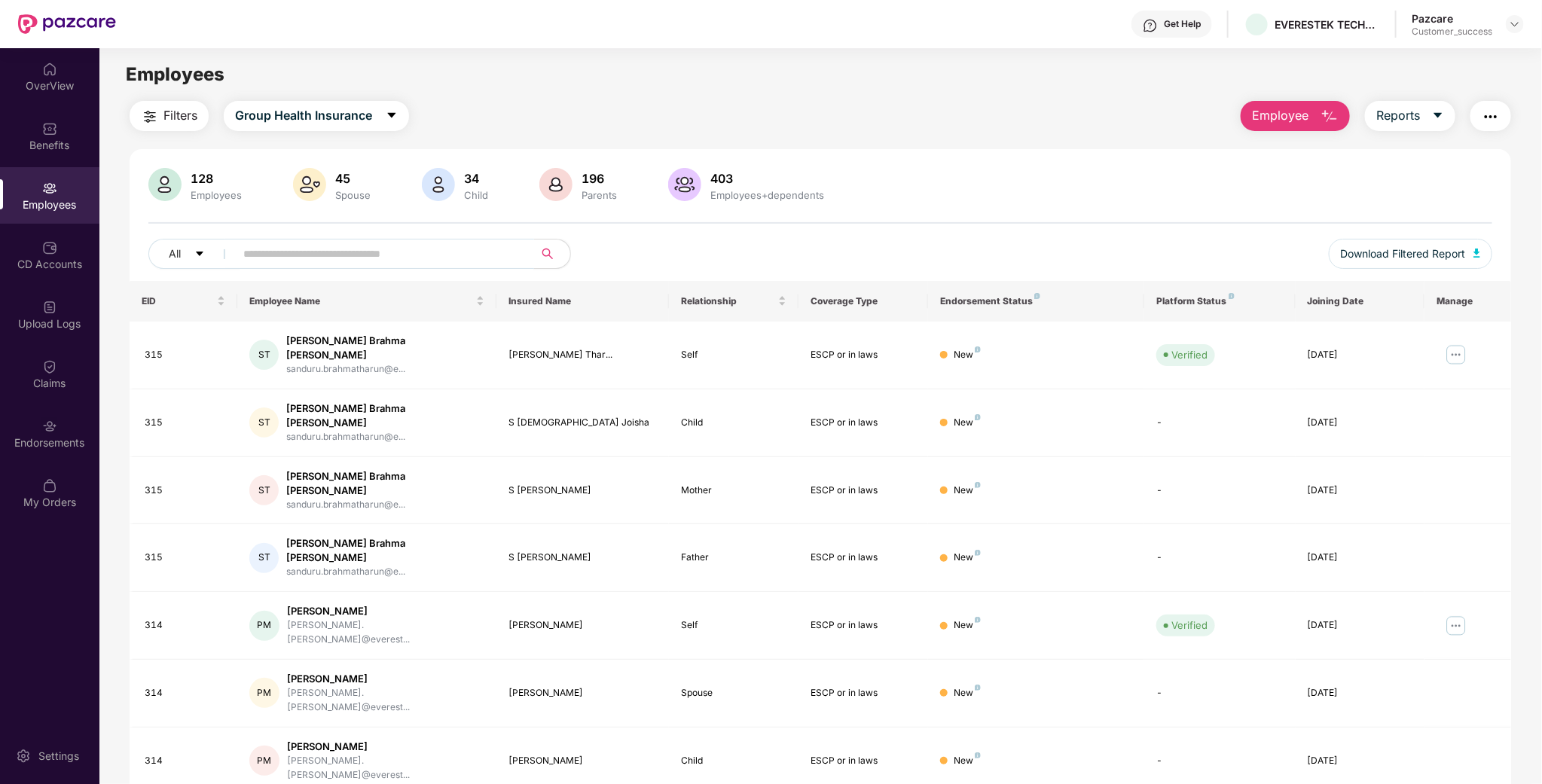
click at [396, 259] on input "text" at bounding box center [378, 253] width 270 height 23
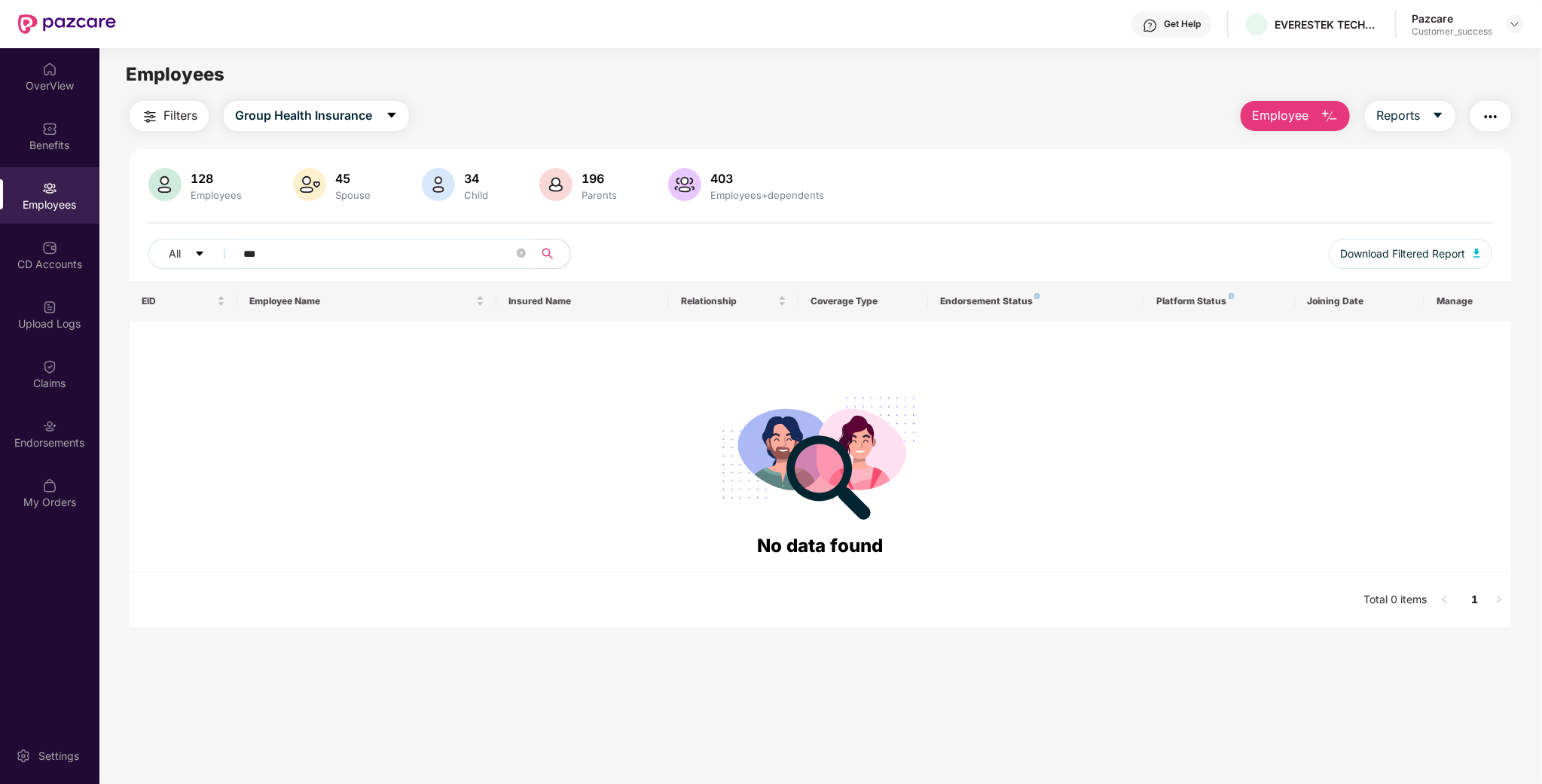
type input "***"
click at [1301, 86] on div "Employees" at bounding box center [819, 74] width 1441 height 29
click at [1299, 118] on span "Employee" at bounding box center [1280, 115] width 56 height 19
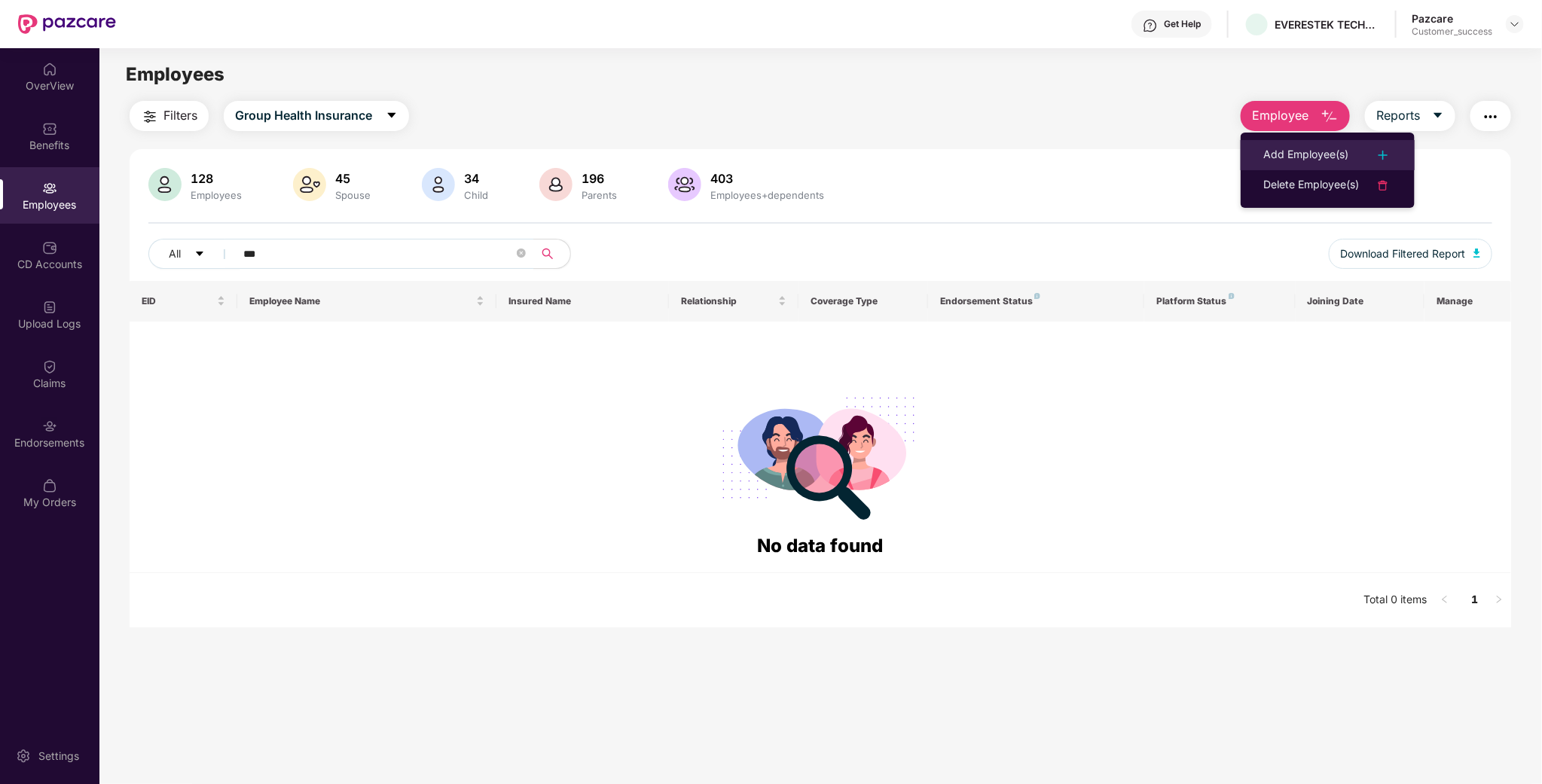
click at [1299, 149] on div "Add Employee(s)" at bounding box center [1305, 155] width 85 height 18
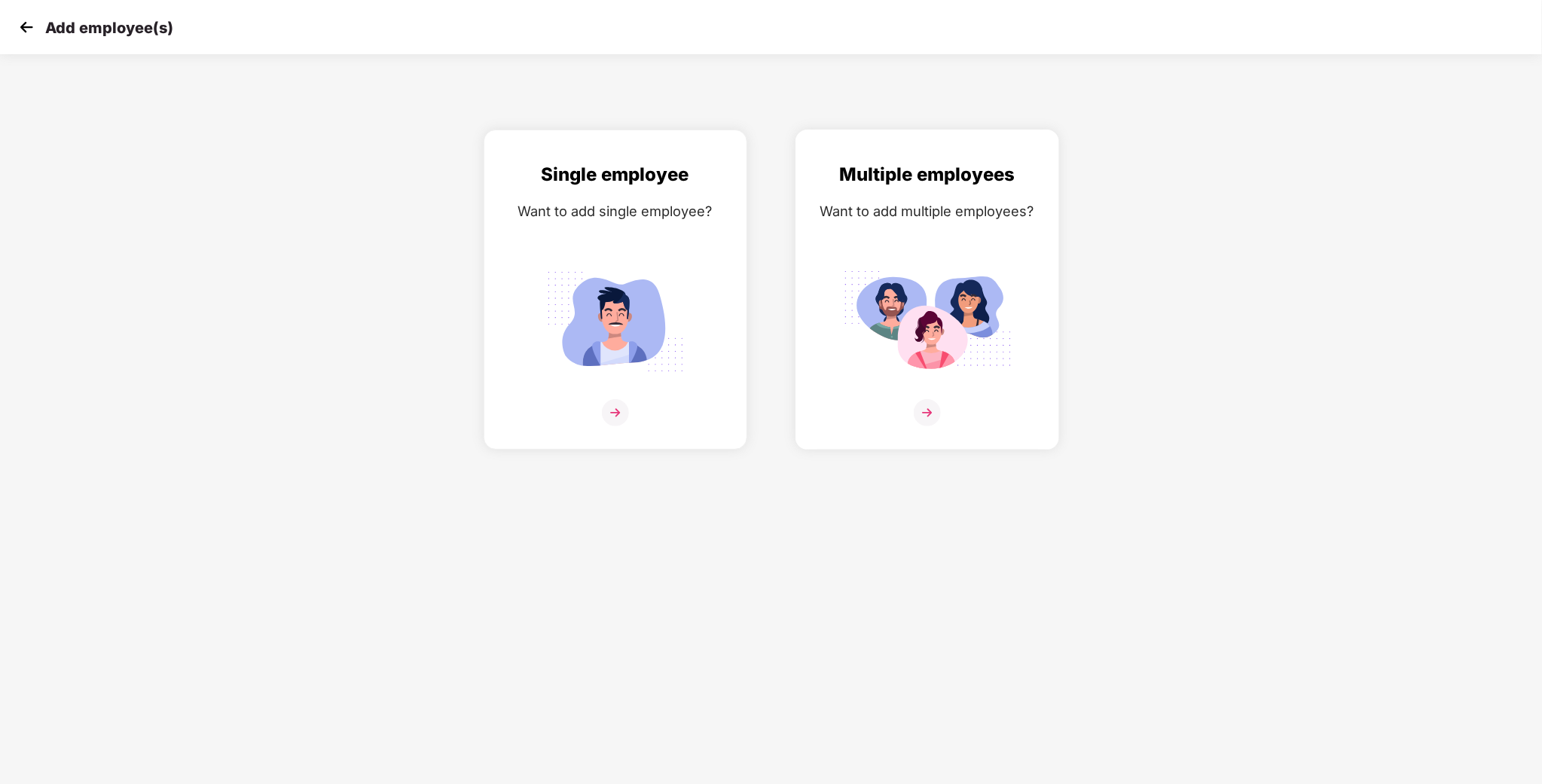
click at [857, 258] on div "Multiple employees Want to add multiple employees?" at bounding box center [927, 302] width 232 height 284
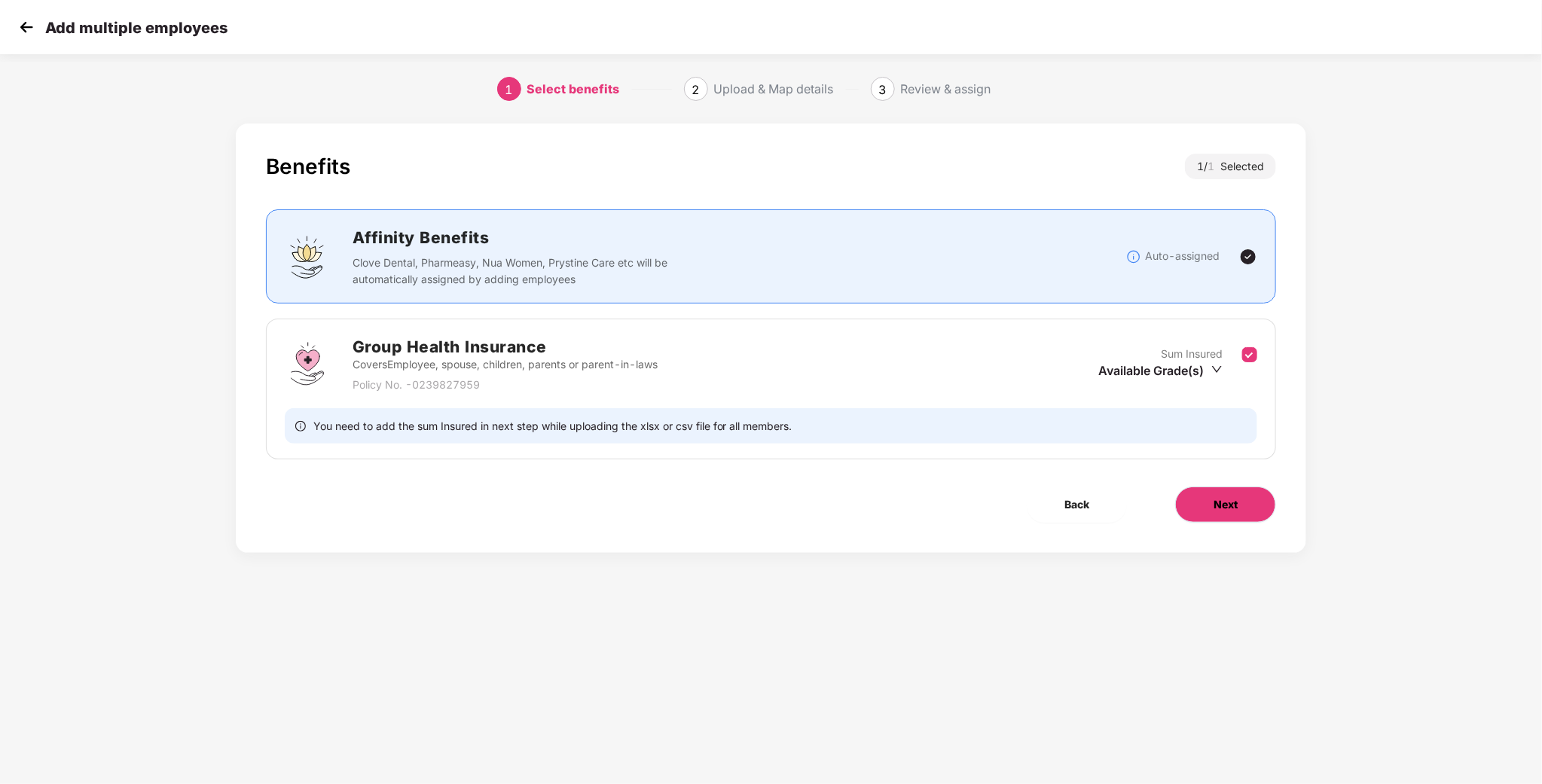
click at [1237, 507] on span "Next" at bounding box center [1225, 504] width 24 height 17
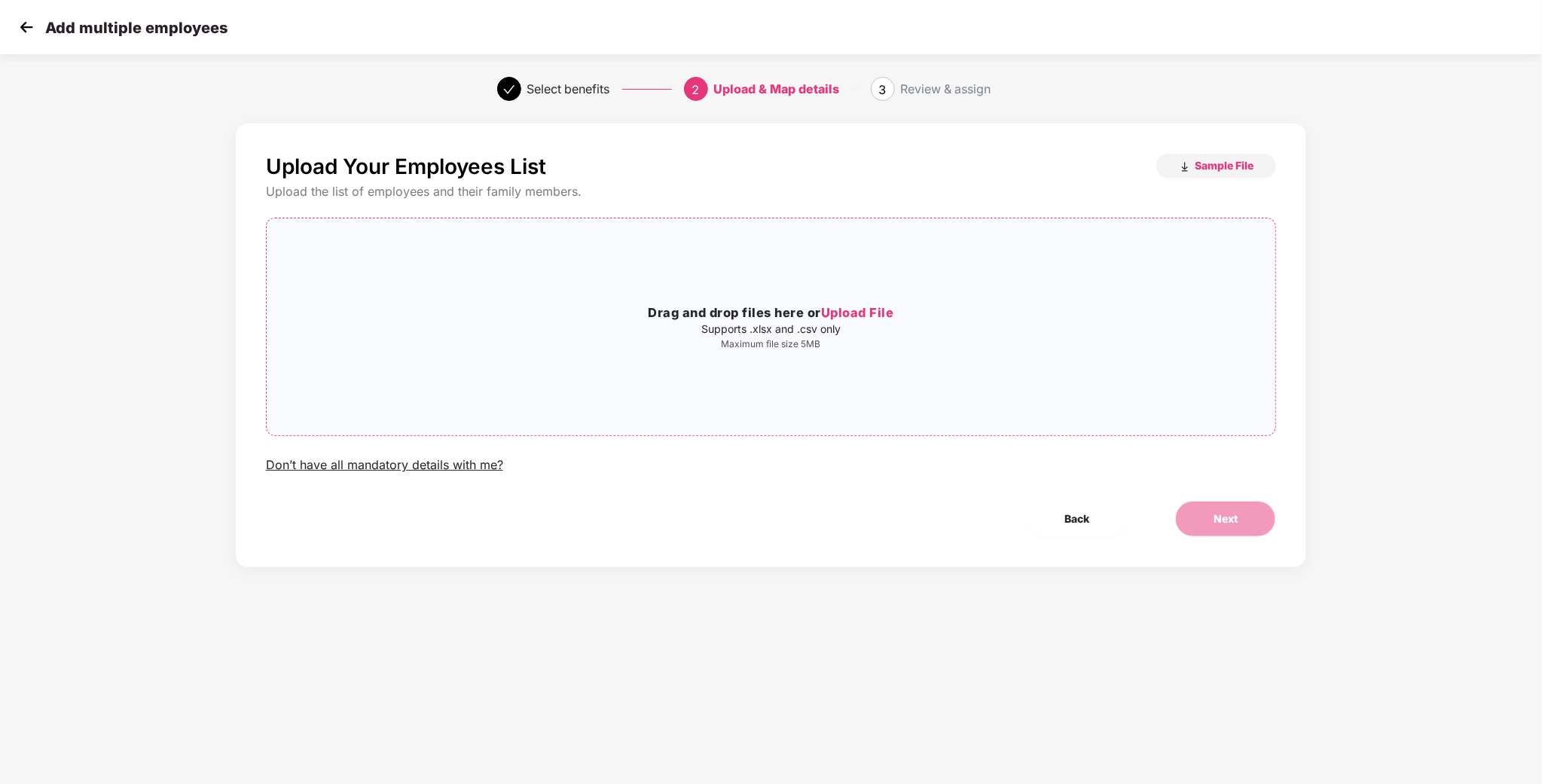
click at [838, 312] on span "Upload File" at bounding box center [858, 312] width 73 height 15
click at [1218, 524] on span "Next" at bounding box center [1225, 519] width 24 height 17
click at [1238, 525] on button "Next" at bounding box center [1225, 519] width 101 height 36
click at [1211, 516] on button "Next" at bounding box center [1225, 519] width 101 height 36
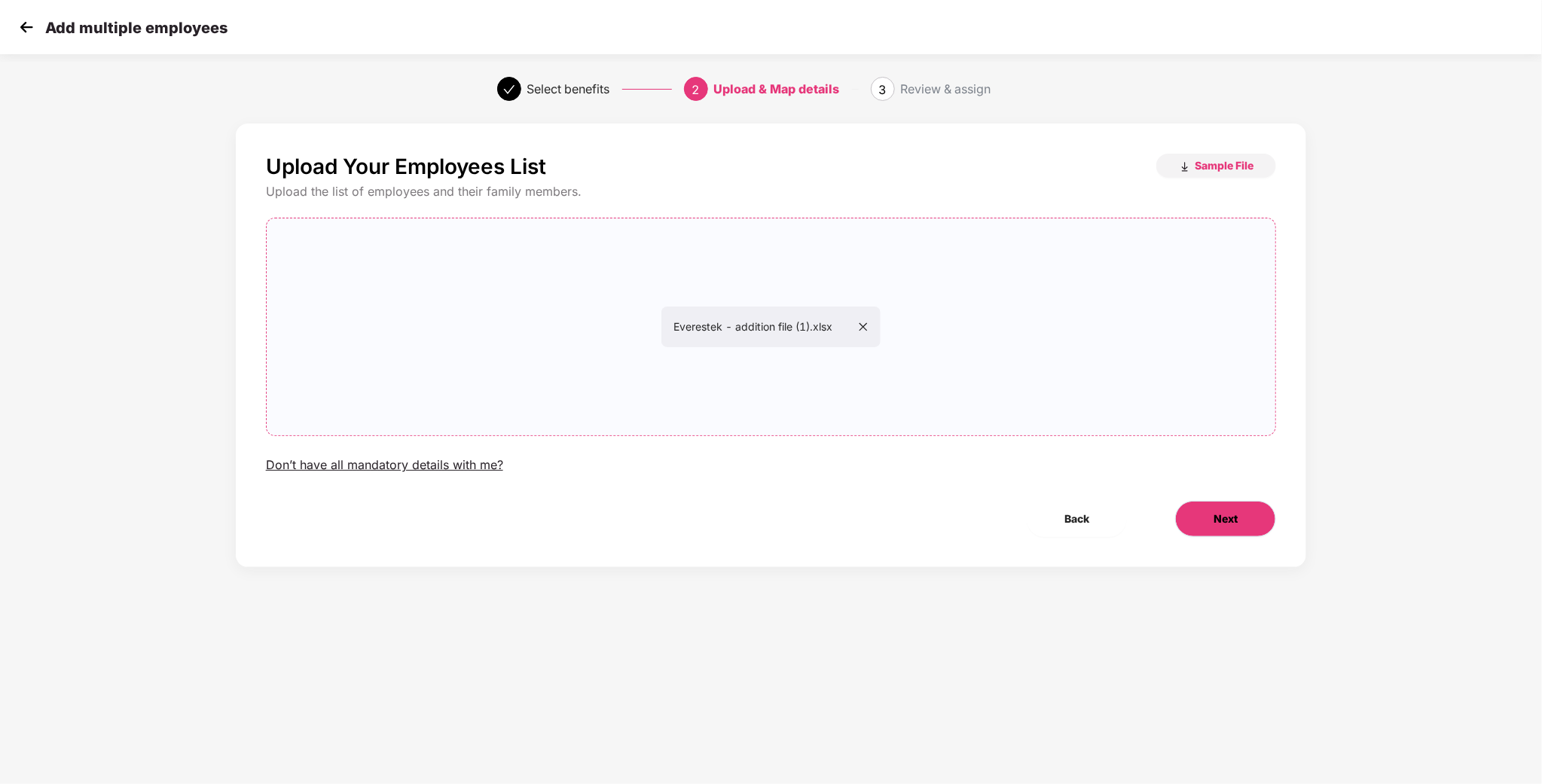
click at [1211, 516] on button "Next" at bounding box center [1225, 519] width 101 height 36
click at [1096, 527] on button "Back" at bounding box center [1076, 519] width 100 height 36
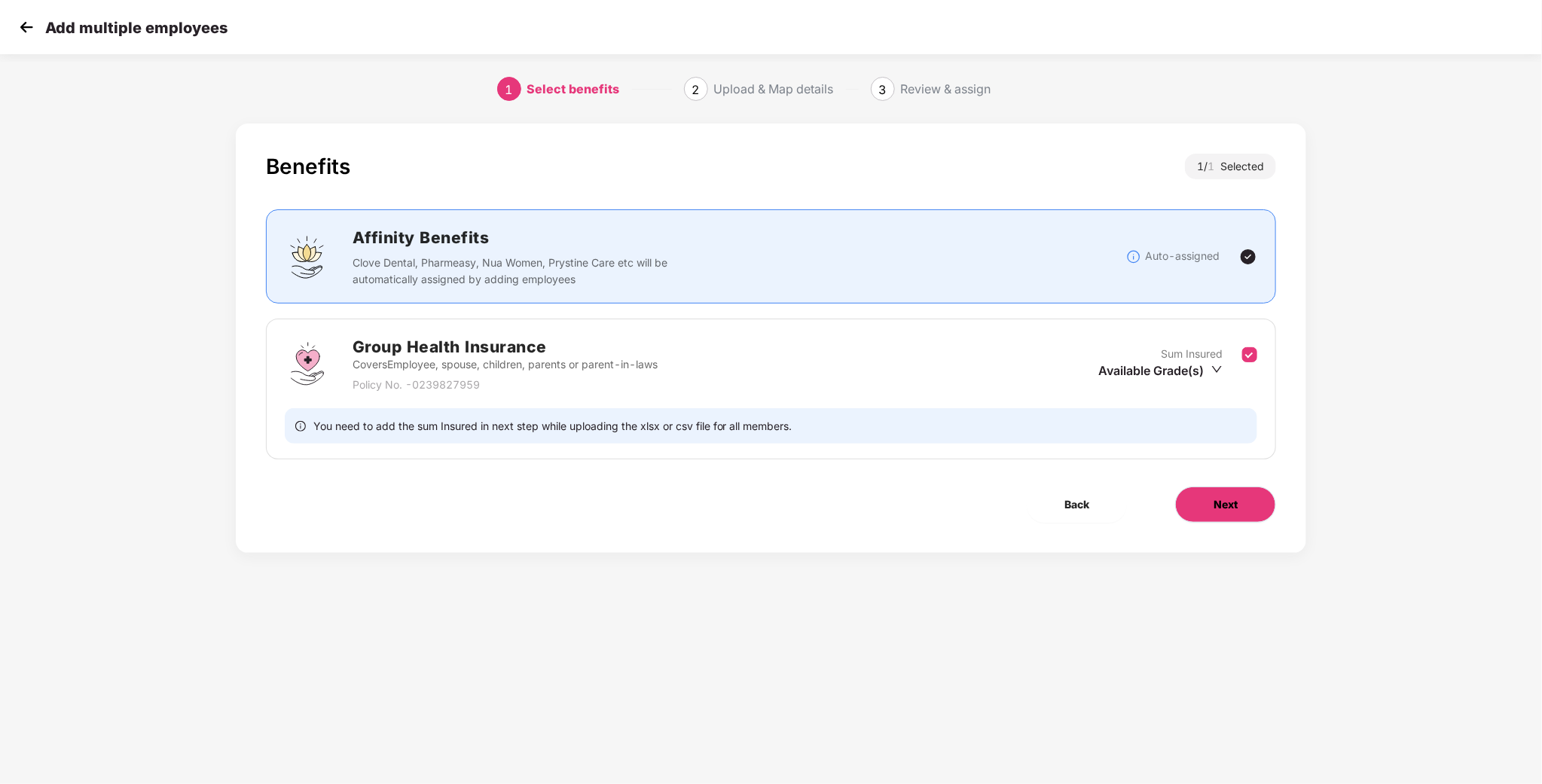
click at [1229, 518] on button "Next" at bounding box center [1225, 504] width 101 height 36
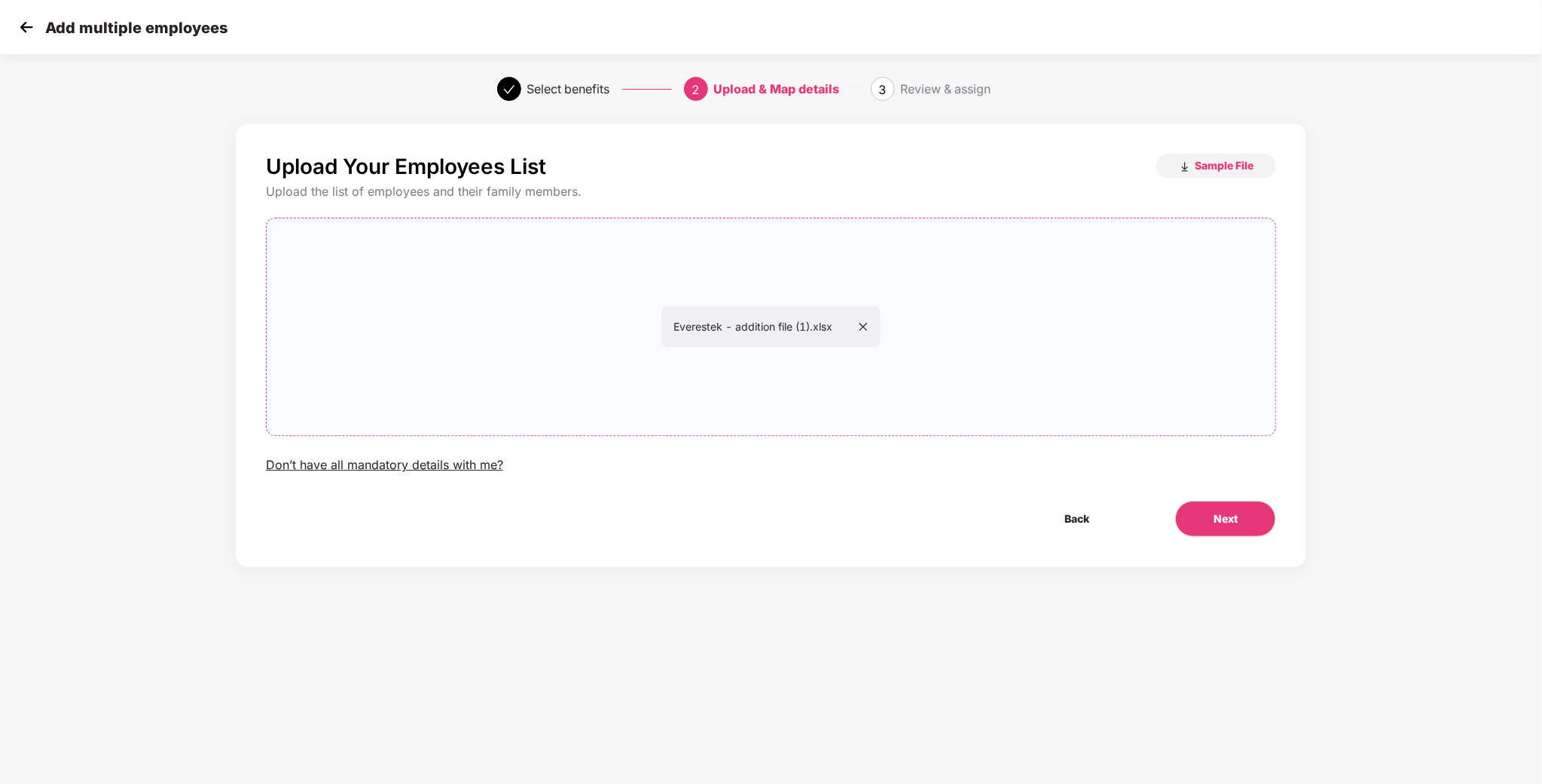
click at [862, 324] on icon "close" at bounding box center [863, 327] width 11 height 11
click at [1227, 514] on span "Next" at bounding box center [1225, 519] width 24 height 17
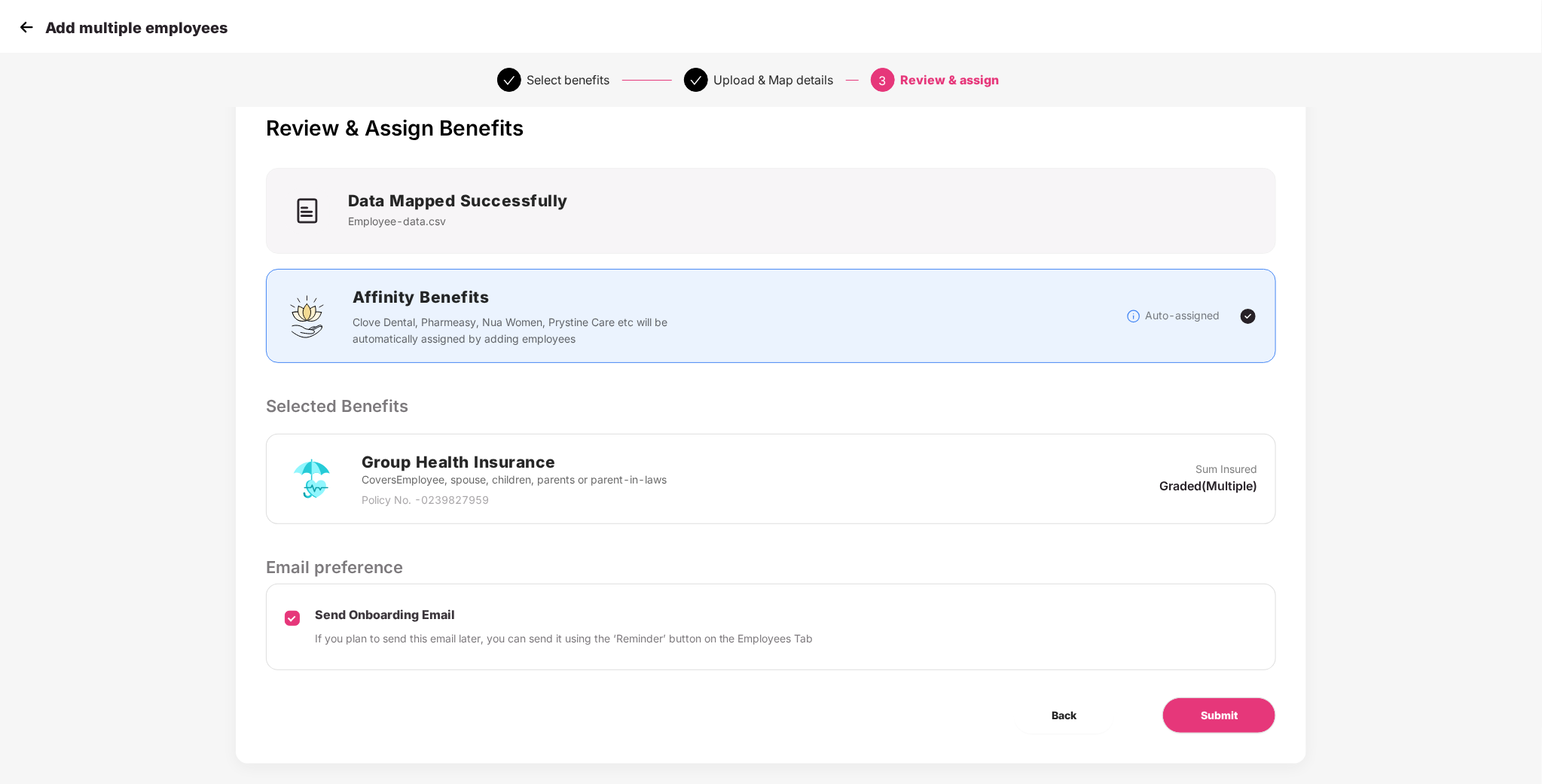
scroll to position [58, 0]
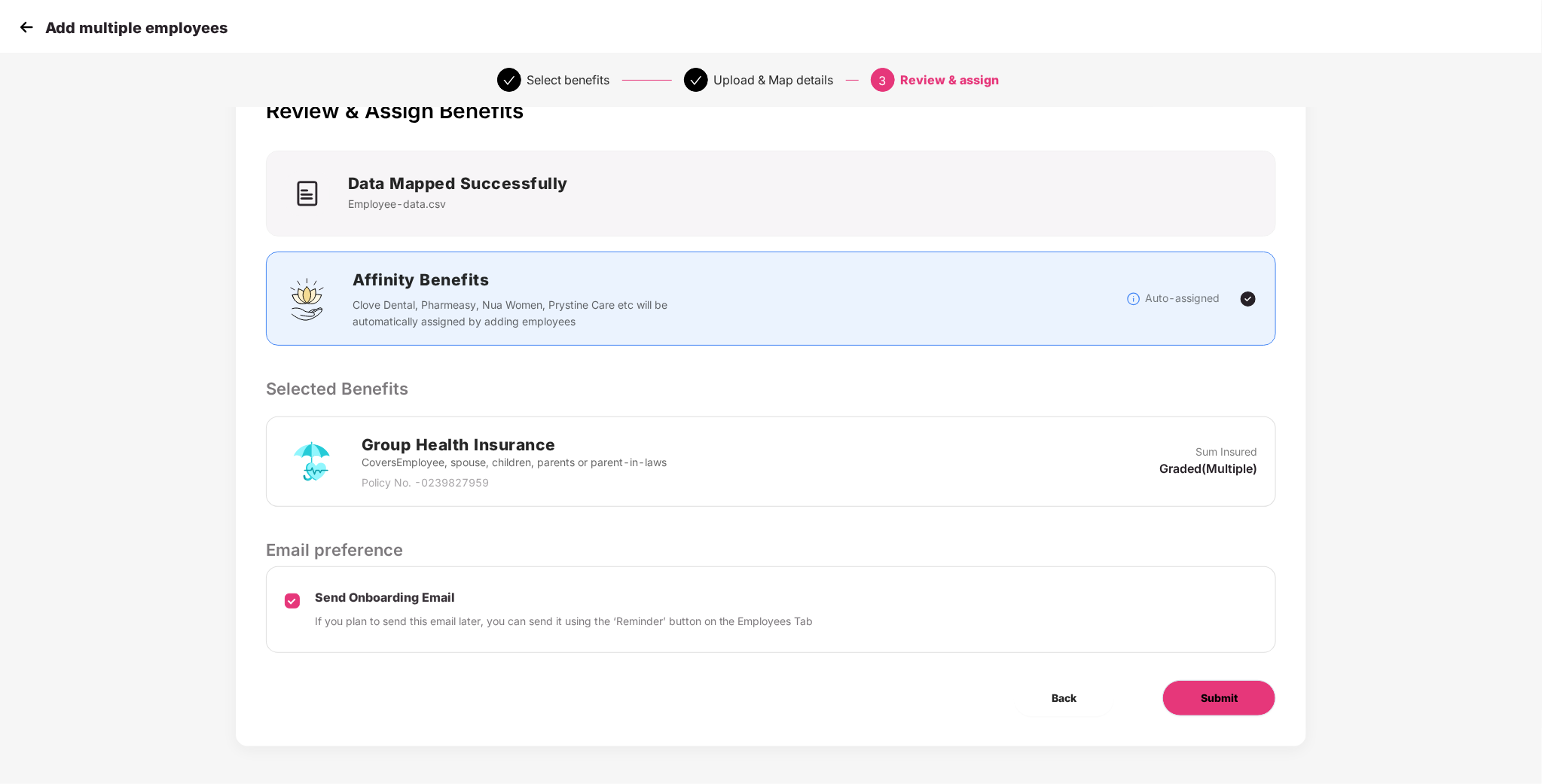
click at [1227, 707] on button "Submit" at bounding box center [1218, 698] width 114 height 36
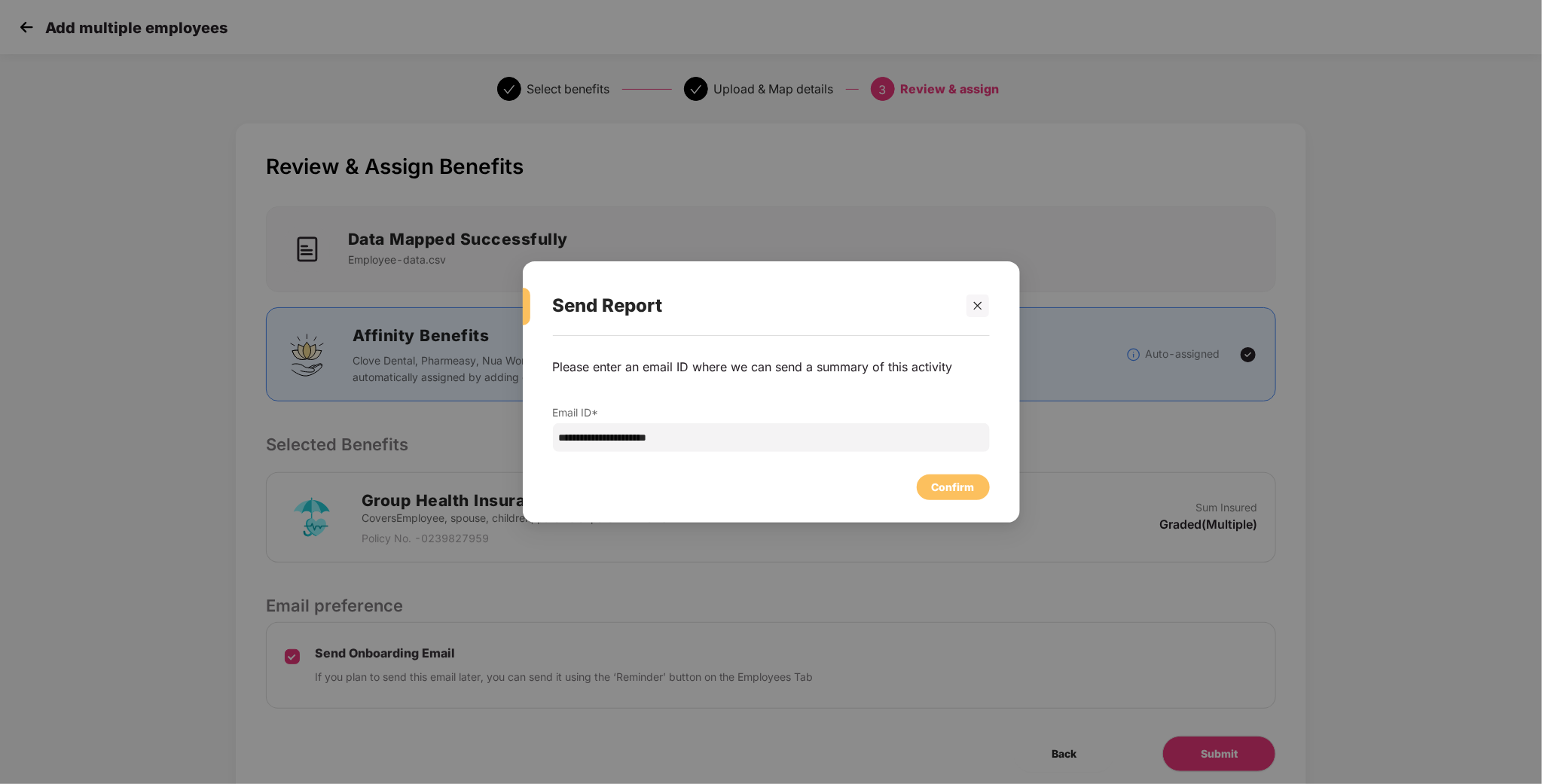
click at [990, 501] on div "**********" at bounding box center [771, 421] width 497 height 171
click at [985, 493] on div "Confirm" at bounding box center [953, 487] width 73 height 26
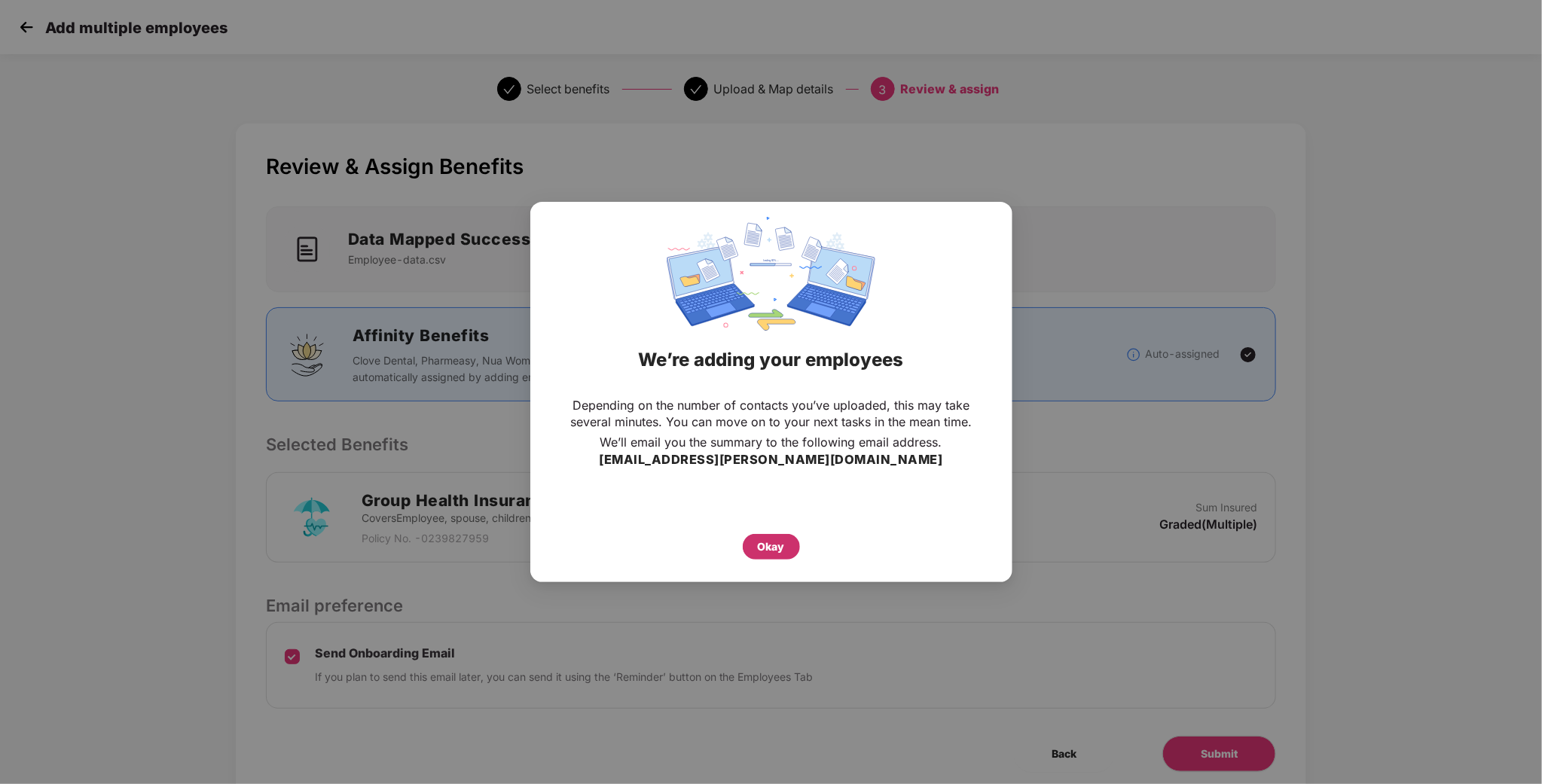
click at [782, 541] on div "Okay" at bounding box center [771, 546] width 27 height 17
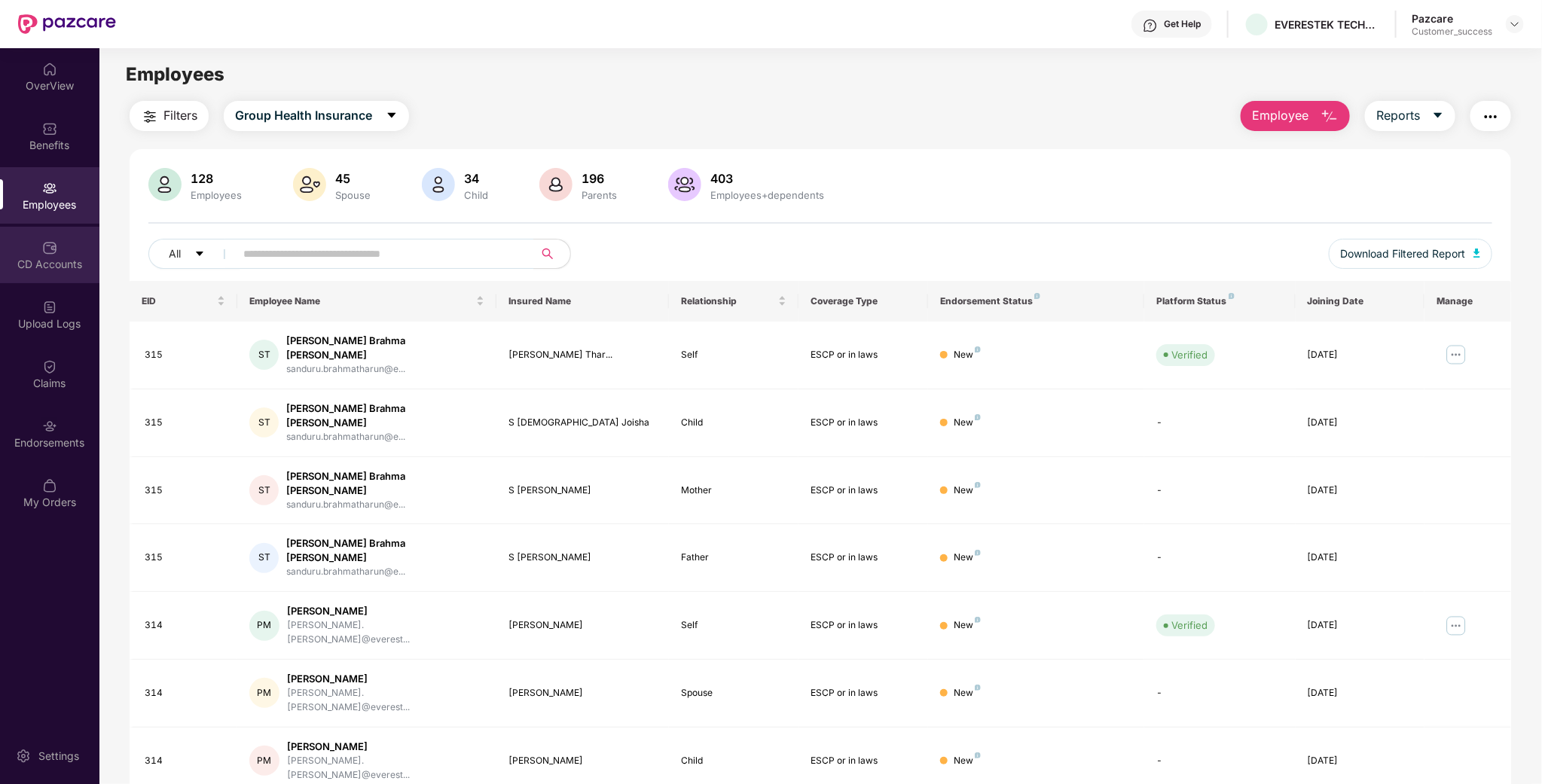
click at [59, 256] on div "CD Accounts" at bounding box center [50, 263] width 99 height 15
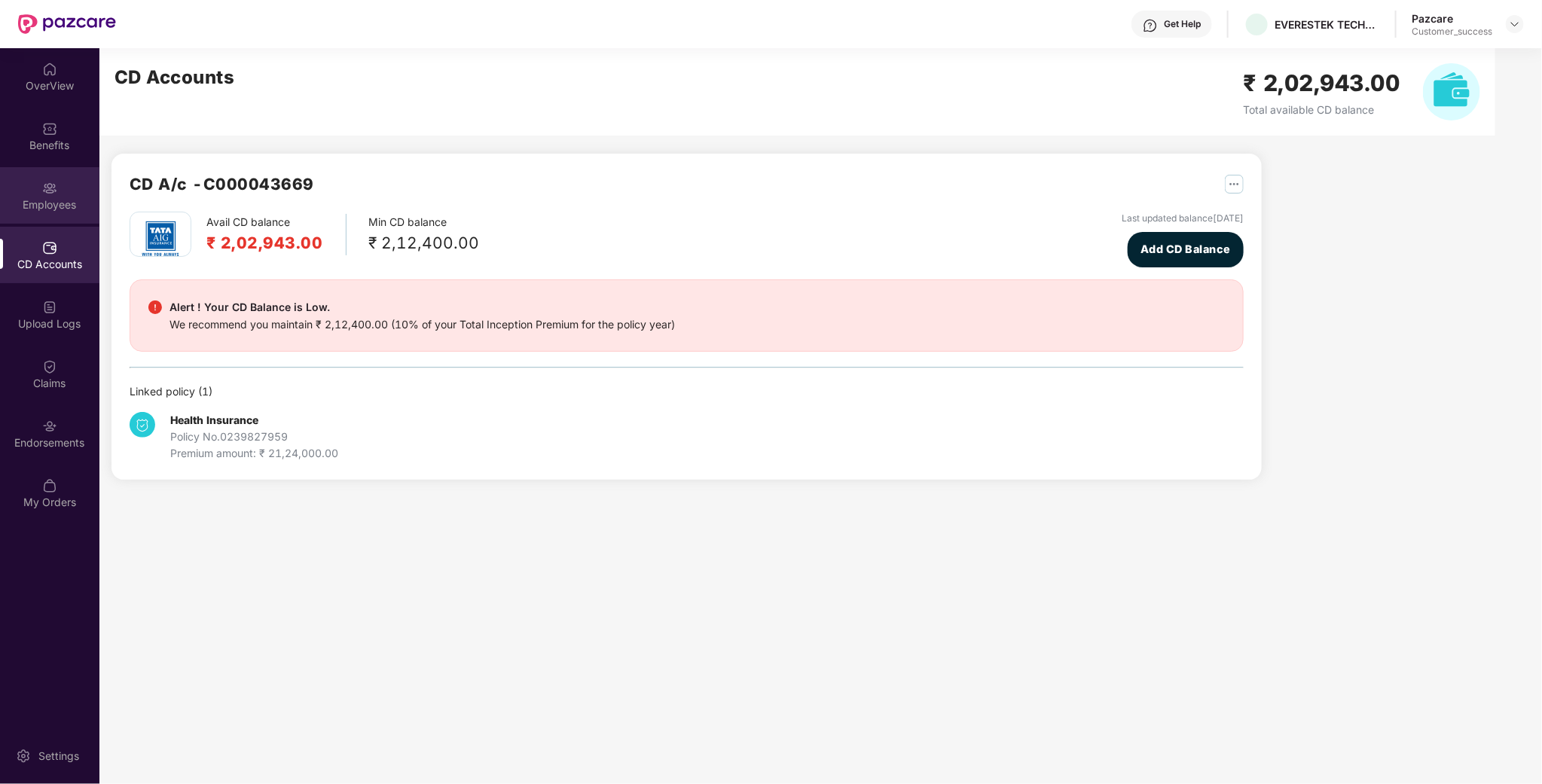
click at [61, 176] on div "Employees" at bounding box center [50, 195] width 99 height 56
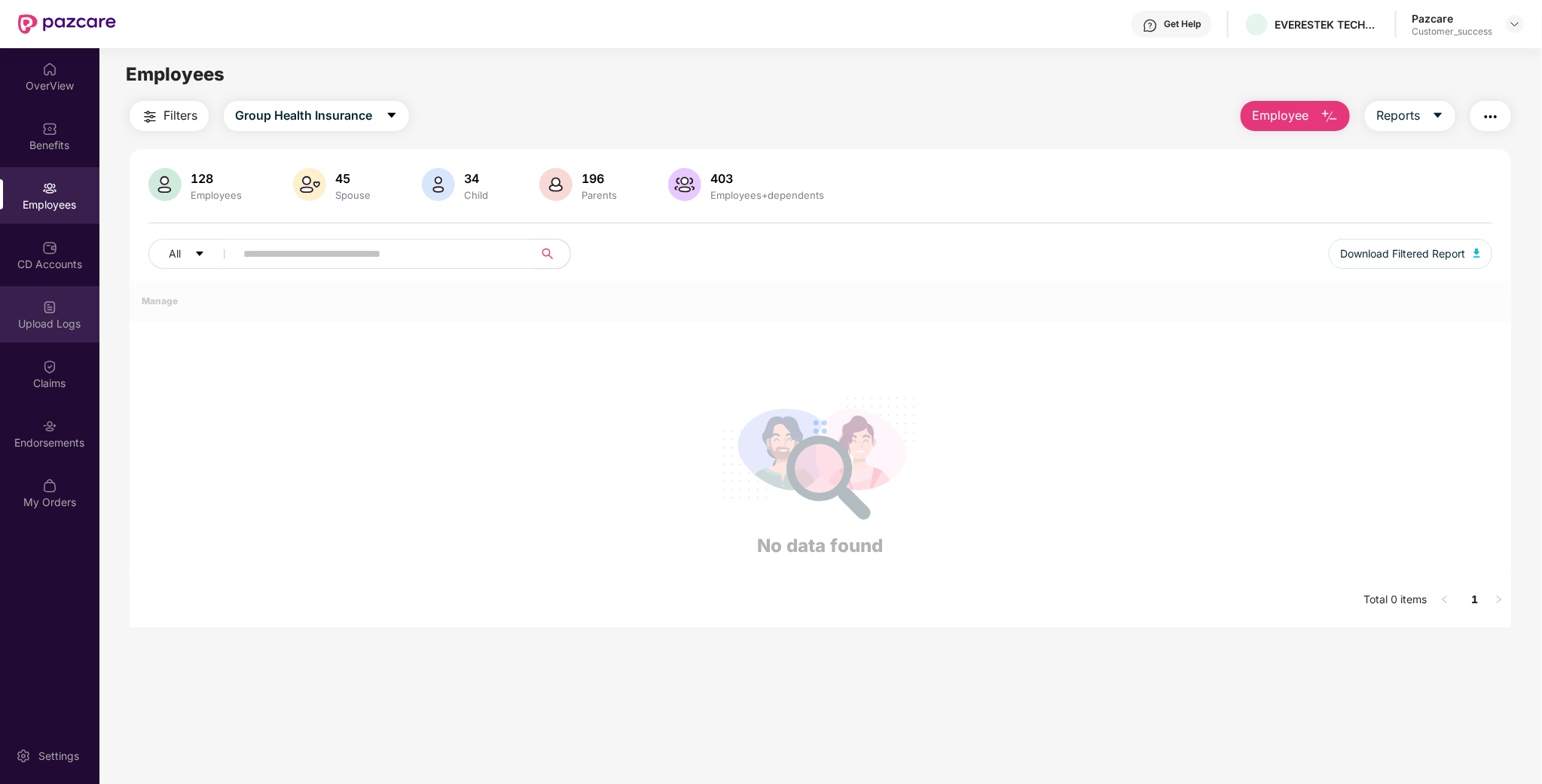
click at [67, 324] on div "Upload Logs" at bounding box center [50, 323] width 99 height 15
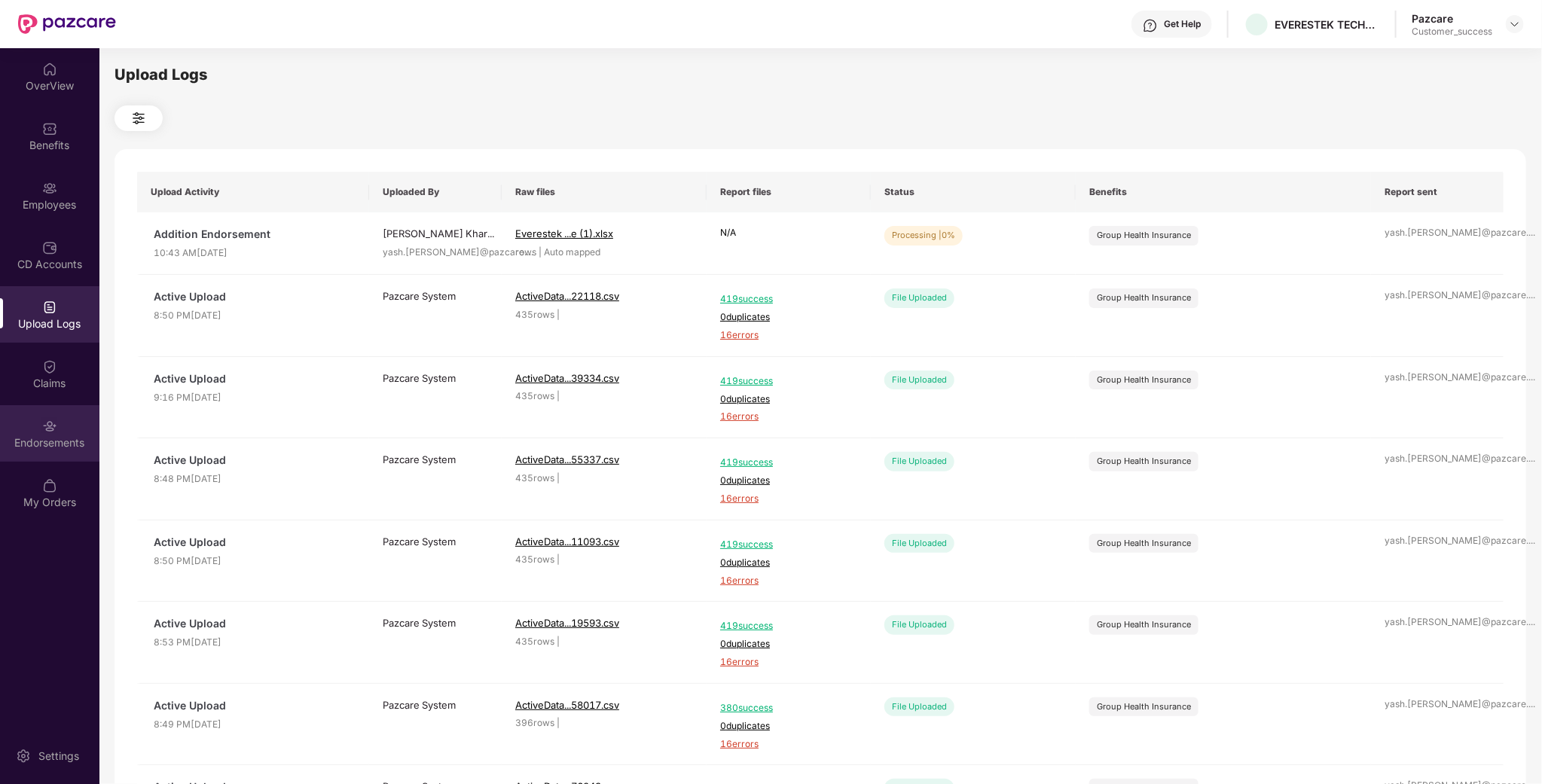
click at [52, 421] on img at bounding box center [50, 426] width 15 height 15
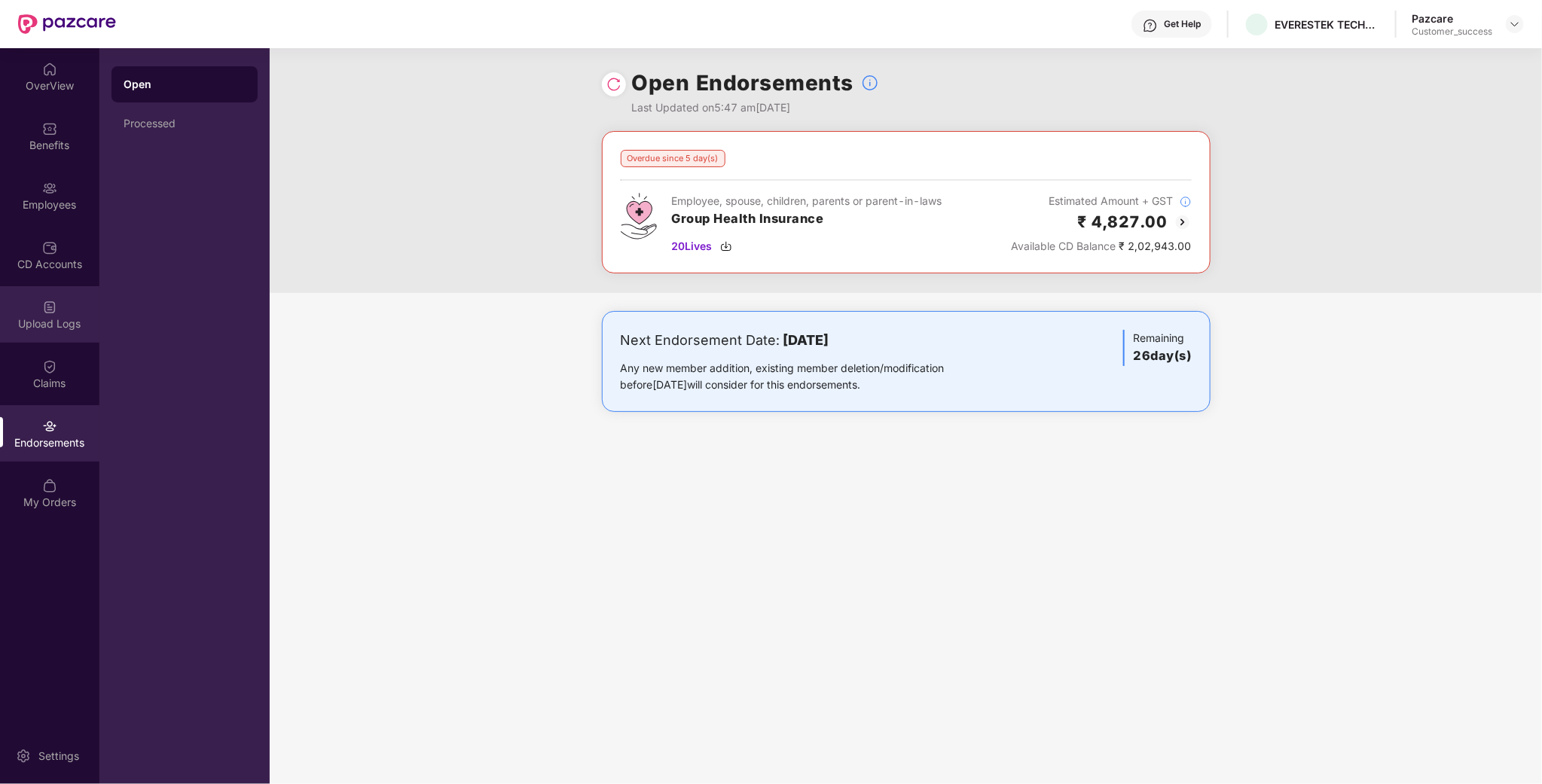
click at [74, 290] on div "Upload Logs" at bounding box center [50, 314] width 99 height 56
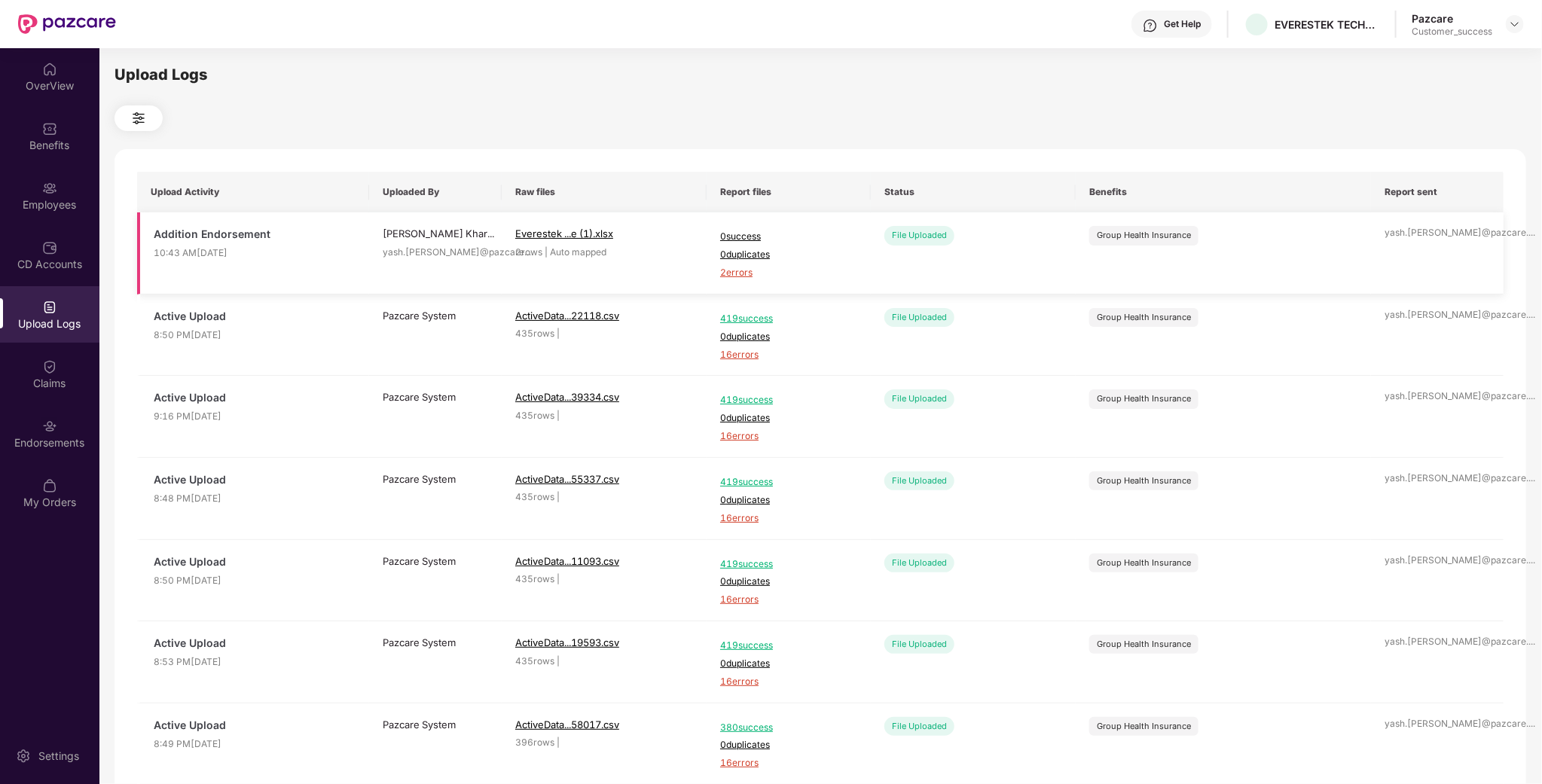
click at [748, 278] on span "2 errors" at bounding box center [788, 272] width 137 height 14
click at [49, 199] on div "Employees" at bounding box center [50, 204] width 99 height 15
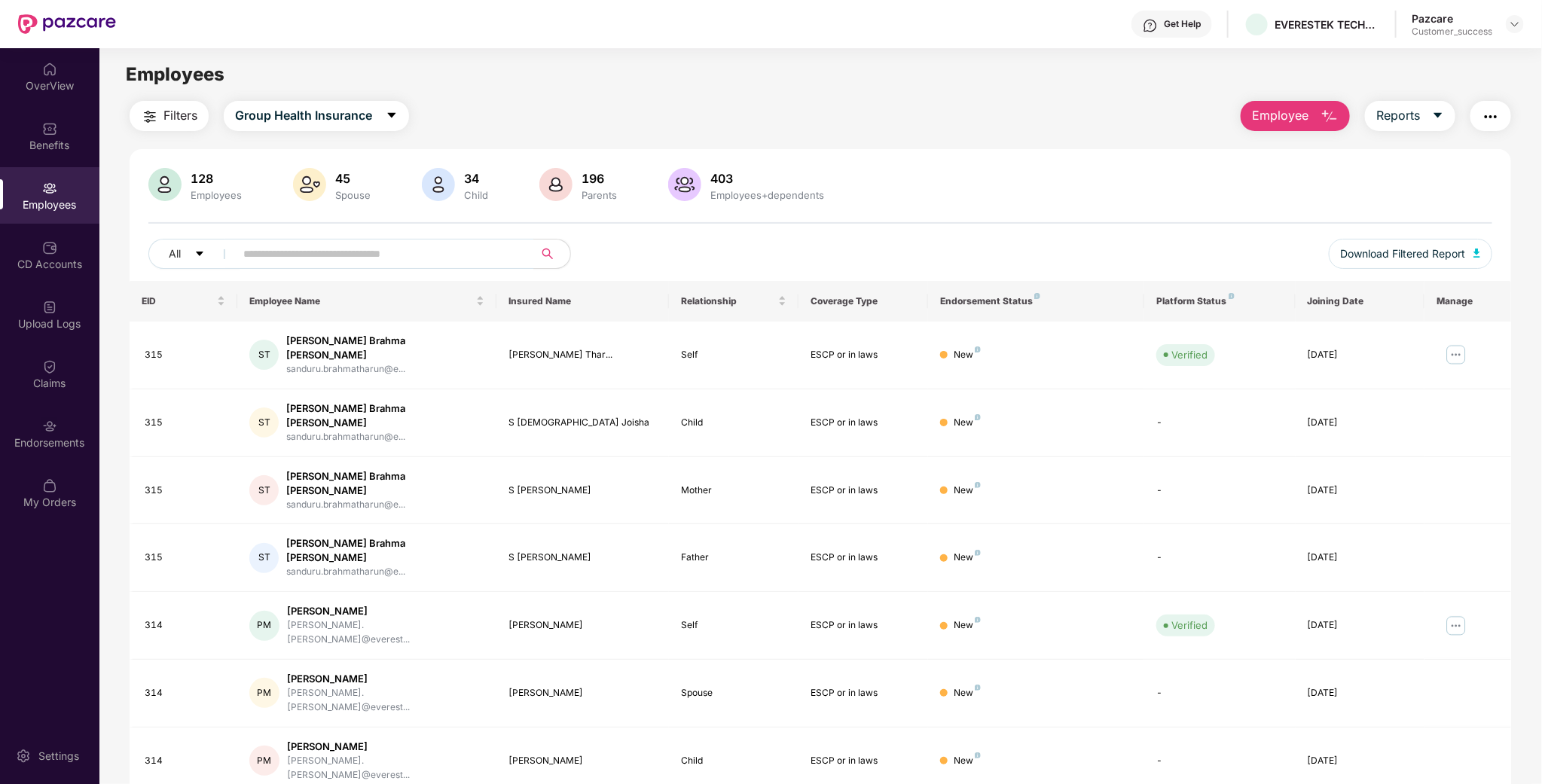
click at [1263, 120] on span "Employee" at bounding box center [1280, 115] width 56 height 19
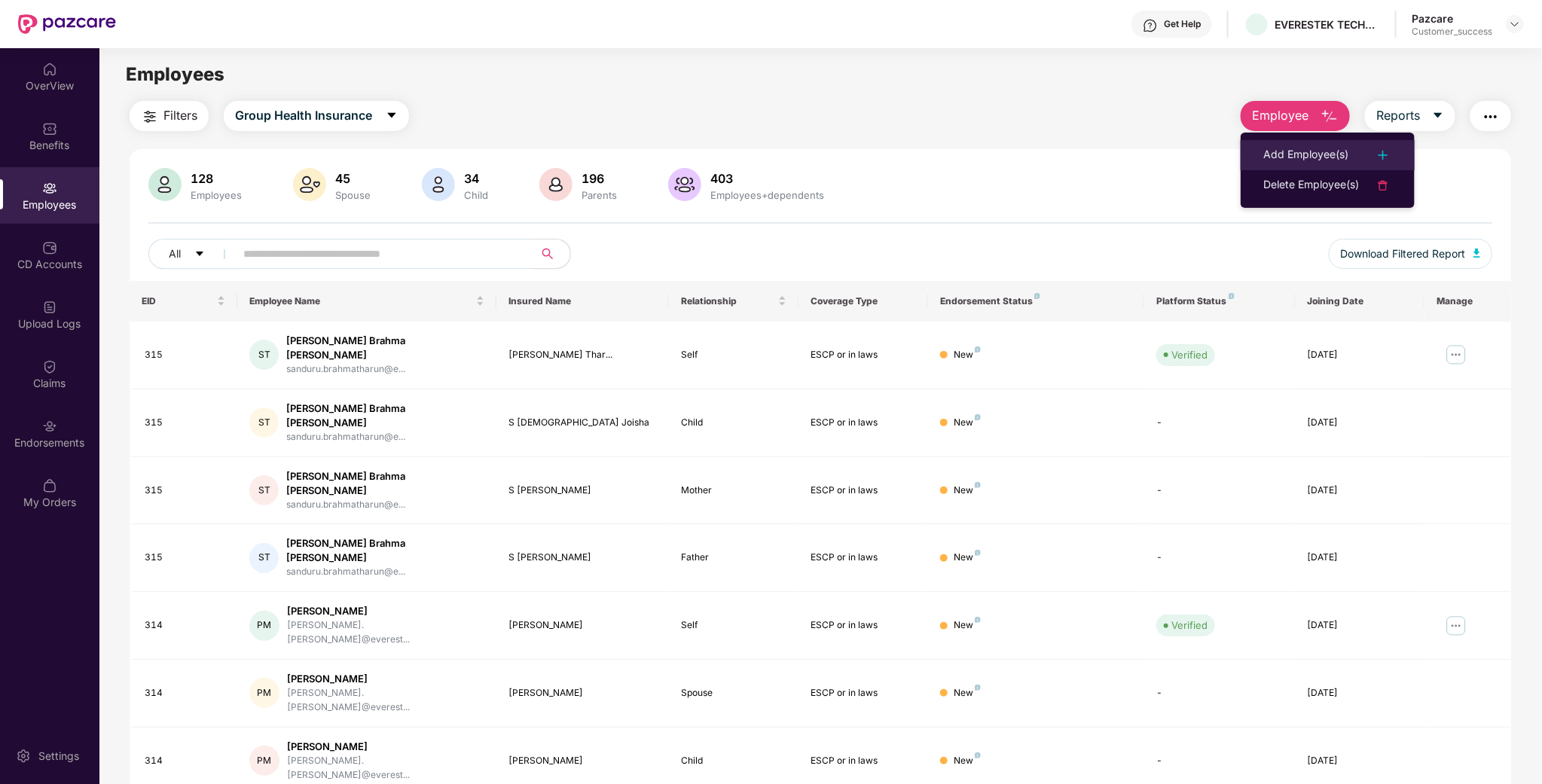
click at [1313, 137] on ul "Add Employee(s) Delete Employee(s)" at bounding box center [1327, 170] width 174 height 75
click at [1315, 140] on li "Add Employee(s)" at bounding box center [1327, 154] width 174 height 30
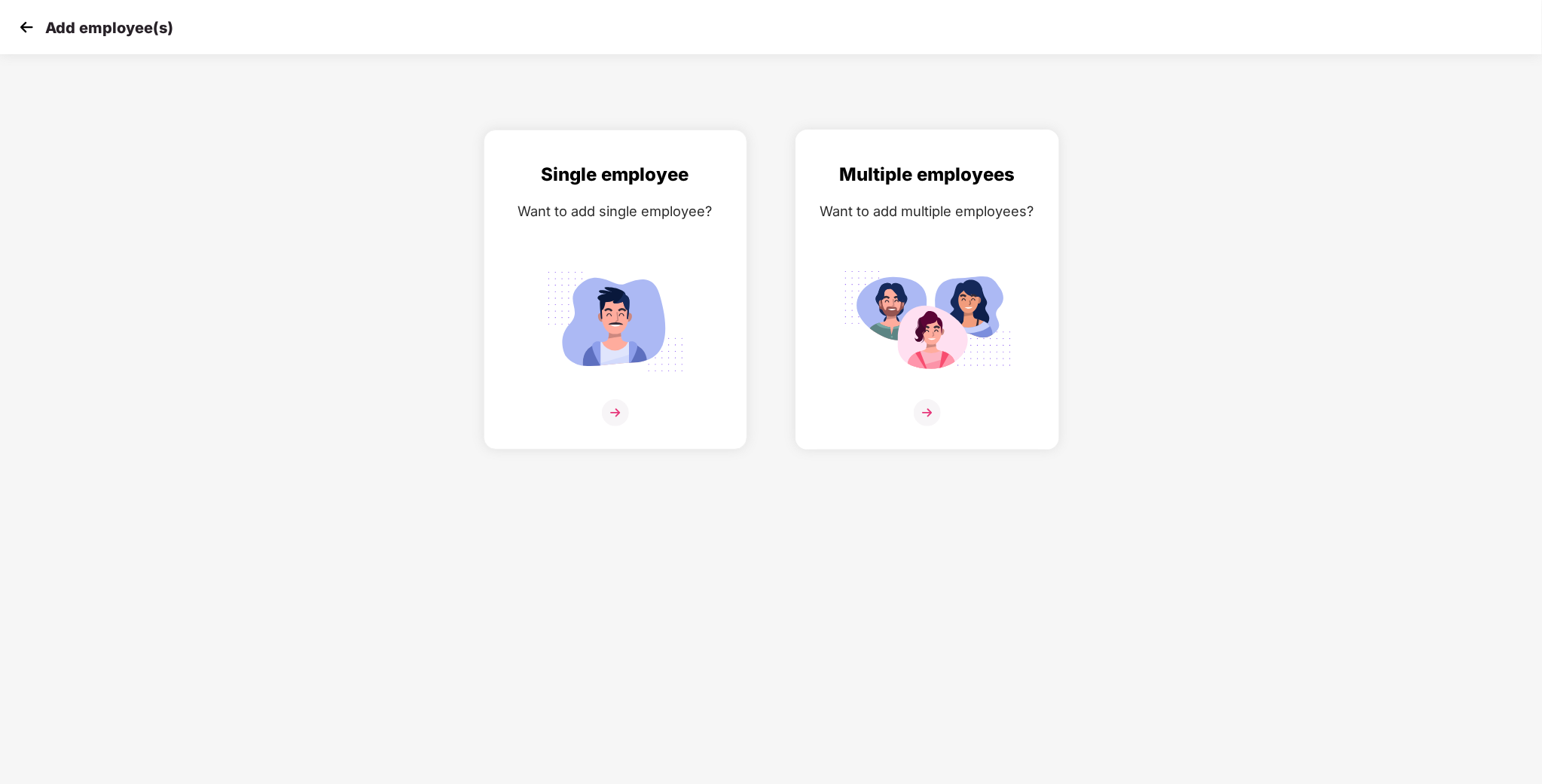
click at [967, 219] on div "Want to add multiple employees?" at bounding box center [927, 211] width 232 height 22
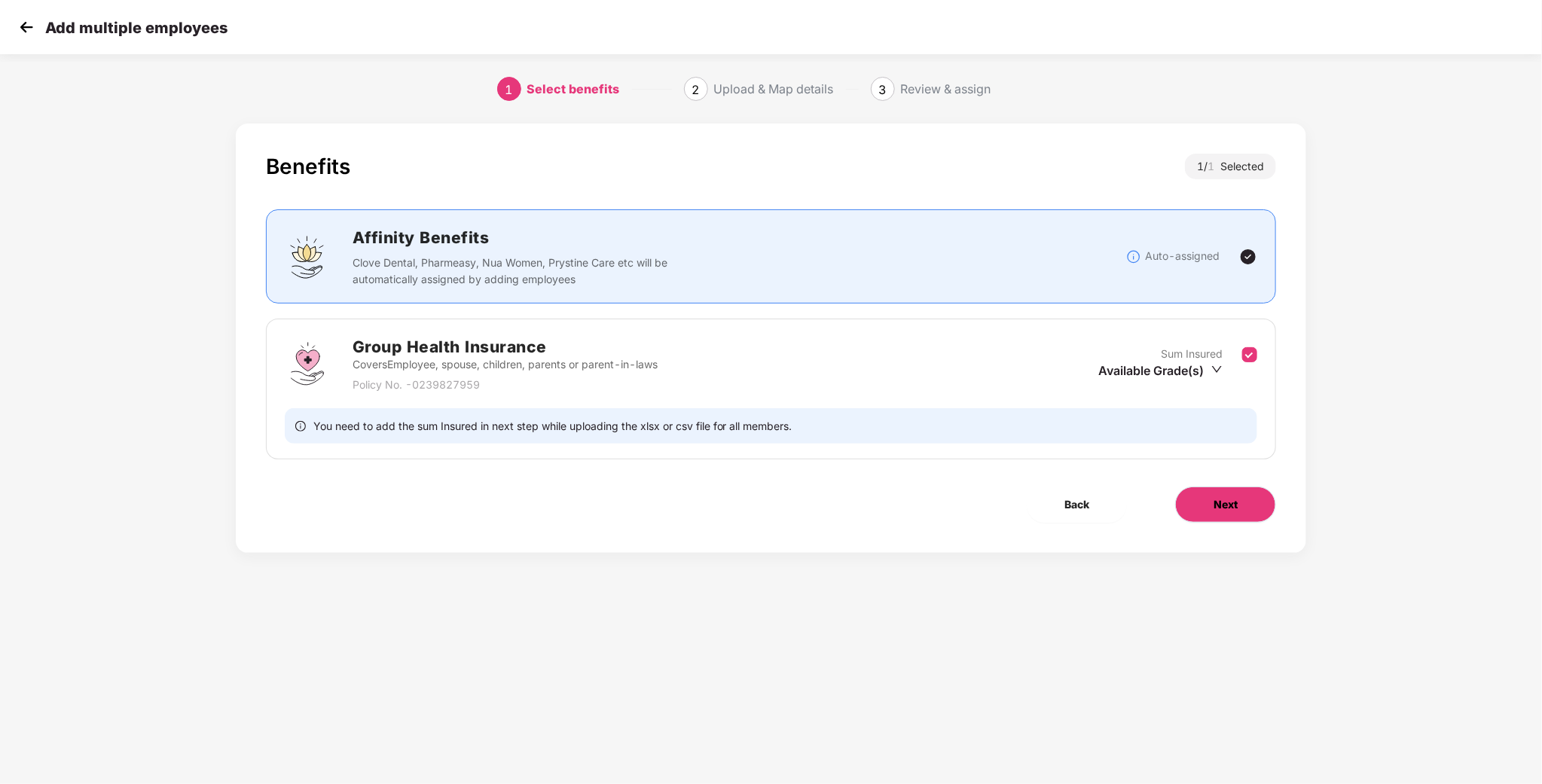
click at [1222, 513] on span "Next" at bounding box center [1225, 504] width 24 height 17
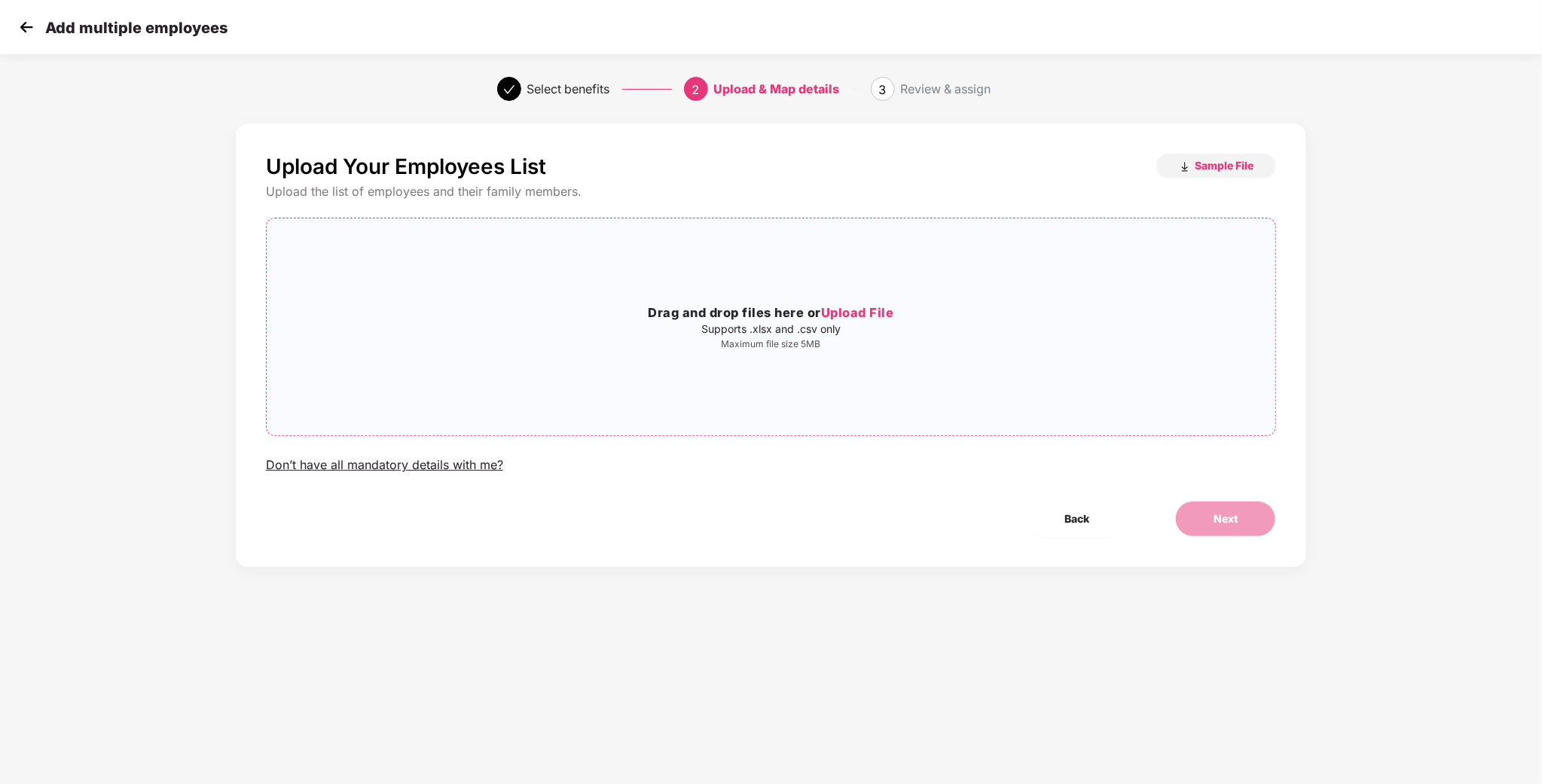
click at [863, 328] on p "Supports .xlsx and .csv only" at bounding box center [771, 329] width 1009 height 12
click at [1224, 516] on span "Next" at bounding box center [1225, 519] width 24 height 17
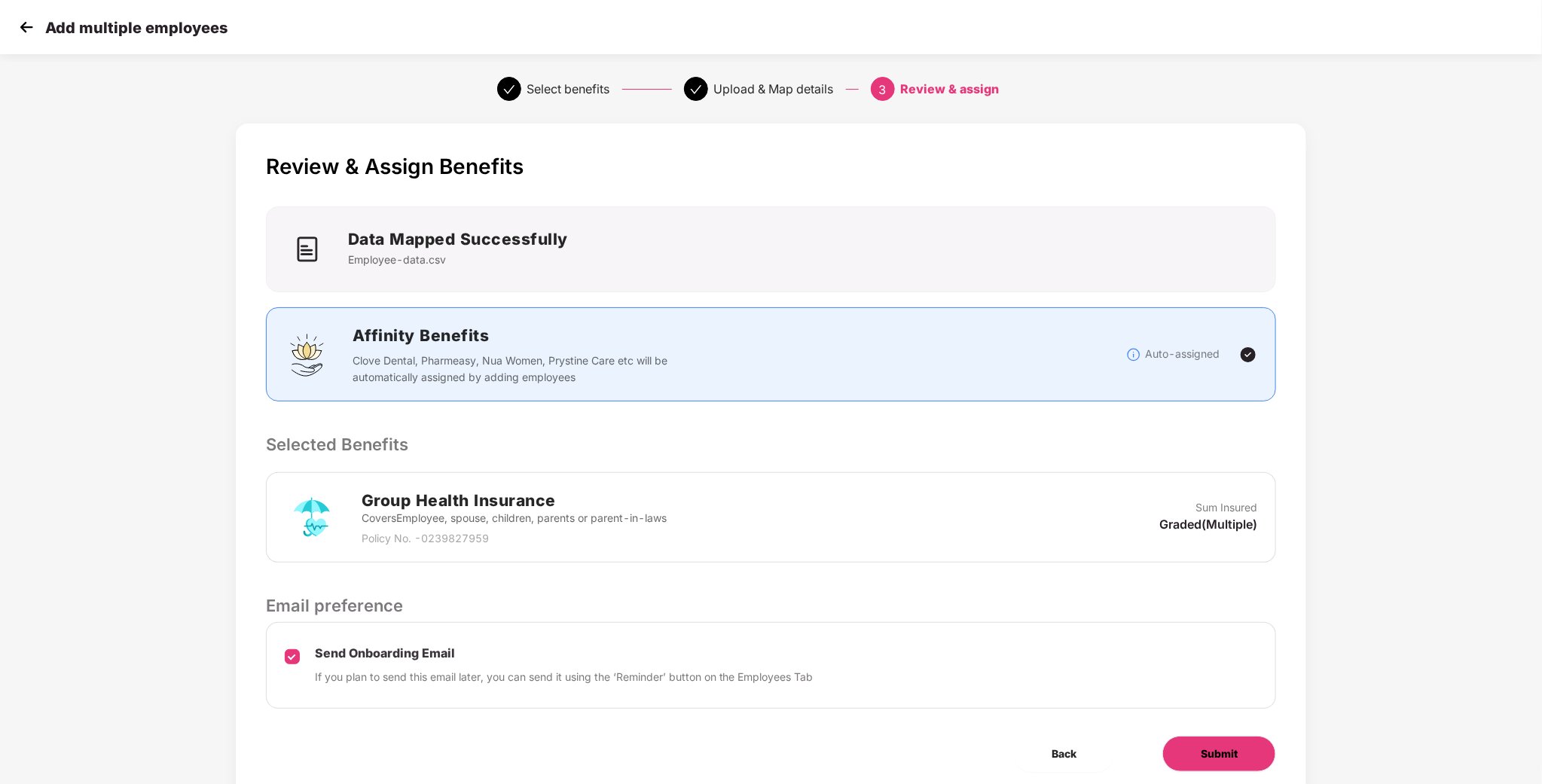
click at [1200, 761] on span "Submit" at bounding box center [1218, 753] width 37 height 17
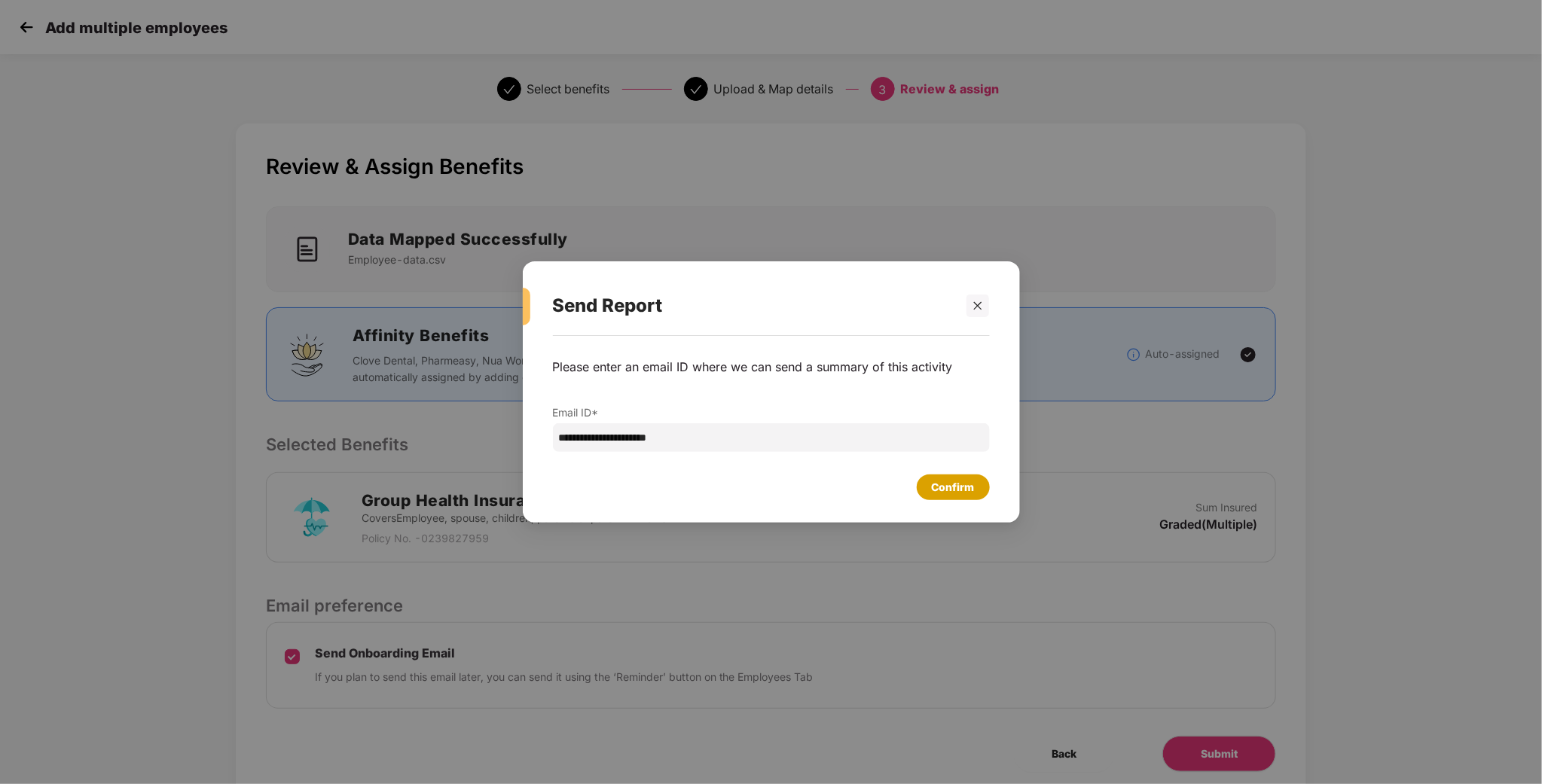
click at [957, 486] on div "Confirm" at bounding box center [953, 487] width 43 height 17
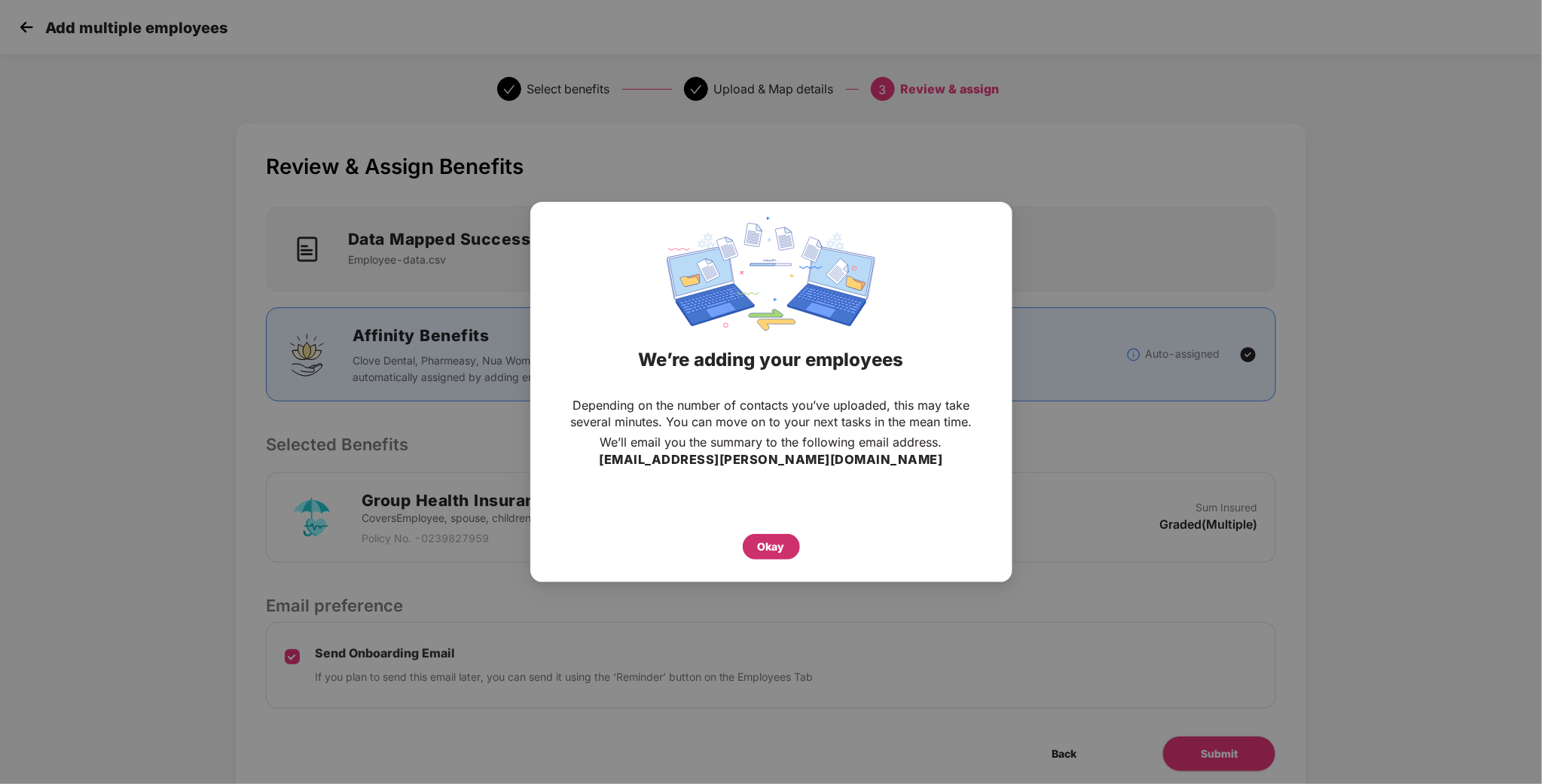
click at [774, 546] on div "Okay" at bounding box center [771, 546] width 27 height 17
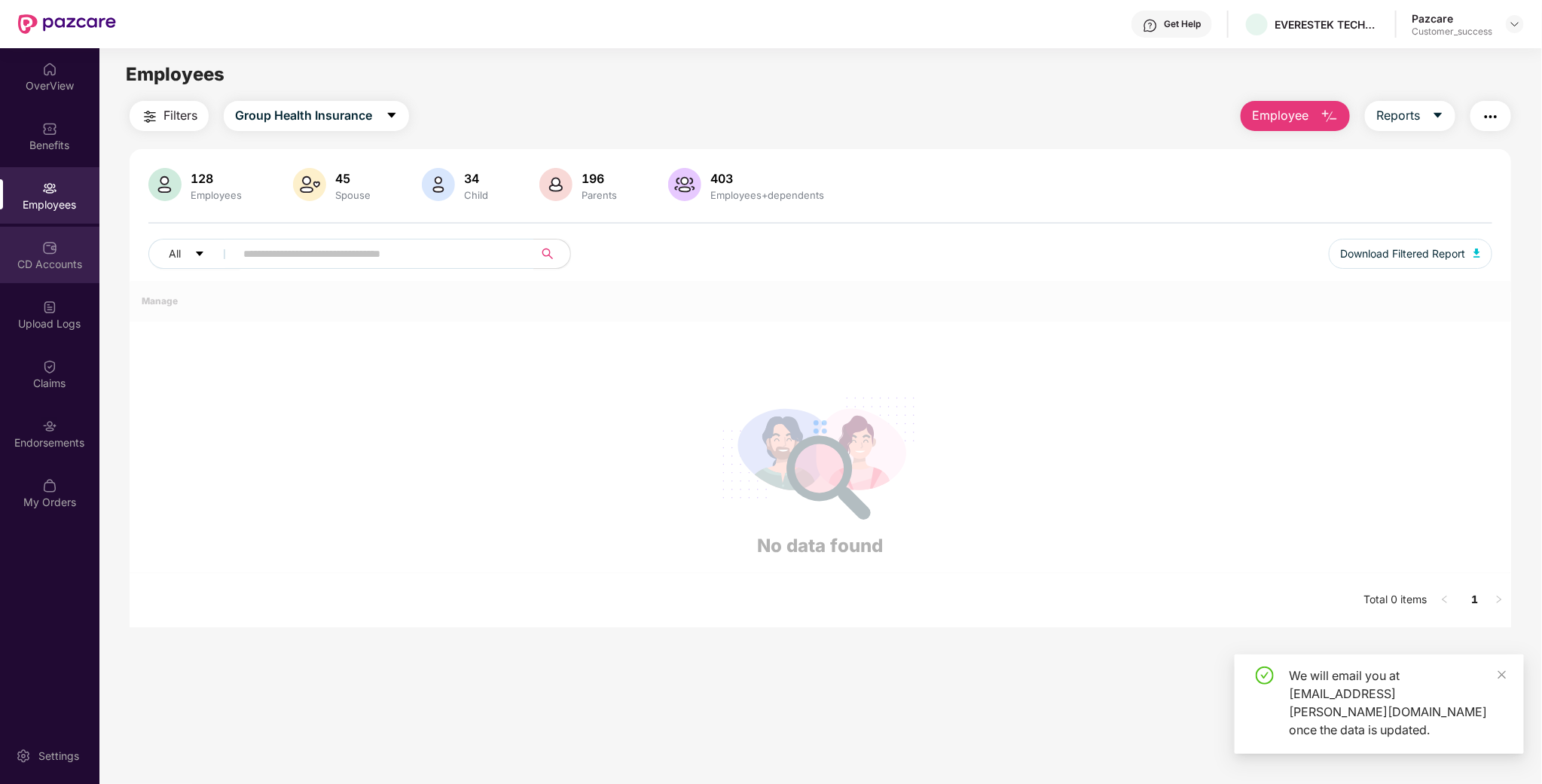
click at [57, 267] on div "CD Accounts" at bounding box center [50, 263] width 99 height 15
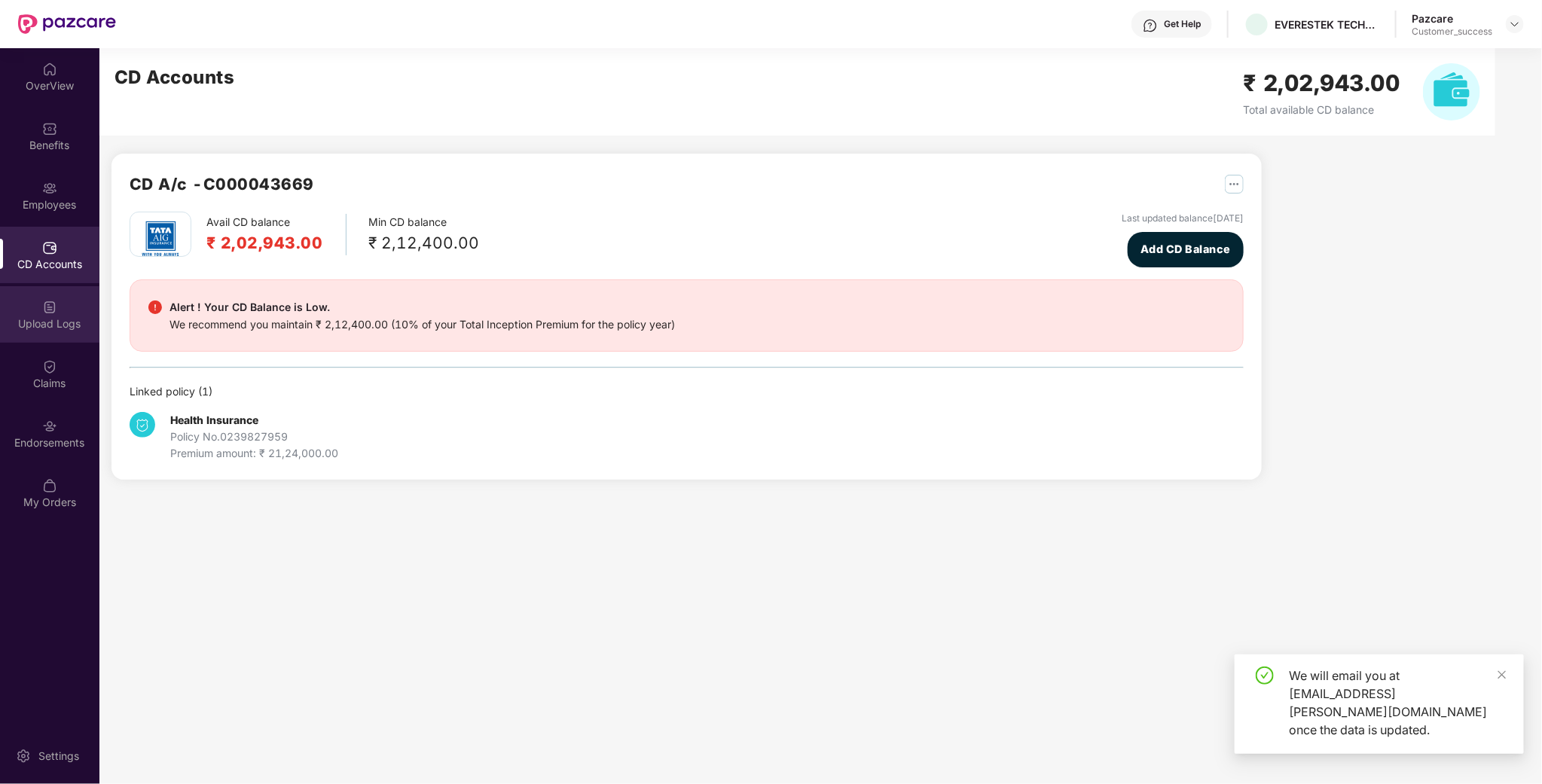
click at [51, 323] on div "Upload Logs" at bounding box center [50, 323] width 99 height 15
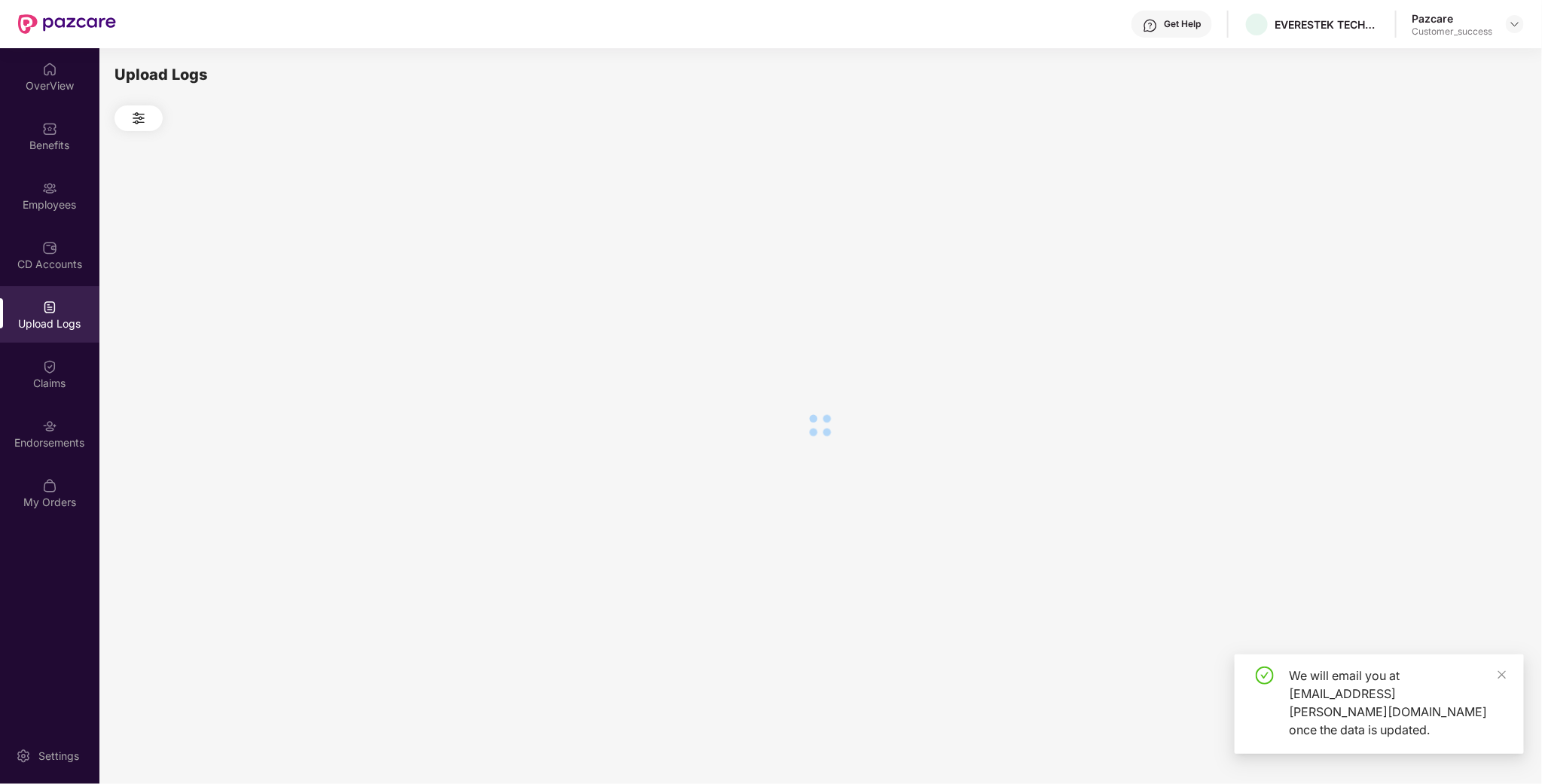
click at [51, 323] on div "Upload Logs" at bounding box center [50, 323] width 99 height 15
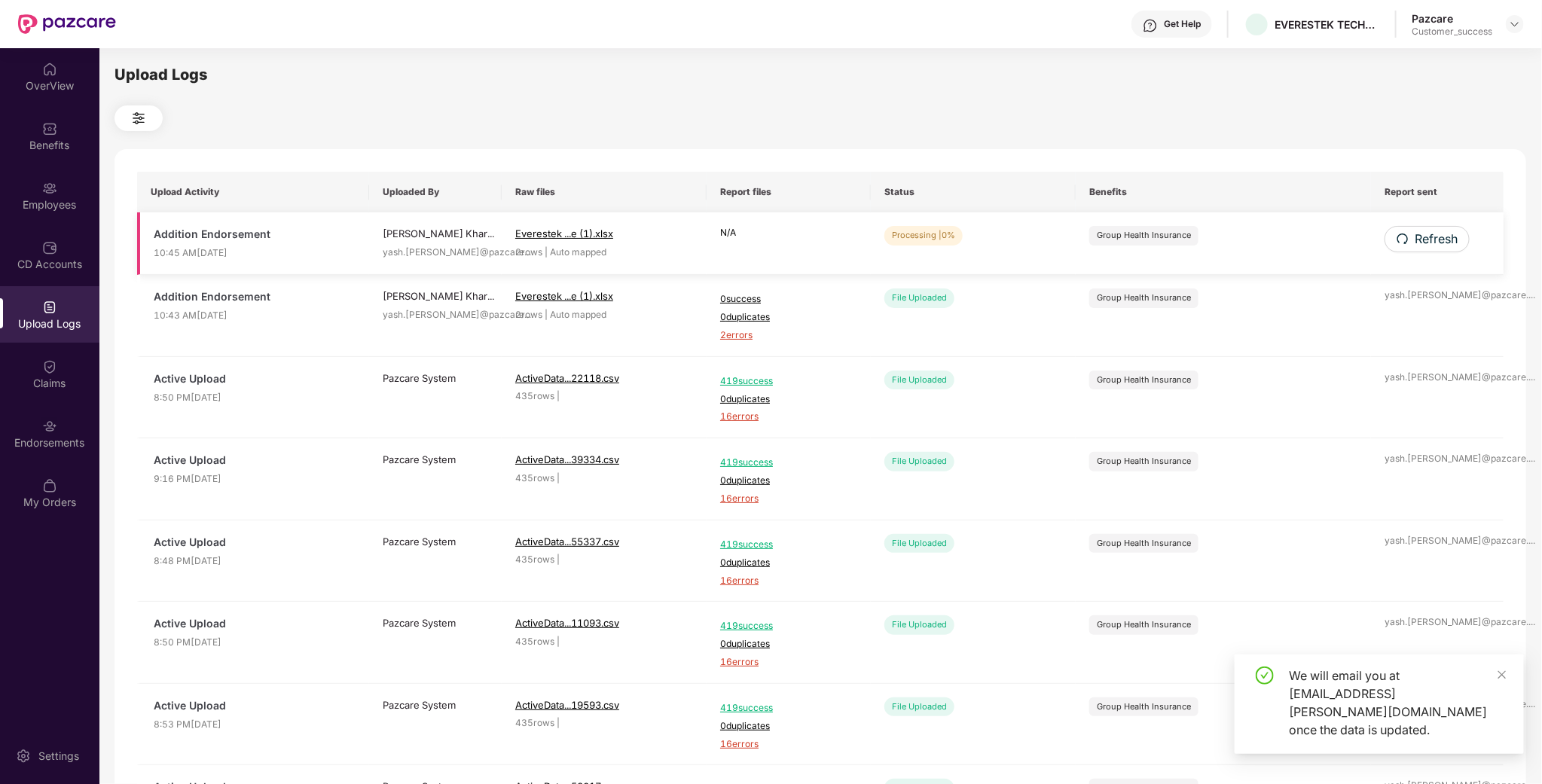
click at [1481, 246] on td "Refresh" at bounding box center [1437, 243] width 133 height 62
click at [1417, 246] on span "Refresh" at bounding box center [1434, 239] width 43 height 19
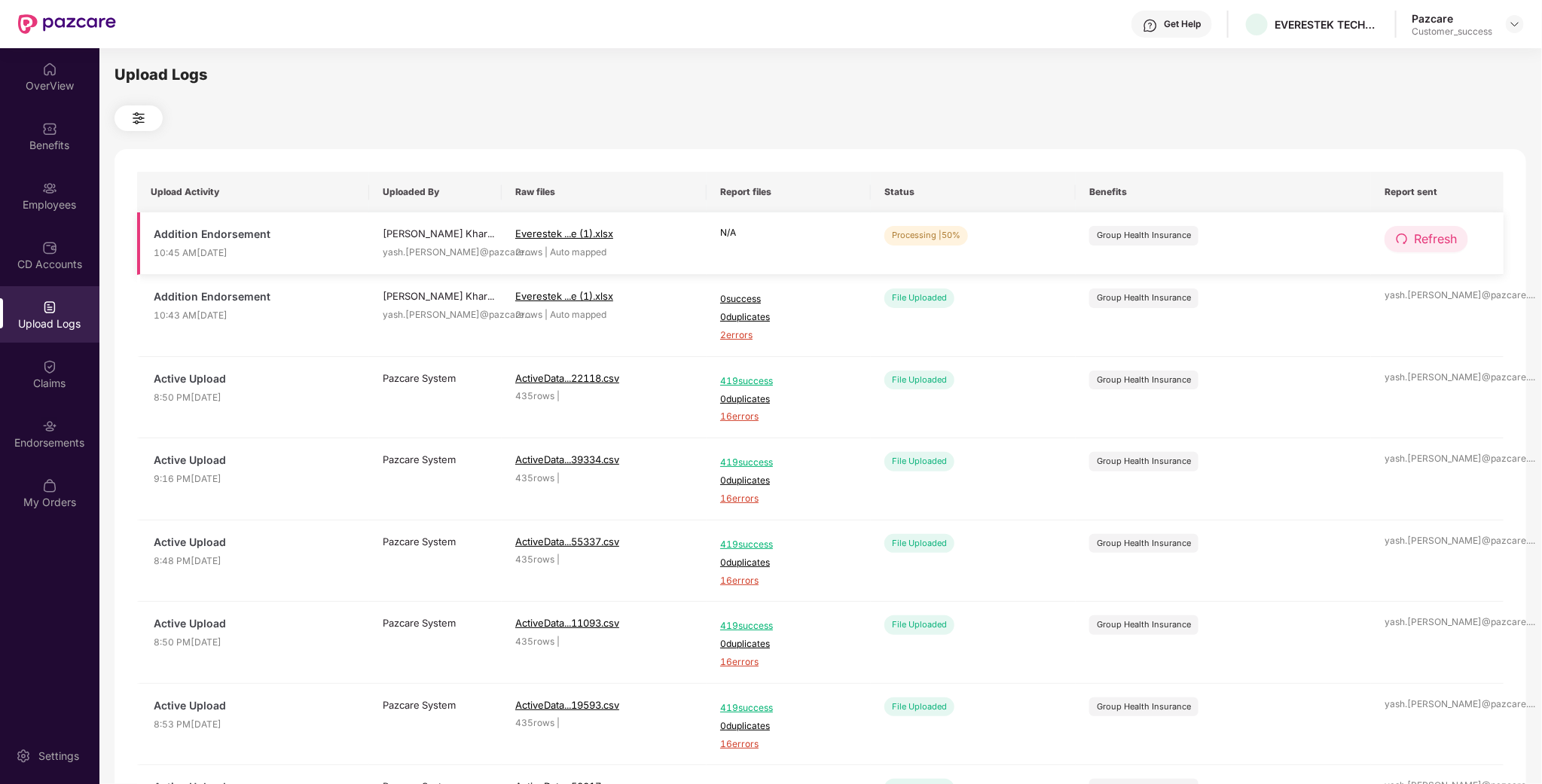
click at [1419, 246] on span "Refresh" at bounding box center [1434, 239] width 43 height 19
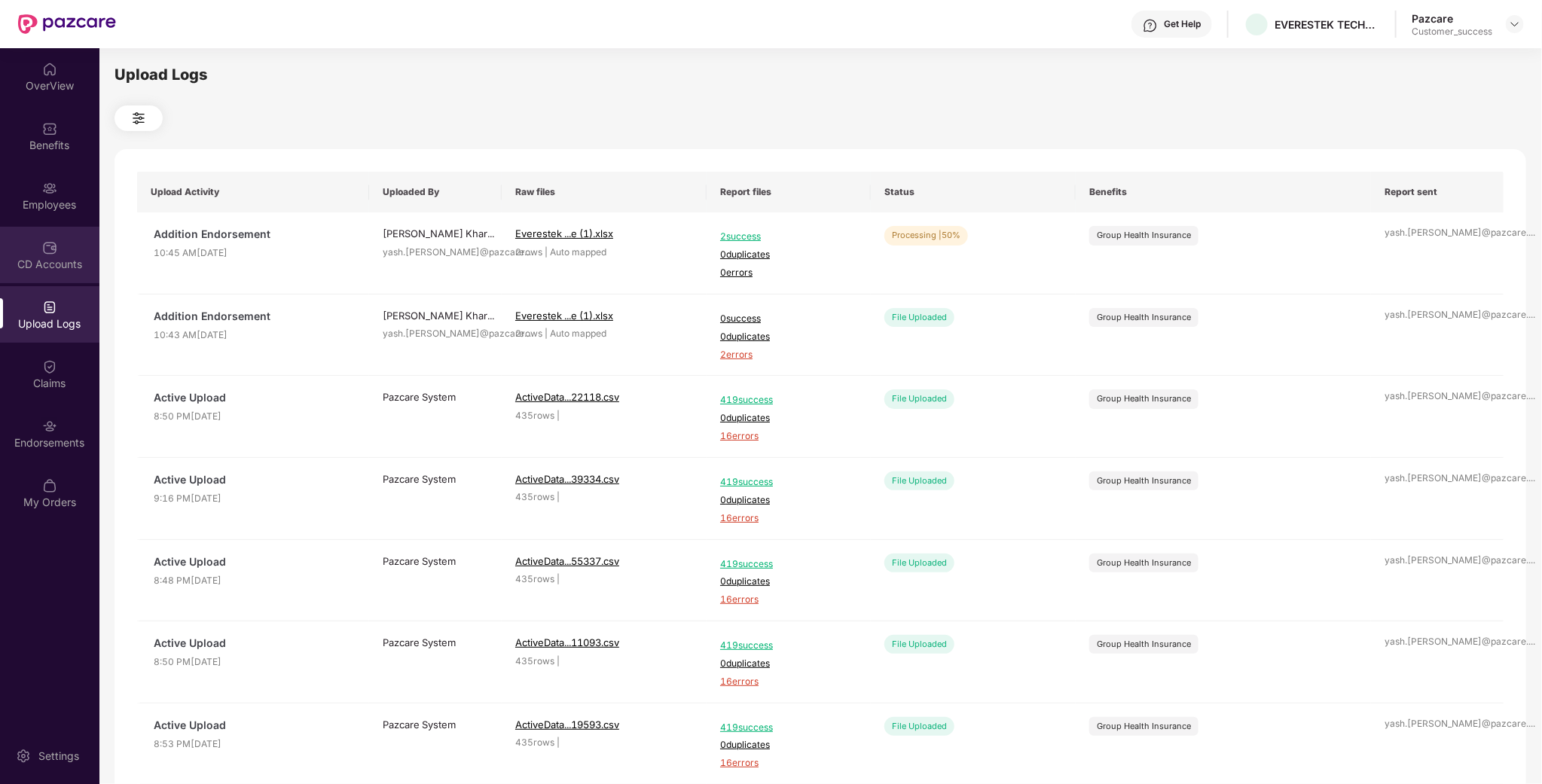
click at [33, 264] on div "CD Accounts" at bounding box center [50, 263] width 99 height 15
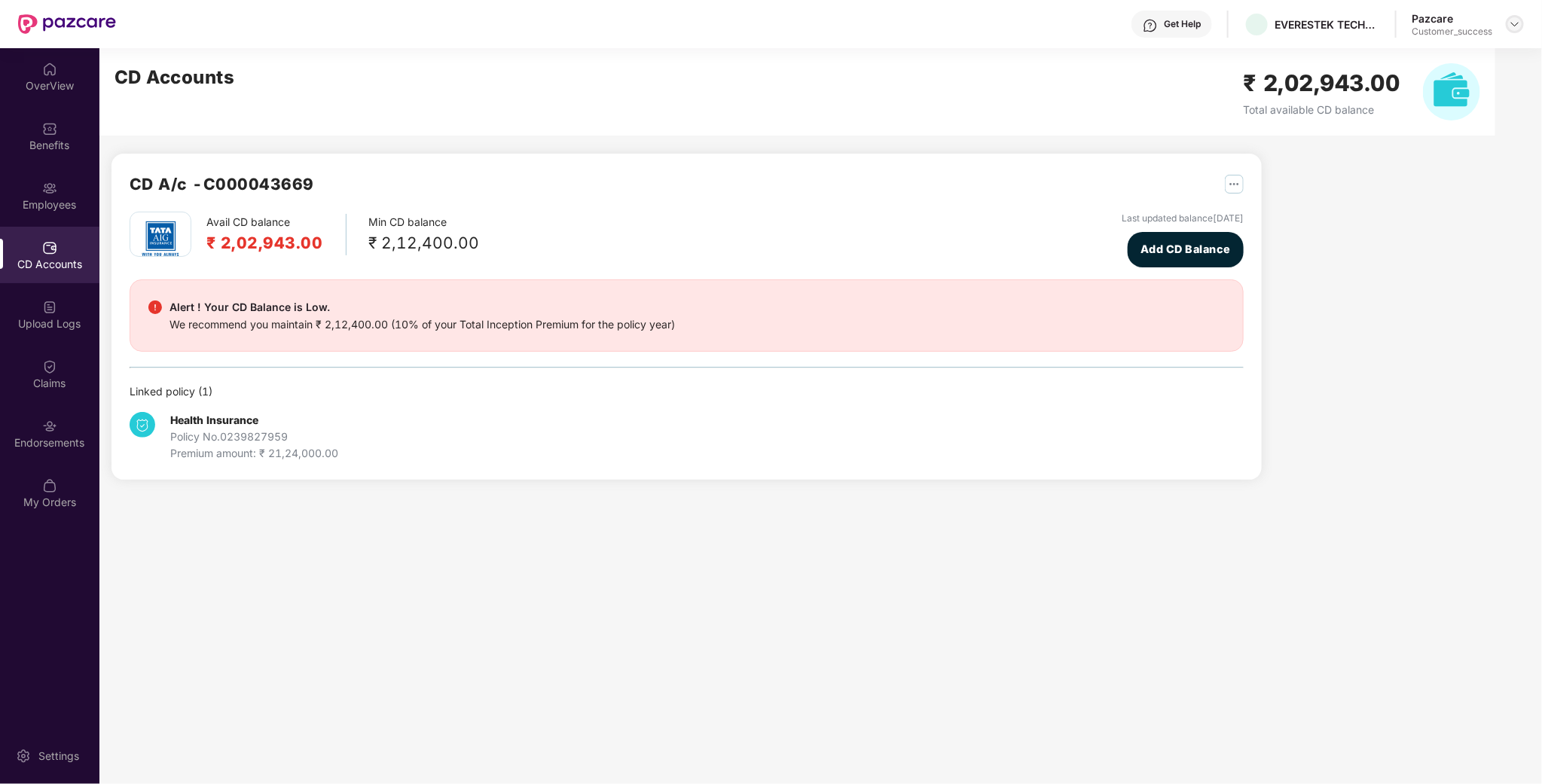
click at [1519, 24] on img at bounding box center [1514, 24] width 12 height 12
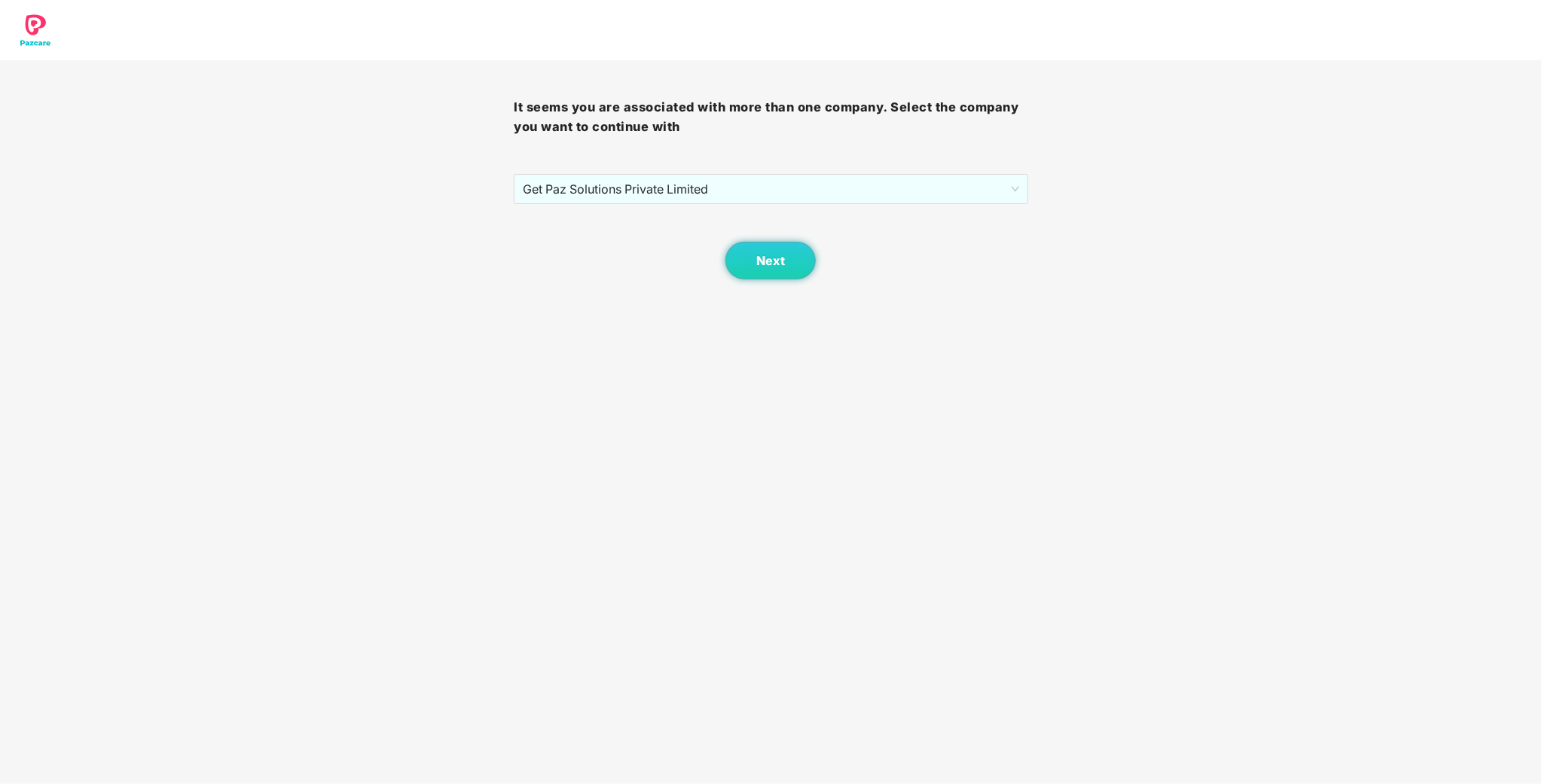
click at [1458, 40] on div at bounding box center [771, 30] width 1542 height 60
click at [798, 256] on button "Next" at bounding box center [770, 260] width 90 height 38
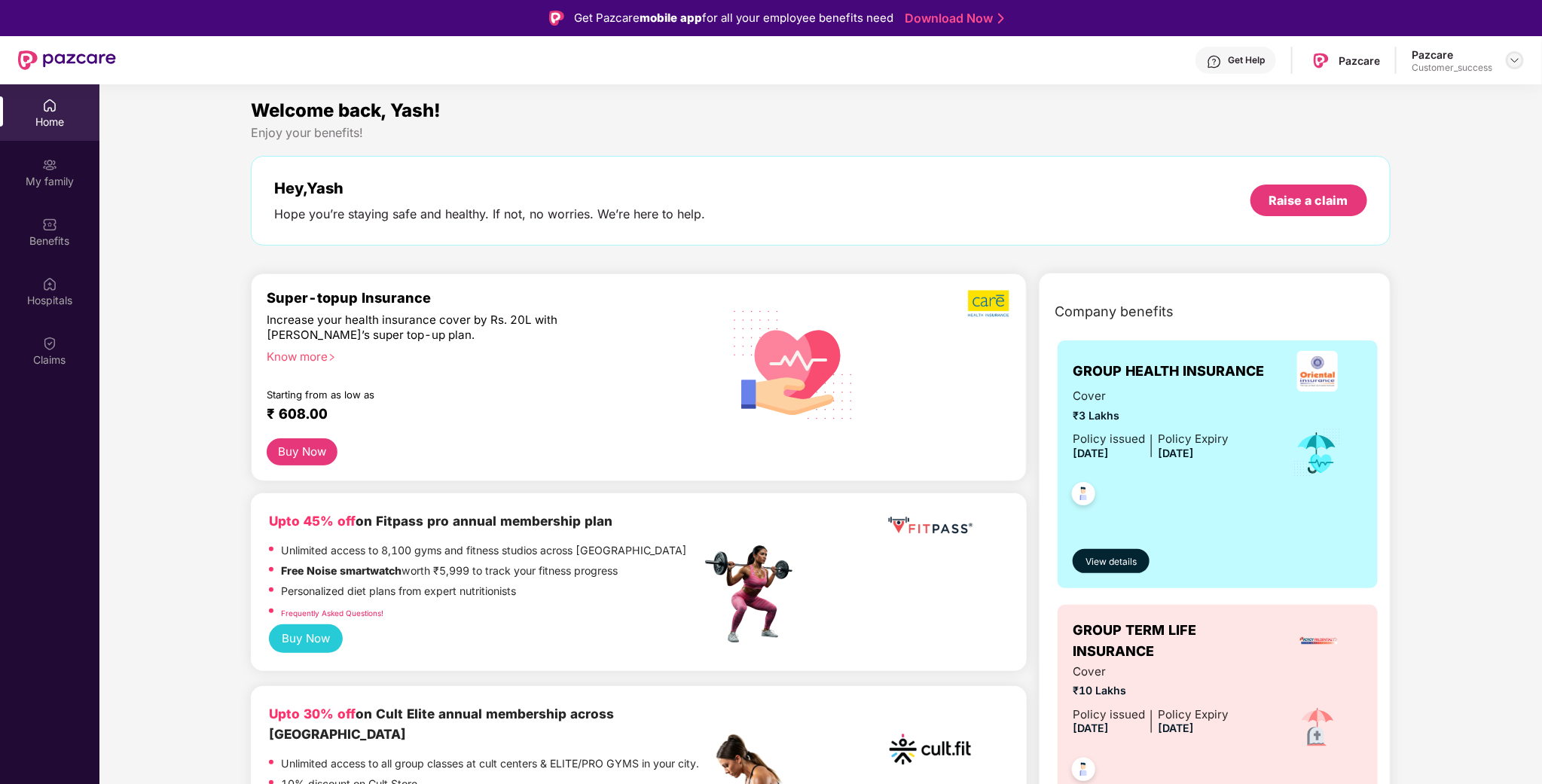
click at [1516, 61] on img at bounding box center [1514, 60] width 12 height 12
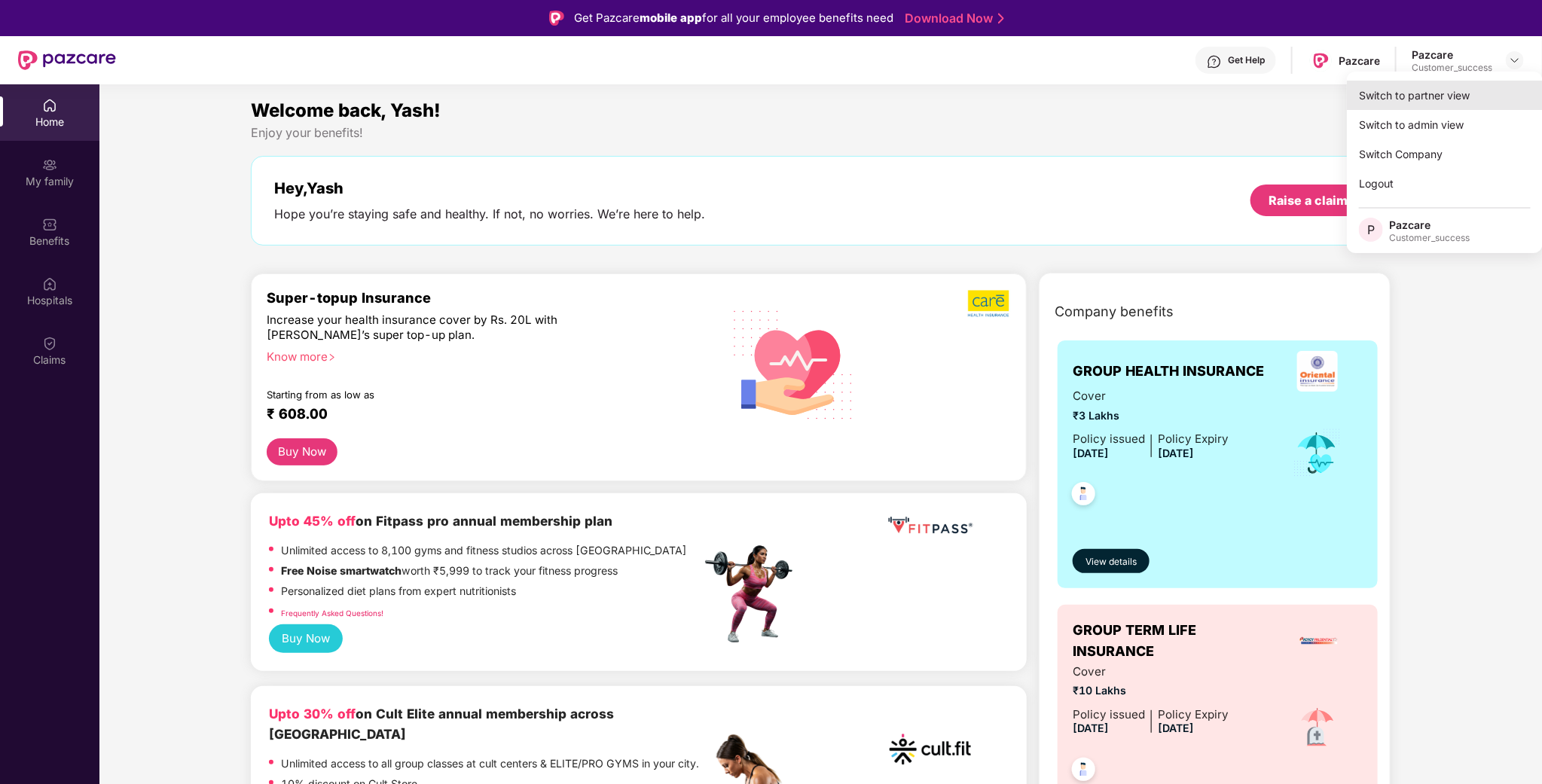
click at [1437, 91] on div "Switch to partner view" at bounding box center [1445, 95] width 196 height 30
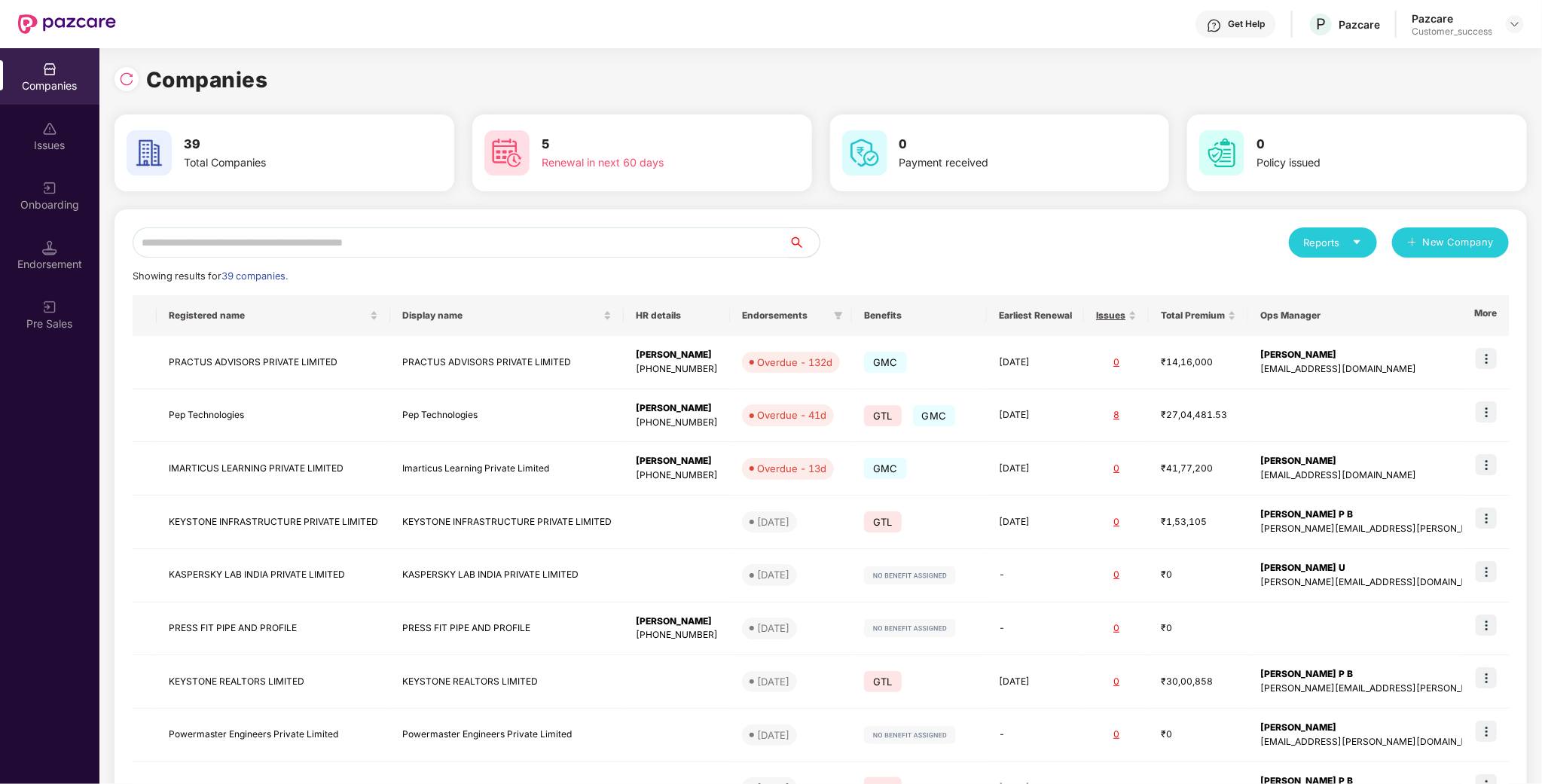
click at [517, 246] on input "text" at bounding box center [461, 243] width 657 height 30
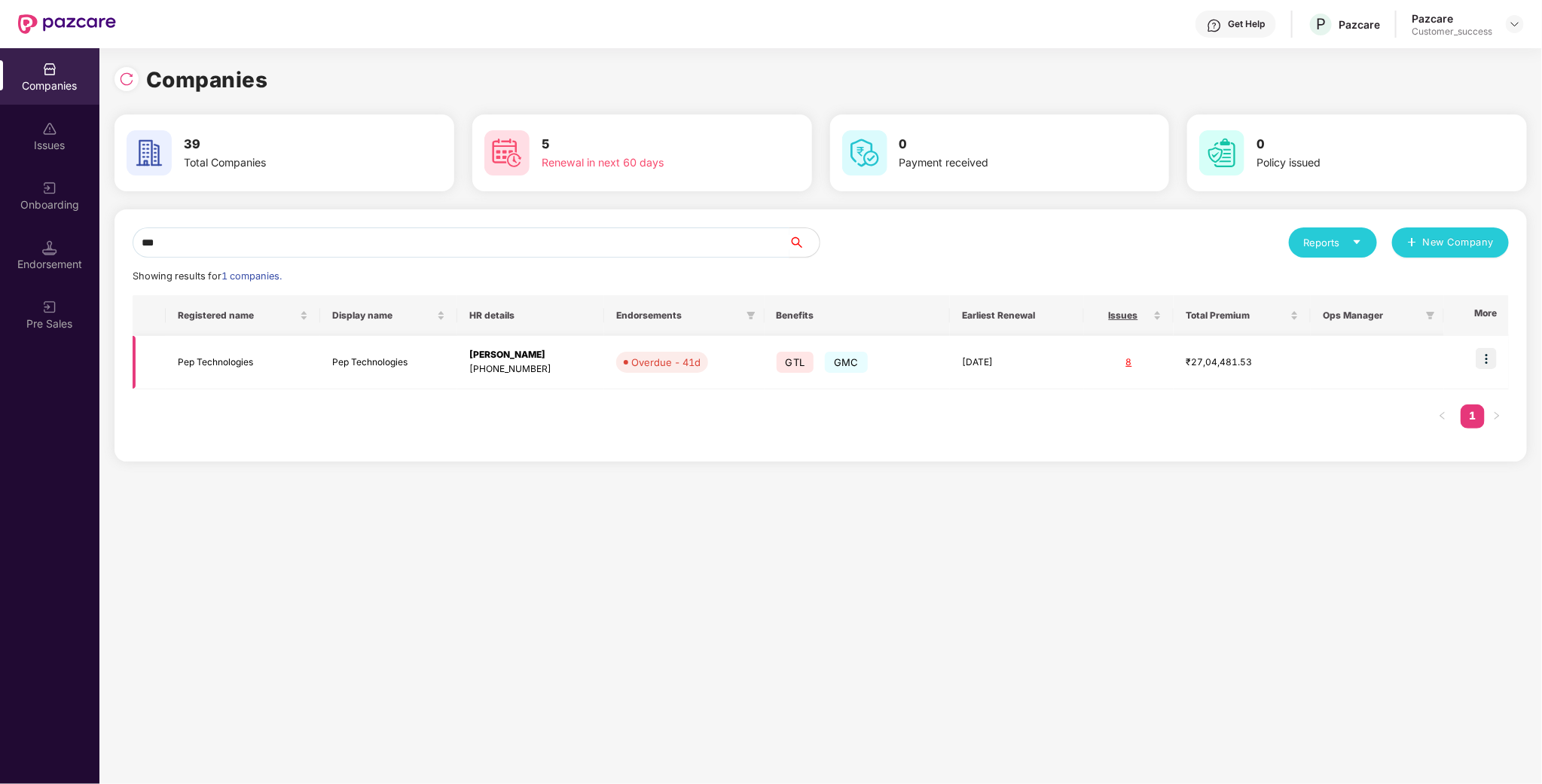
type input "***"
click at [1507, 352] on td at bounding box center [1476, 362] width 64 height 53
click at [1491, 352] on img at bounding box center [1486, 357] width 21 height 21
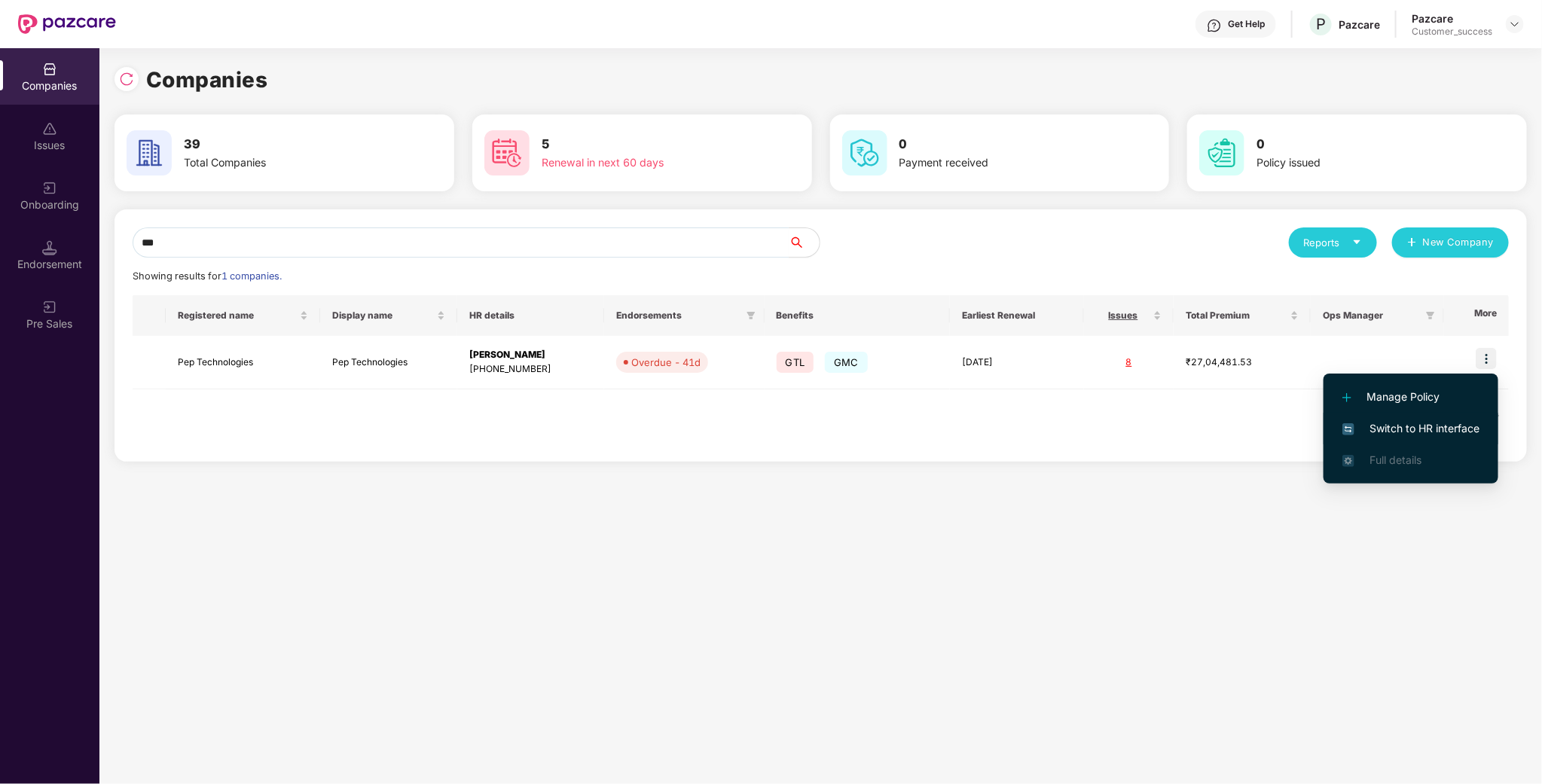
click at [1428, 416] on li "Switch to HR interface" at bounding box center [1410, 429] width 174 height 32
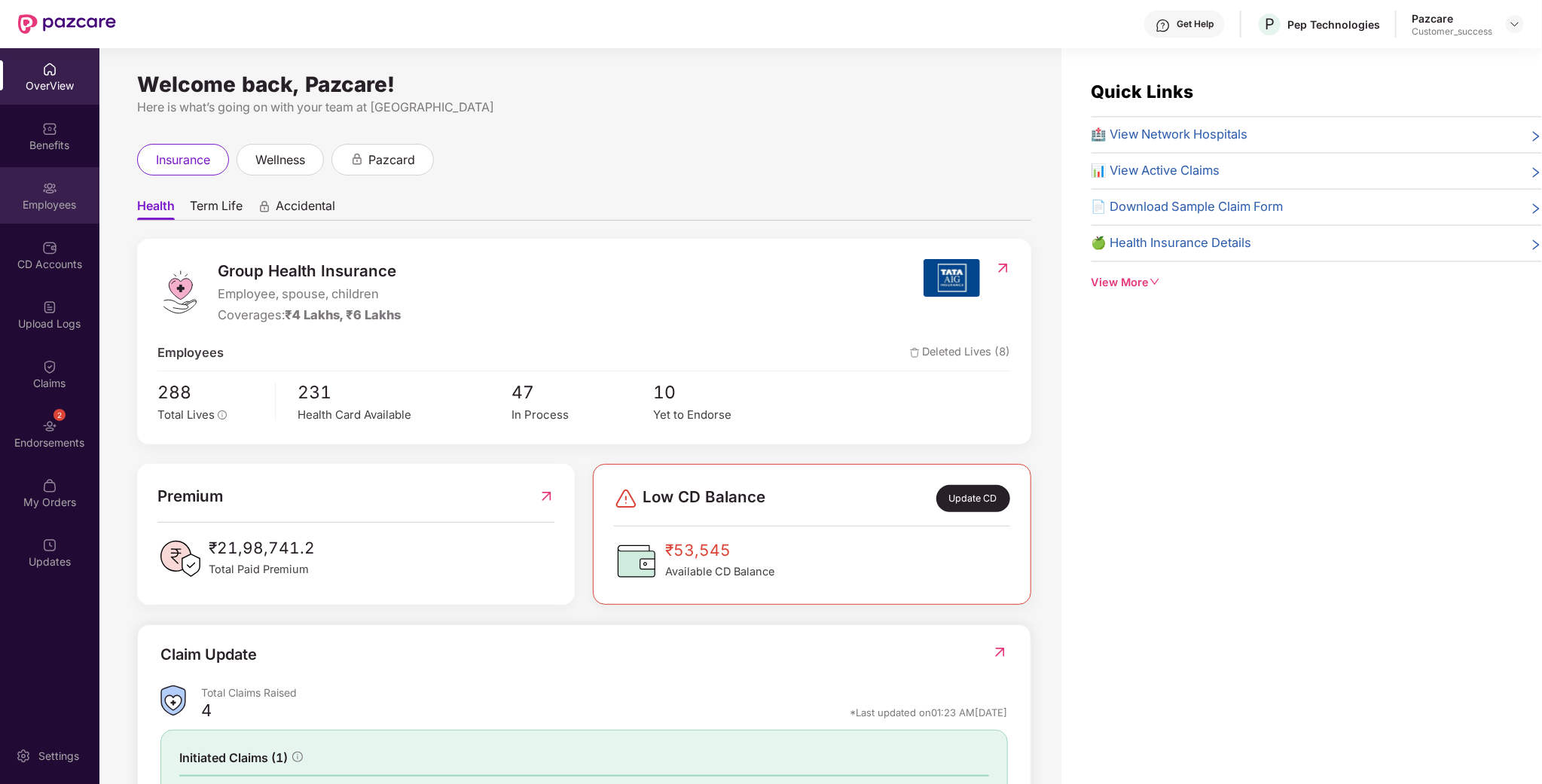
click at [57, 215] on div "Employees" at bounding box center [50, 195] width 99 height 56
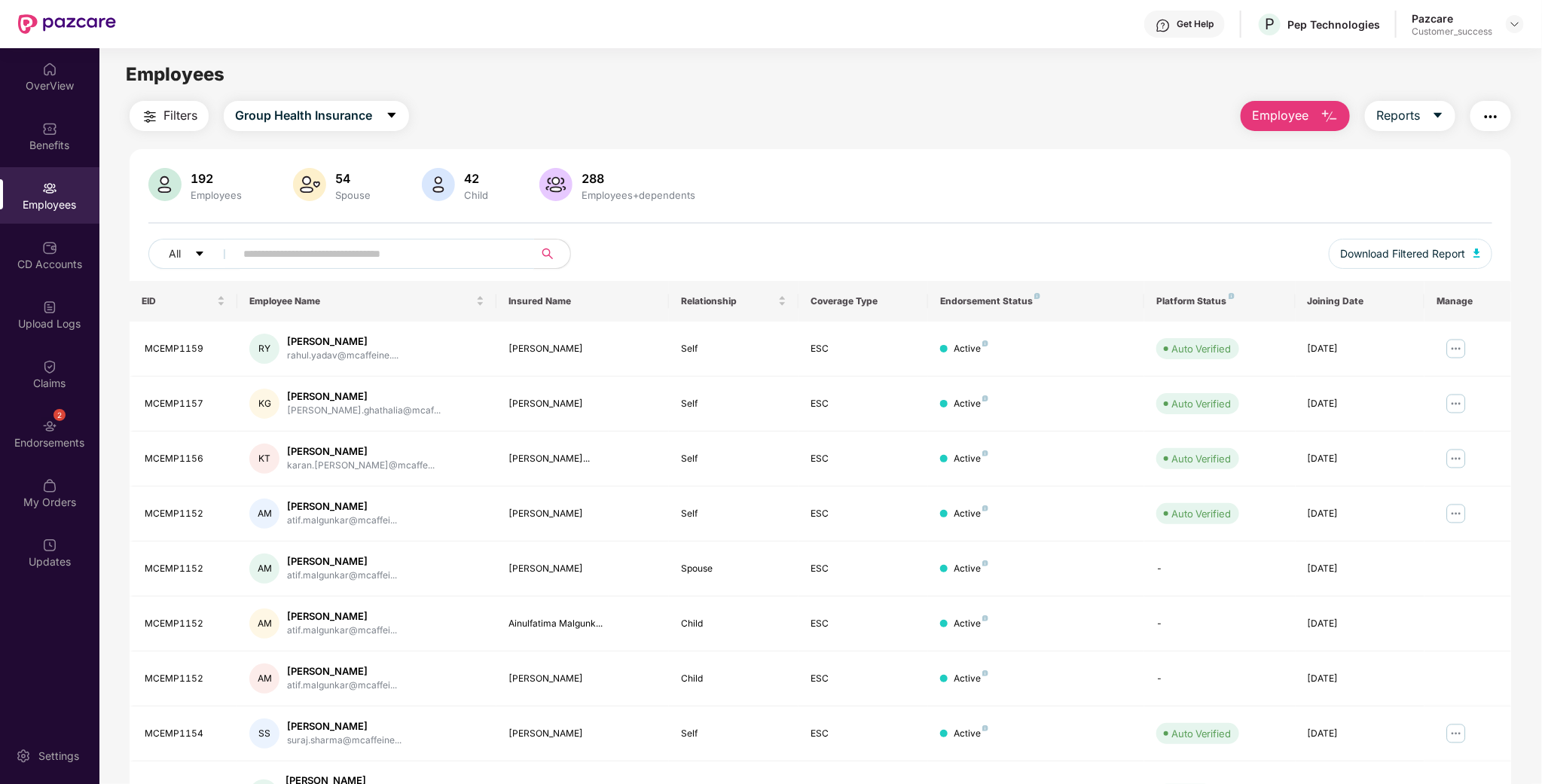
click at [319, 257] on input "text" at bounding box center [378, 253] width 270 height 23
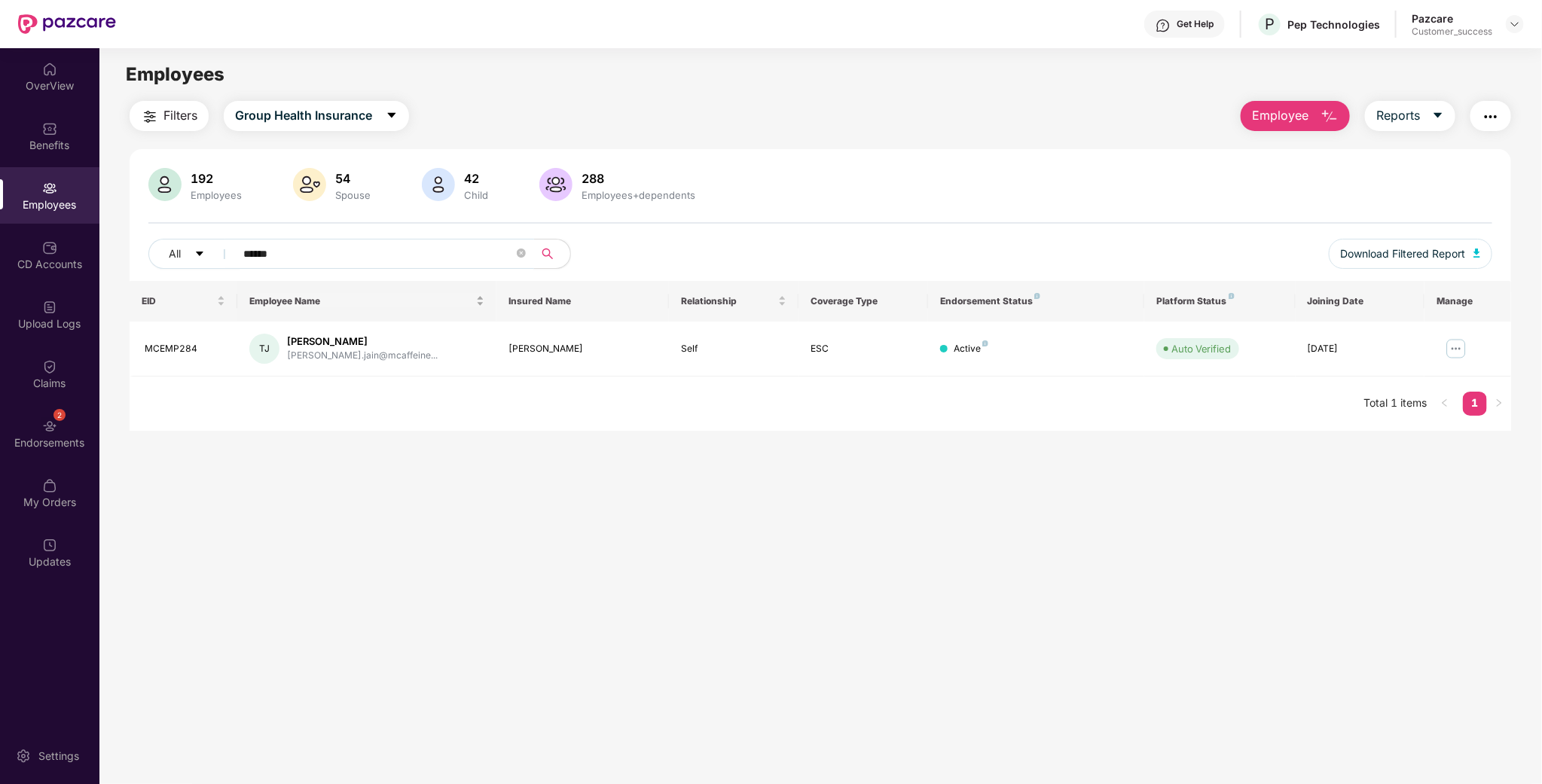
paste input "text"
type input "******"
click at [67, 303] on div "Upload Logs" at bounding box center [50, 314] width 99 height 56
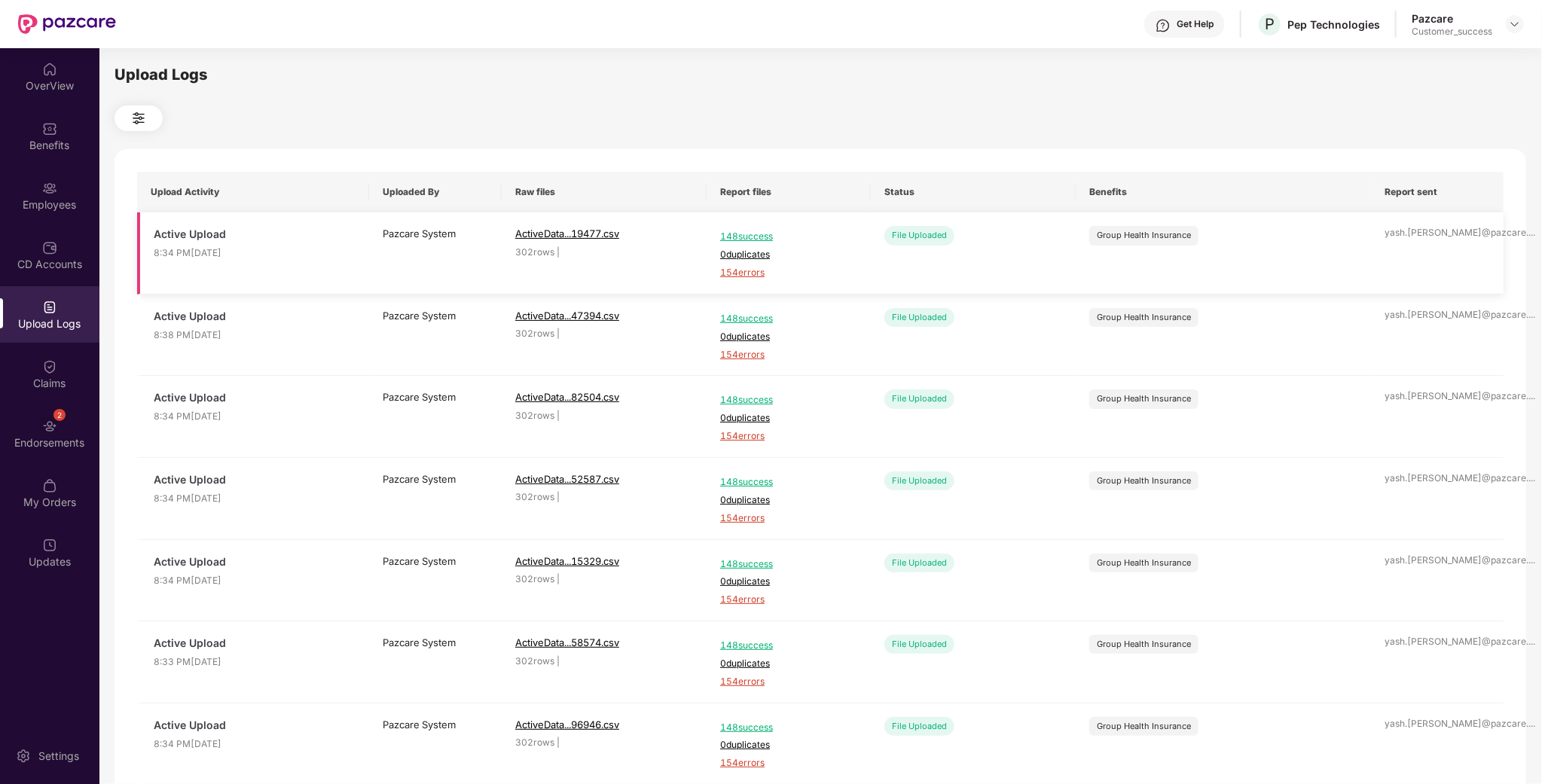
click at [748, 273] on span "154 errors" at bounding box center [788, 272] width 137 height 14
